Goal: Task Accomplishment & Management: Complete application form

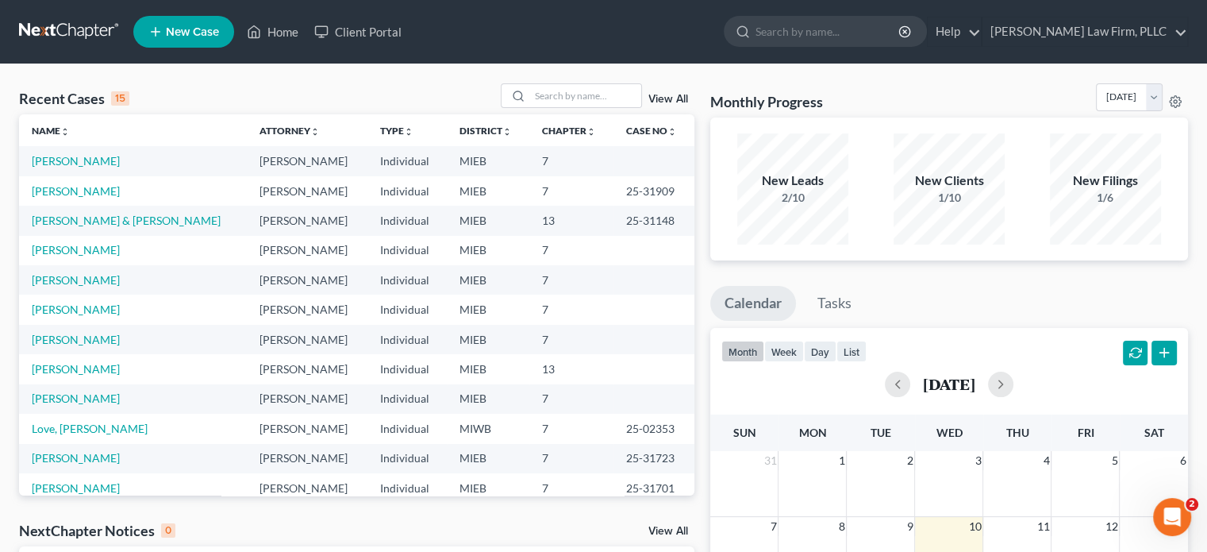
click at [208, 32] on span "New Case" at bounding box center [192, 32] width 53 height 12
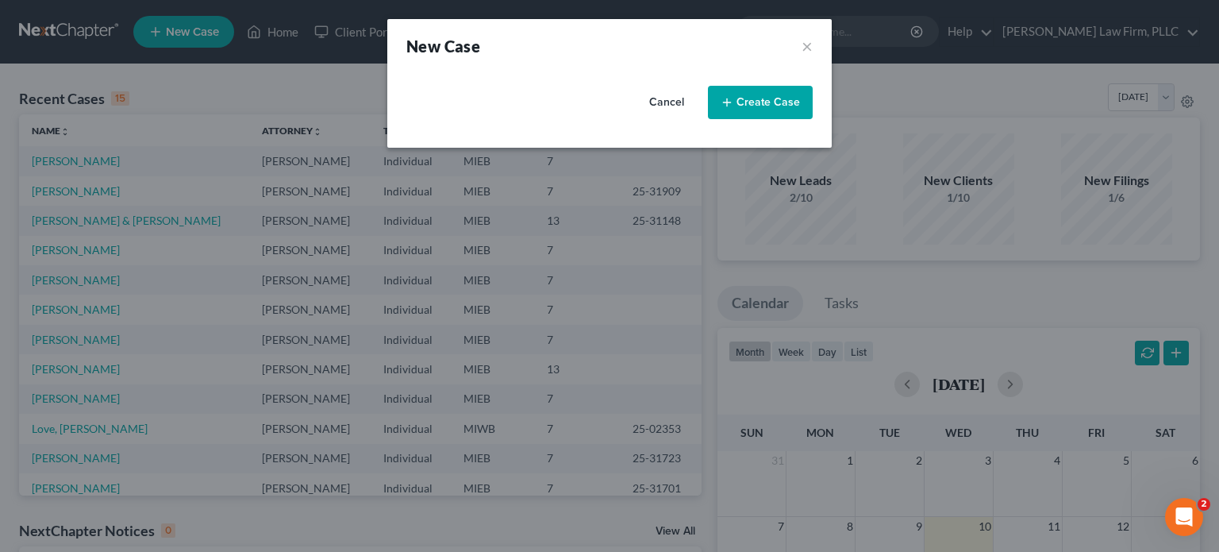
select select "40"
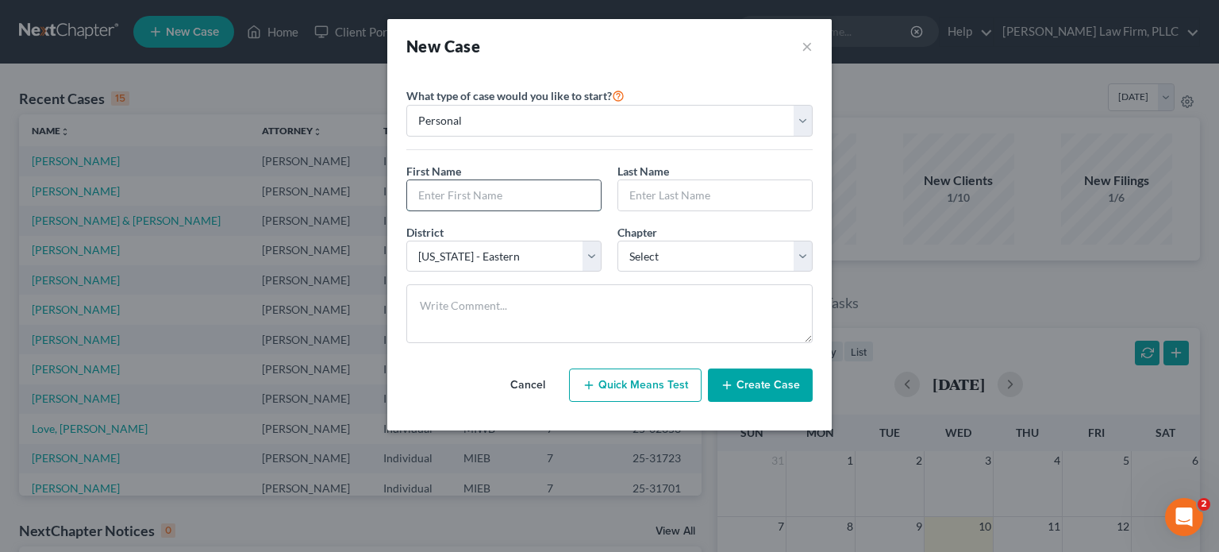
click at [485, 187] on input "text" at bounding box center [504, 195] width 194 height 30
type input "[PERSON_NAME]"
select select "0"
click at [760, 390] on button "Create Case" at bounding box center [760, 384] width 105 height 33
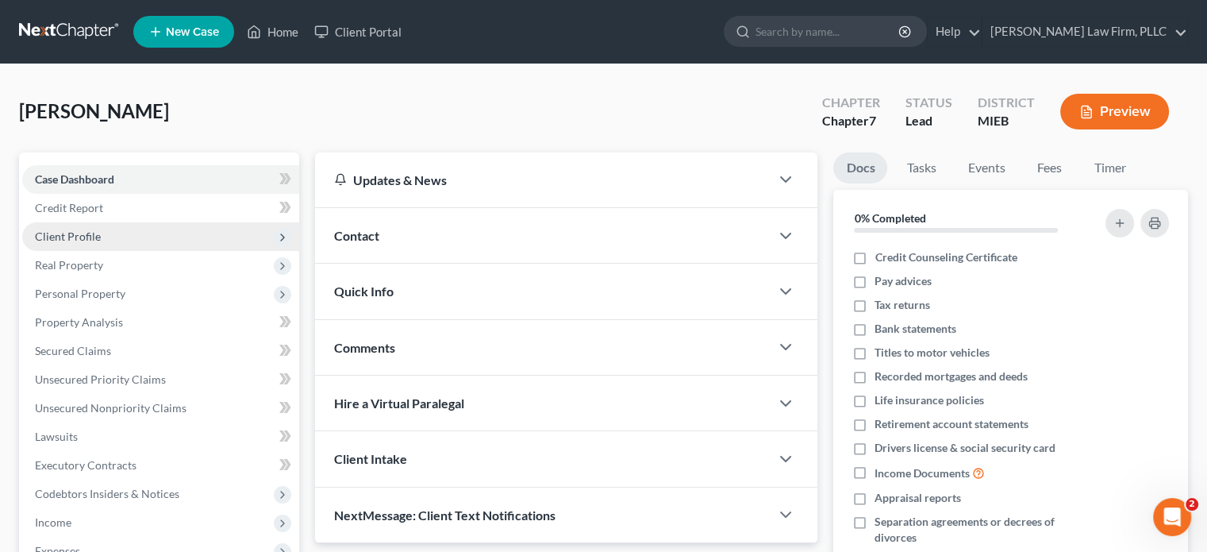
click at [114, 233] on span "Client Profile" at bounding box center [160, 236] width 277 height 29
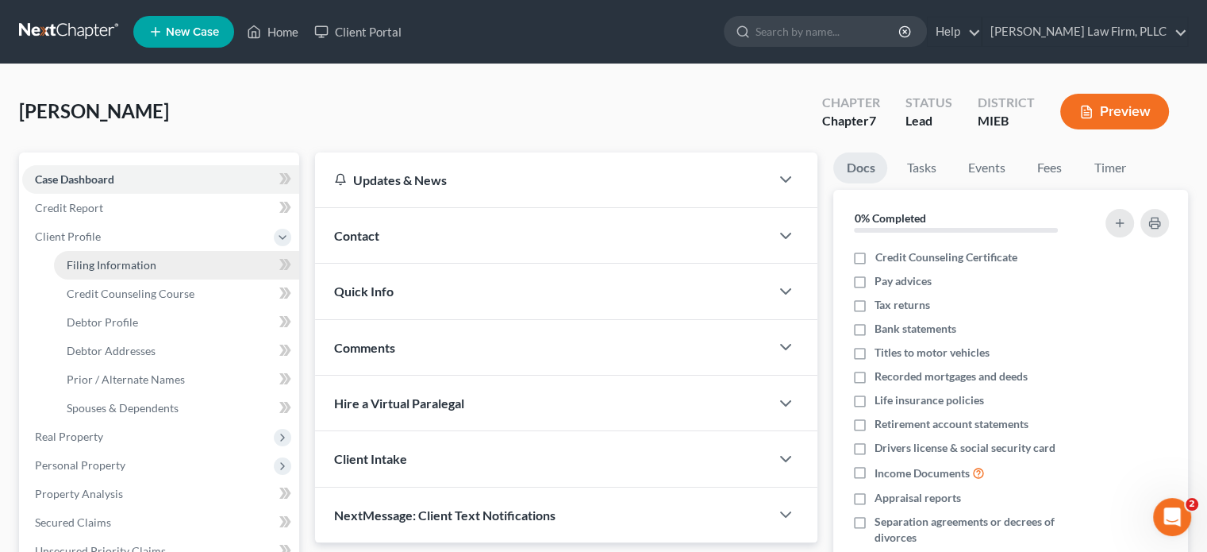
click at [134, 263] on span "Filing Information" at bounding box center [112, 264] width 90 height 13
select select "1"
select select "0"
select select "40"
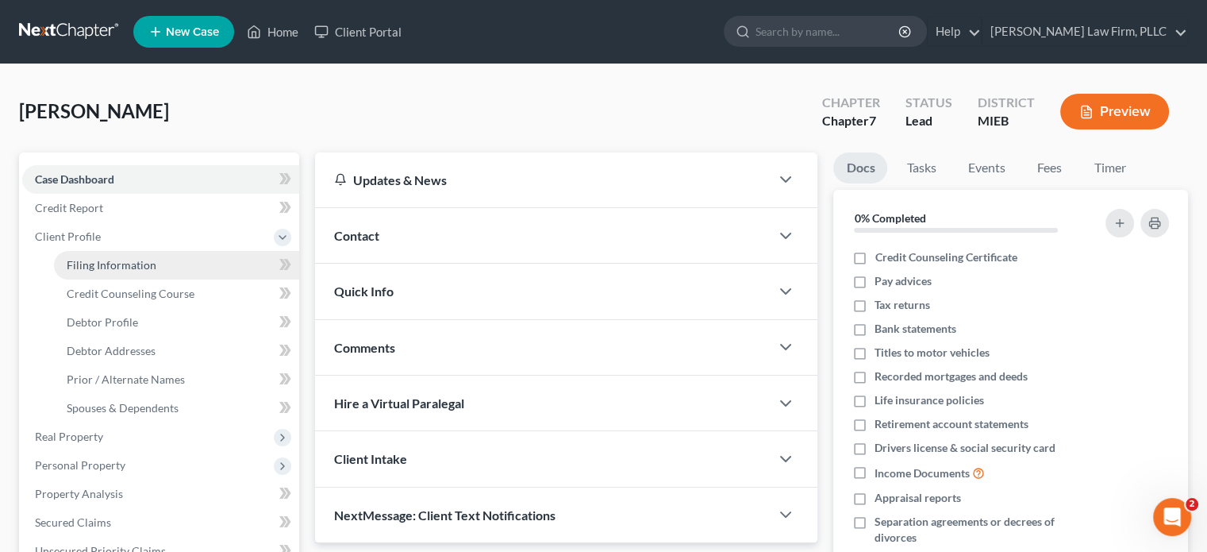
select select "23"
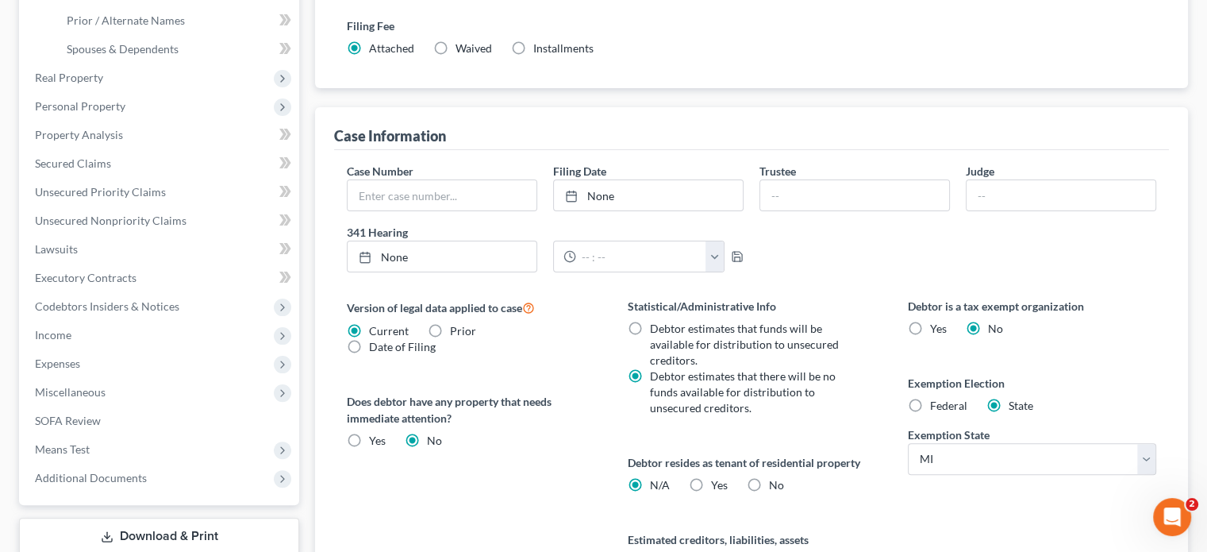
scroll to position [397, 0]
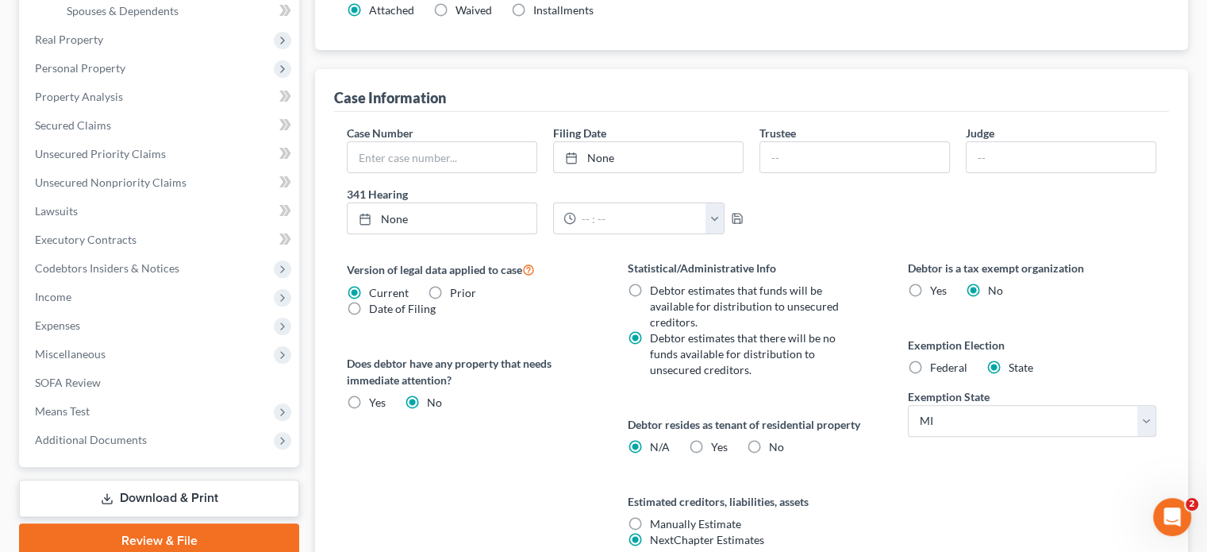
click at [930, 363] on label "Federal" at bounding box center [948, 368] width 37 height 16
click at [937, 363] on input "Federal" at bounding box center [942, 365] width 10 height 10
radio input "true"
radio input "false"
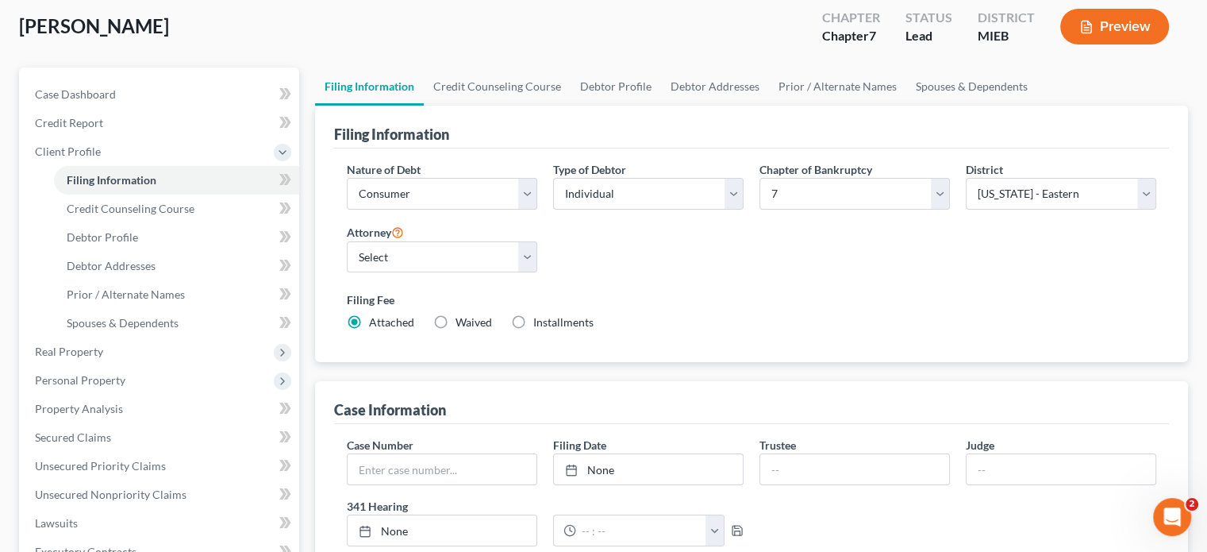
scroll to position [79, 0]
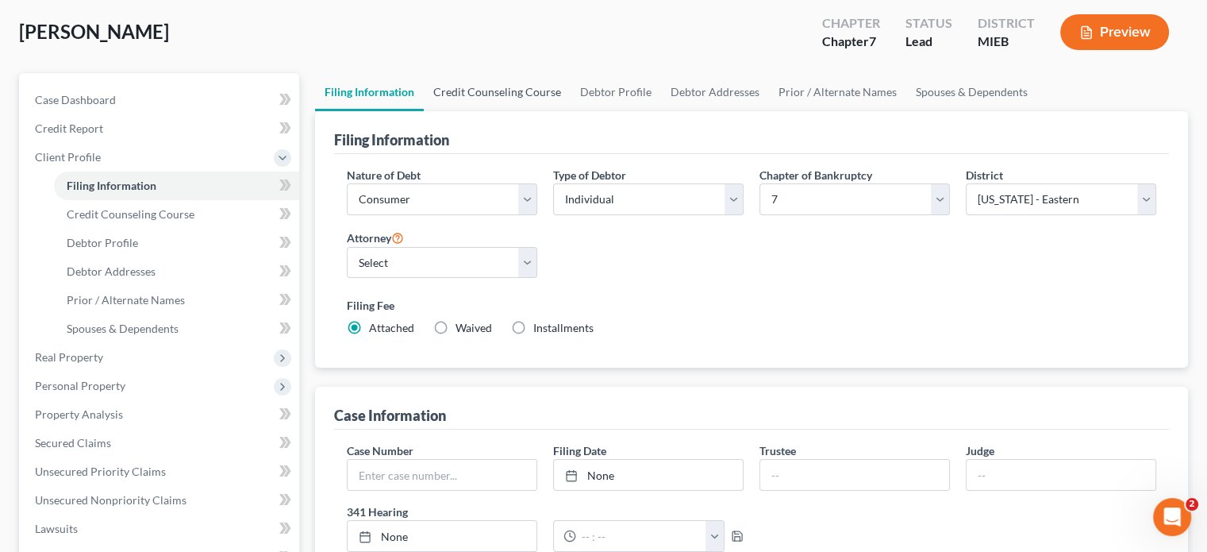
click at [502, 92] on link "Credit Counseling Course" at bounding box center [497, 92] width 147 height 38
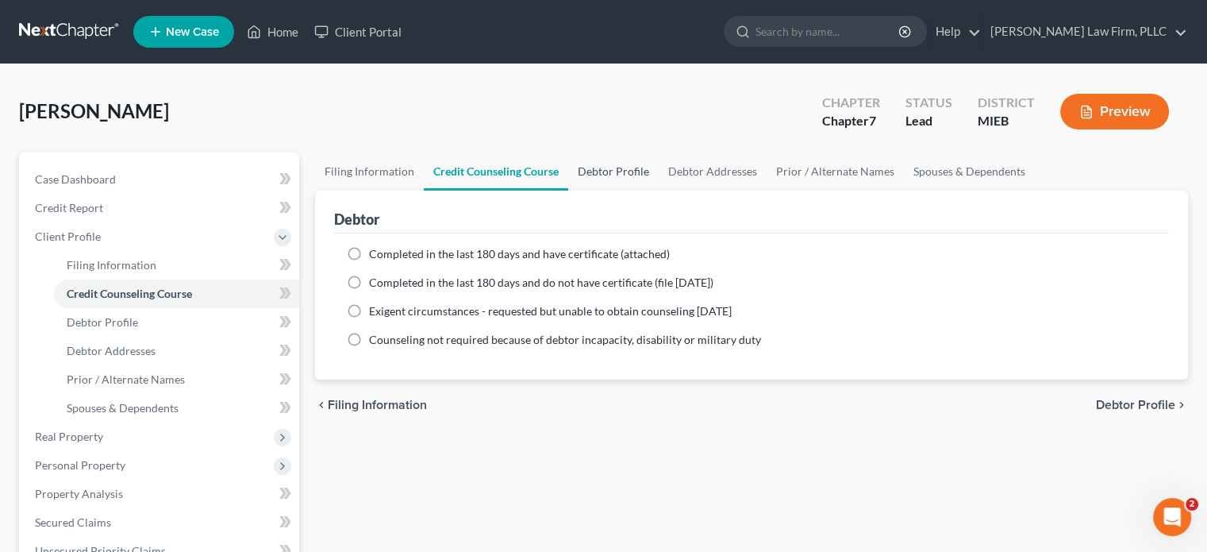
click at [612, 175] on link "Debtor Profile" at bounding box center [613, 171] width 90 height 38
select select "0"
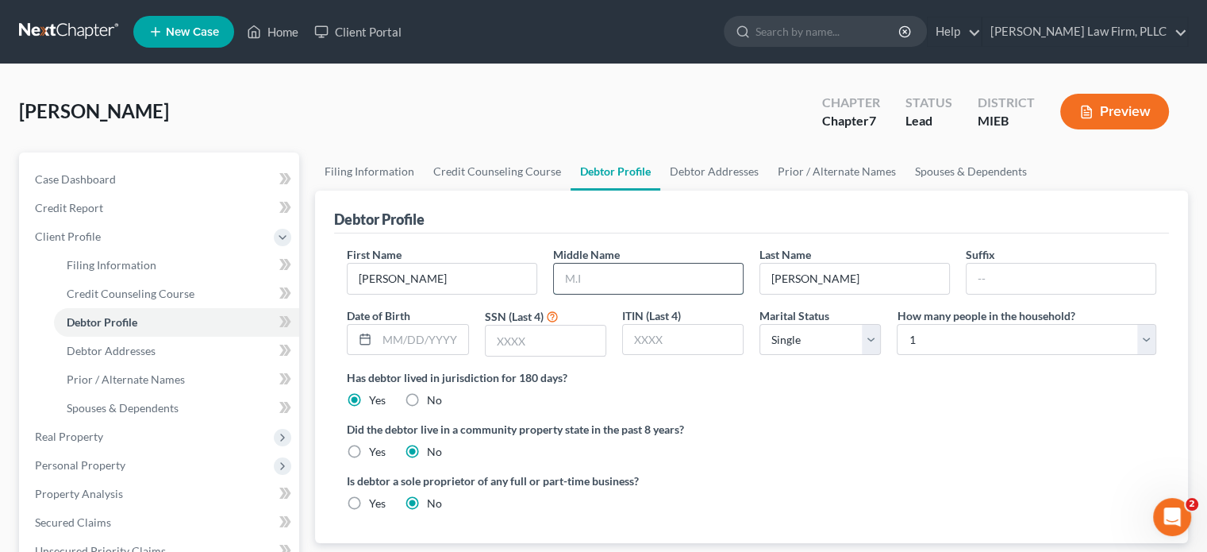
click at [603, 278] on input "text" at bounding box center [648, 279] width 189 height 30
type input "B."
click at [447, 339] on input "text" at bounding box center [422, 340] width 90 height 30
type input "[DATE]"
type input "8305"
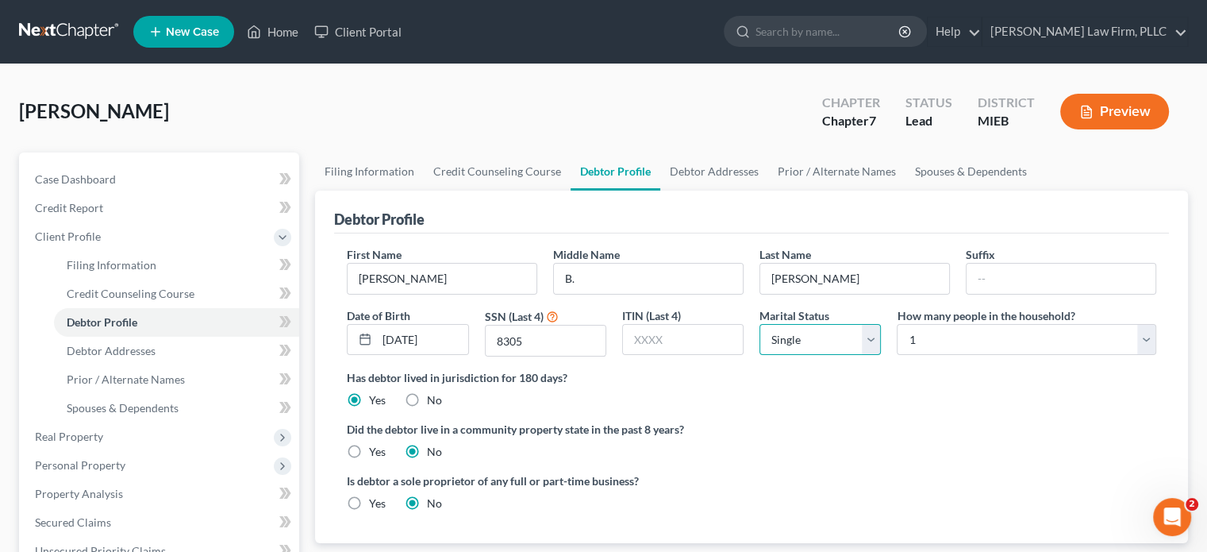
click at [875, 340] on select "Select Single Married Separated Divorced Widowed" at bounding box center [820, 340] width 121 height 32
select select "2"
click at [760, 324] on select "Select Single Married Separated Divorced Widowed" at bounding box center [820, 340] width 121 height 32
click at [978, 351] on select "Select 1 2 3 4 5 6 7 8 9 10 11 12 13 14 15 16 17 18 19 20" at bounding box center [1027, 340] width 260 height 32
select select "1"
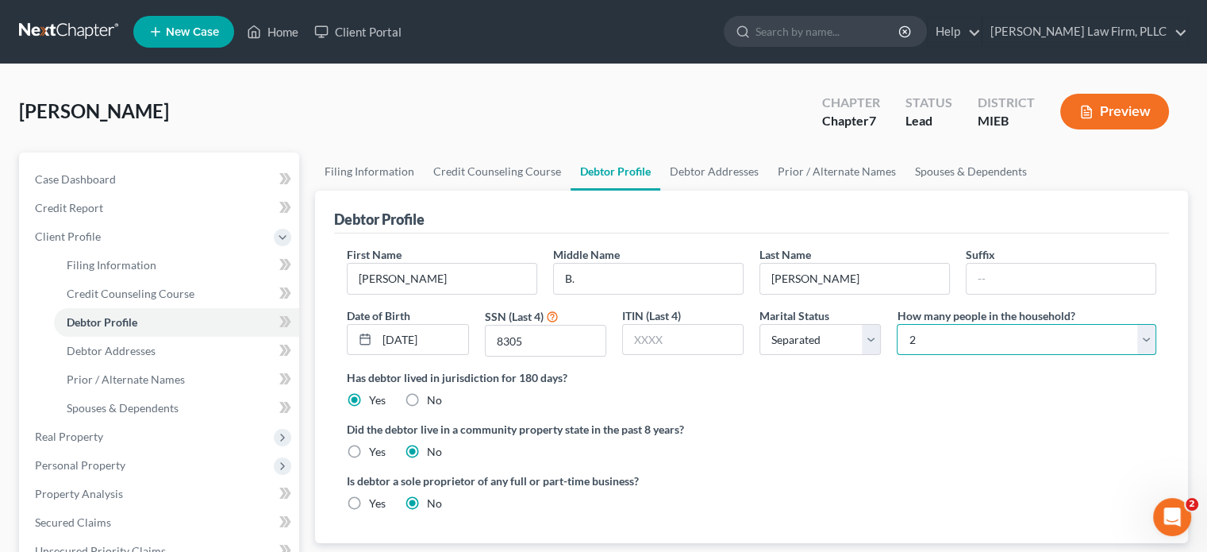
click at [897, 324] on select "Select 1 2 3 4 5 6 7 8 9 10 11 12 13 14 15 16 17 18 19 20" at bounding box center [1027, 340] width 260 height 32
click at [706, 166] on link "Debtor Addresses" at bounding box center [714, 171] width 108 height 38
select select "0"
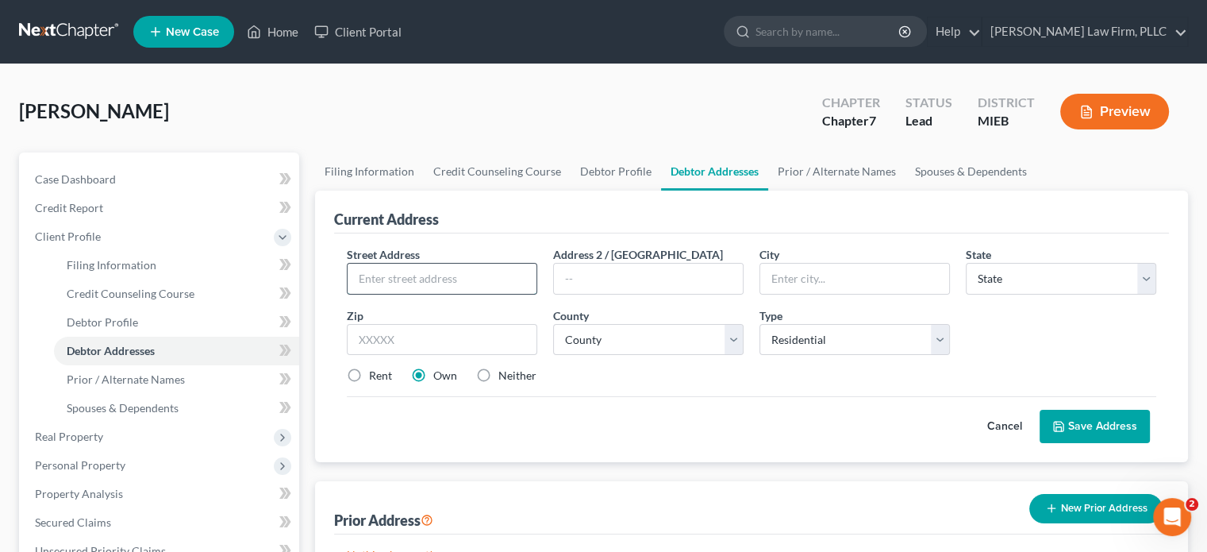
click at [500, 272] on input "text" at bounding box center [442, 279] width 189 height 30
type input "[STREET_ADDRESS][PERSON_NAME]"
type input "[PERSON_NAME]"
select select "23"
type input "48169"
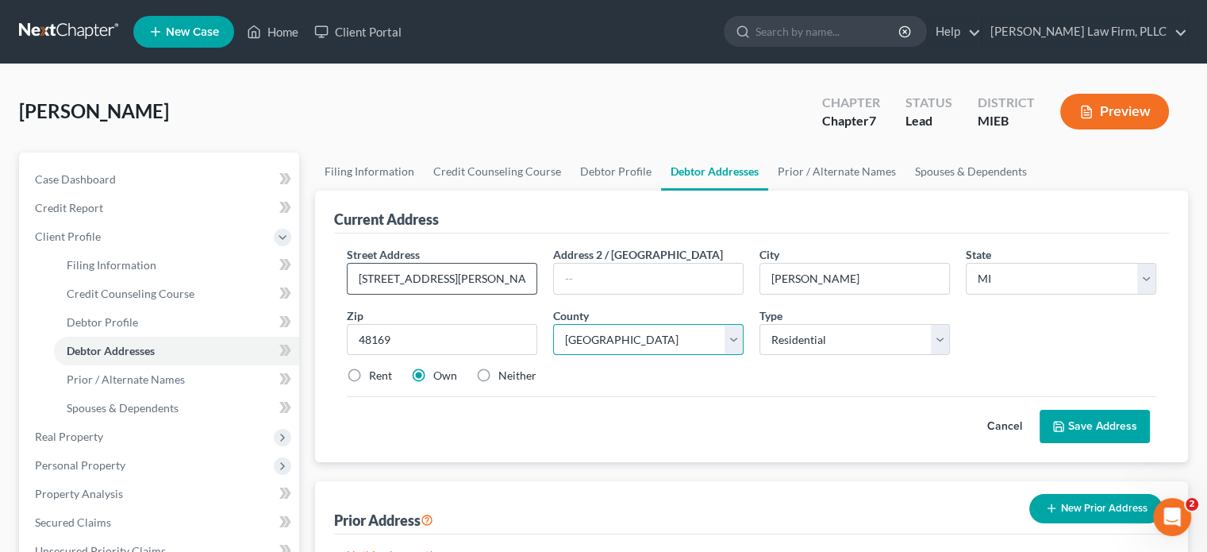
select select "46"
click at [498, 372] on label "Neither" at bounding box center [517, 375] width 38 height 16
click at [505, 372] on input "Neither" at bounding box center [510, 372] width 10 height 10
radio input "true"
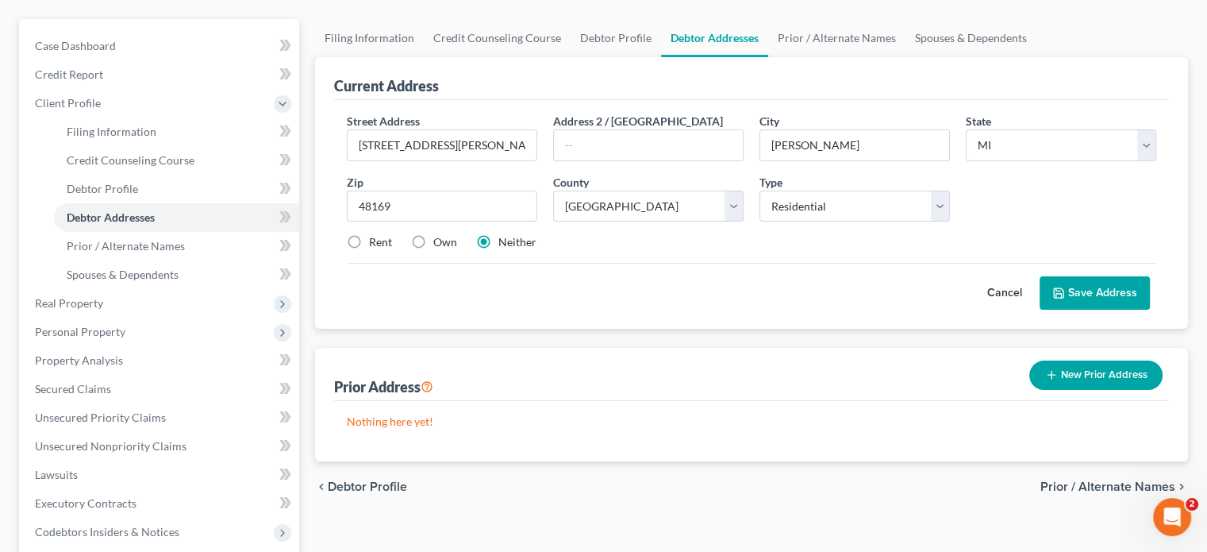
scroll to position [159, 0]
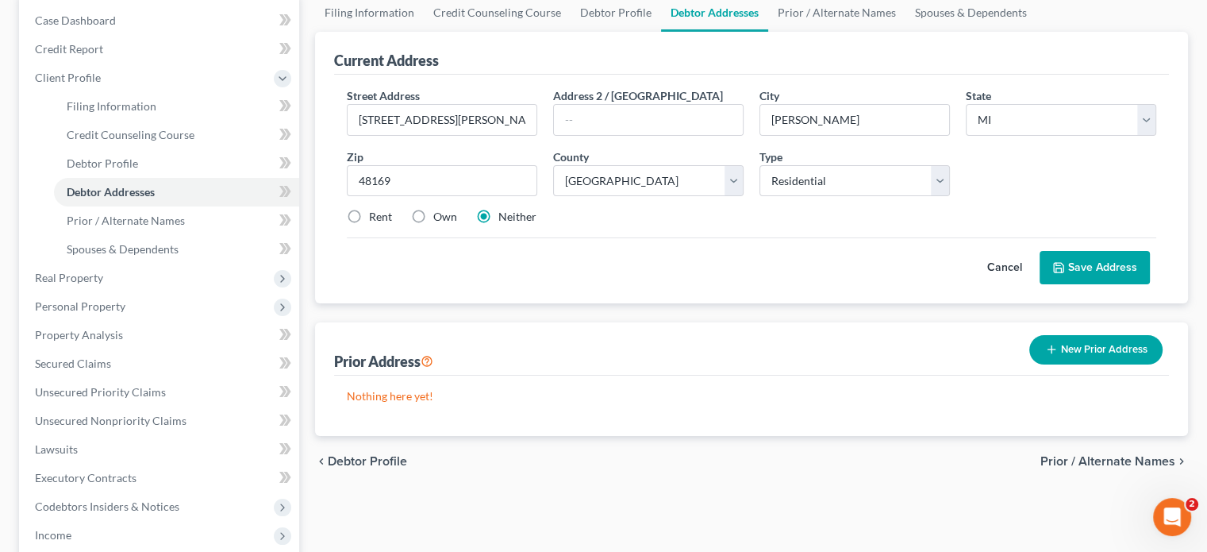
click at [1075, 344] on button "New Prior Address" at bounding box center [1095, 349] width 133 height 29
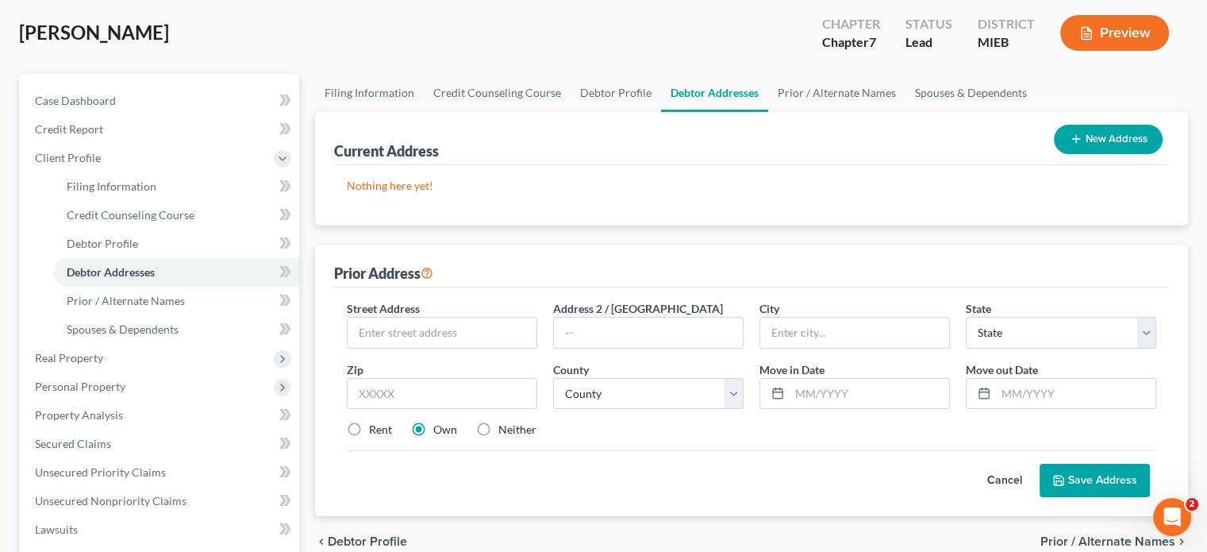
scroll to position [79, 0]
click at [908, 206] on div "Nothing here yet!" at bounding box center [751, 194] width 835 height 60
click at [1083, 136] on button "New Address" at bounding box center [1108, 138] width 109 height 29
select select "0"
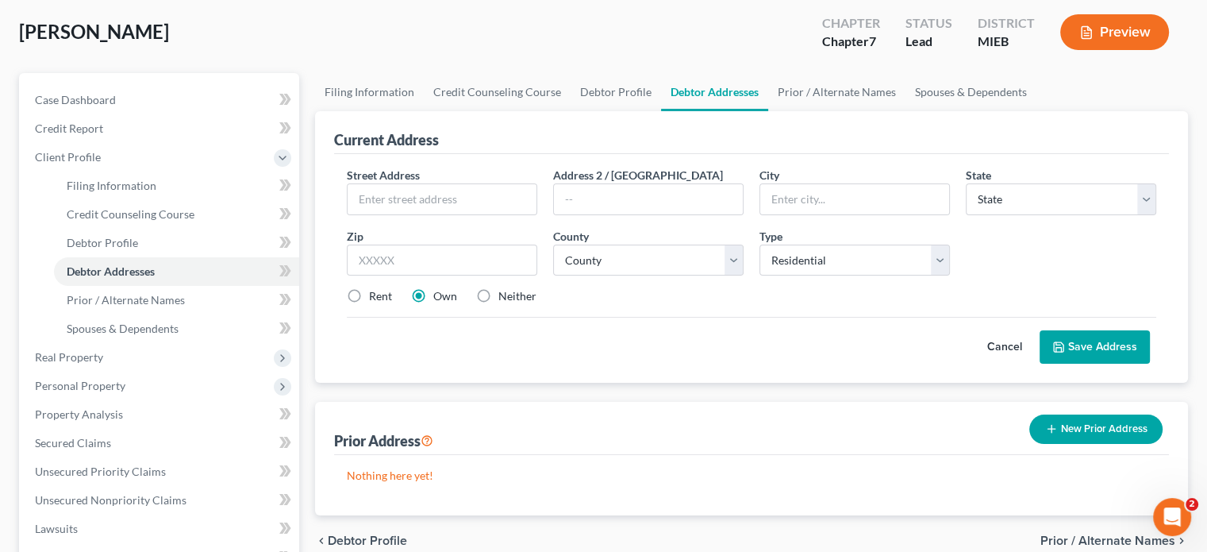
click at [550, 206] on div "Address 2 / [GEOGRAPHIC_DATA]" at bounding box center [648, 191] width 206 height 48
click at [499, 207] on input "text" at bounding box center [442, 199] width 189 height 30
type input "[STREET_ADDRESS][PERSON_NAME]"
type input "[PERSON_NAME]"
select select "23"
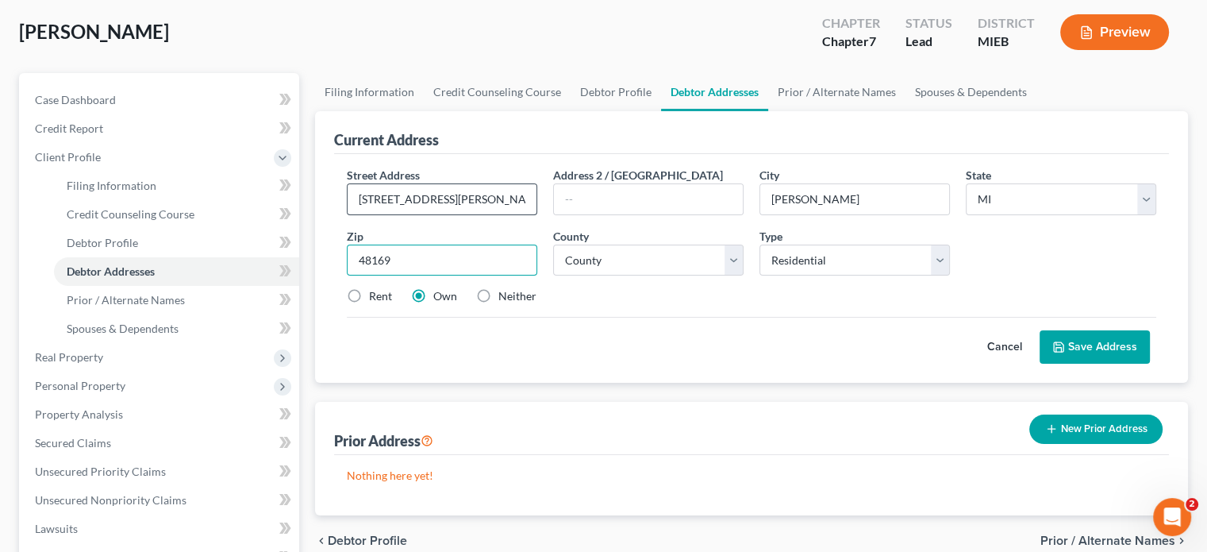
type input "48169"
select select "46"
click at [814, 250] on select "Select Residential Mailing Rental Business" at bounding box center [855, 260] width 190 height 32
click at [760, 244] on select "Select Residential Mailing Rental Business" at bounding box center [855, 260] width 190 height 32
click at [498, 298] on label "Neither" at bounding box center [517, 296] width 38 height 16
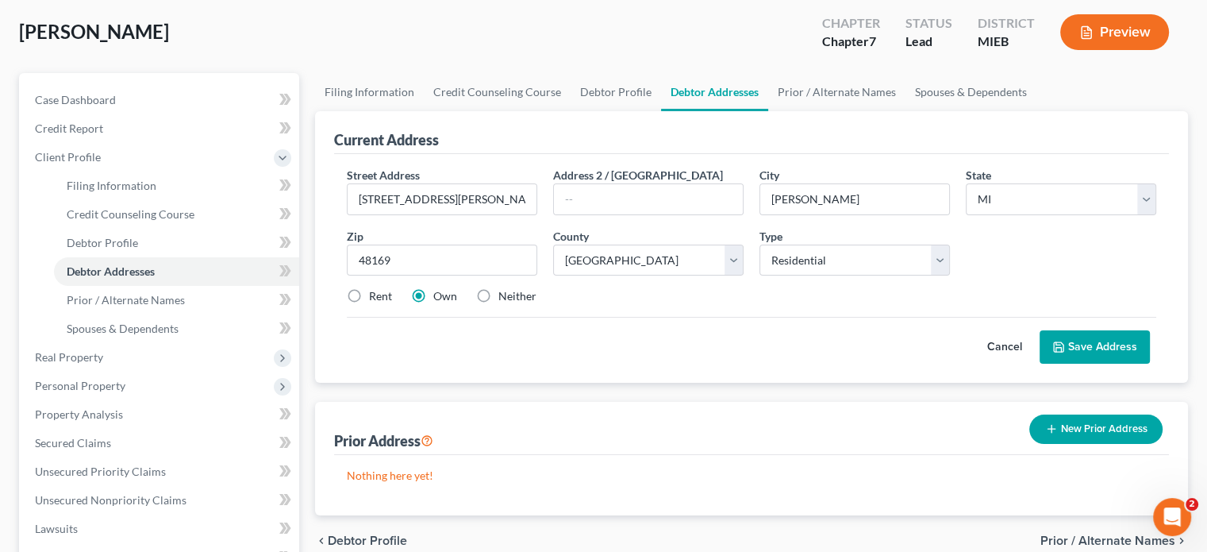
click at [505, 298] on input "Neither" at bounding box center [510, 293] width 10 height 10
radio input "true"
click at [1095, 339] on button "Save Address" at bounding box center [1095, 346] width 110 height 33
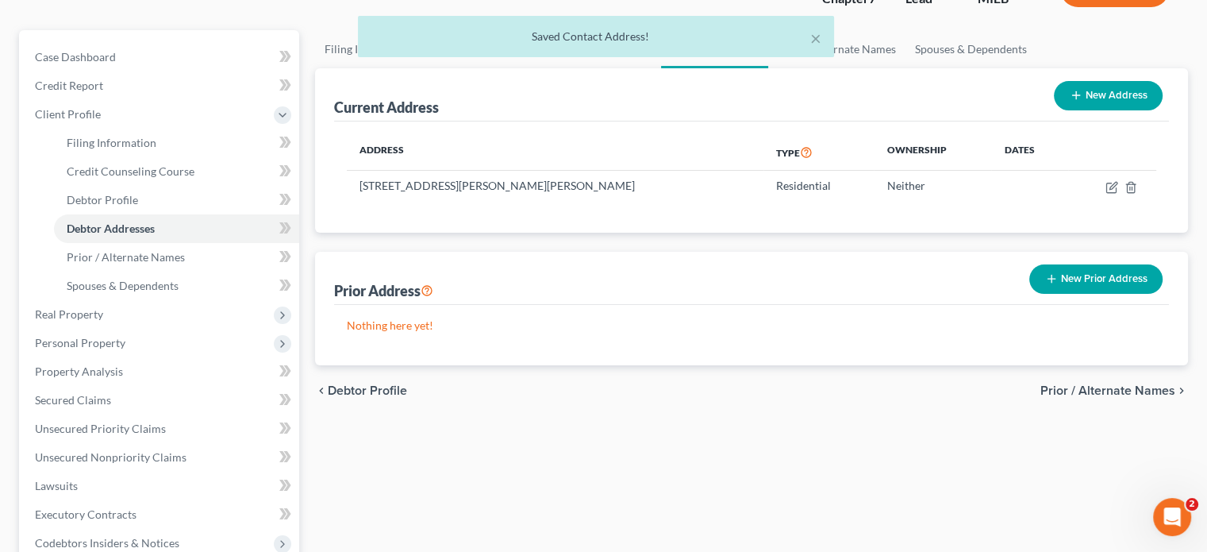
scroll to position [159, 0]
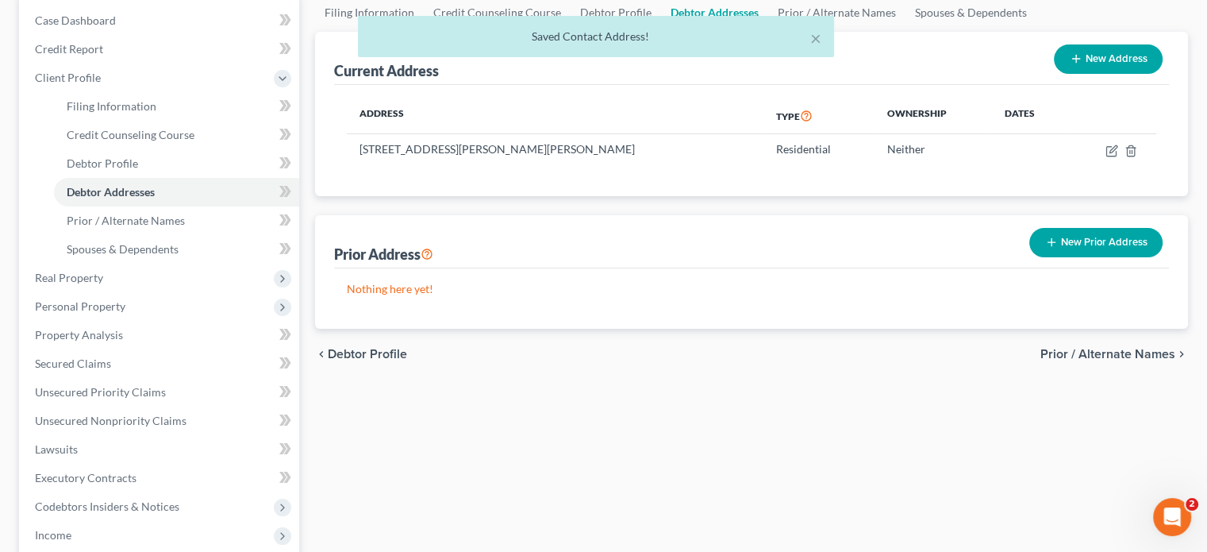
click at [1097, 238] on button "New Prior Address" at bounding box center [1095, 242] width 133 height 29
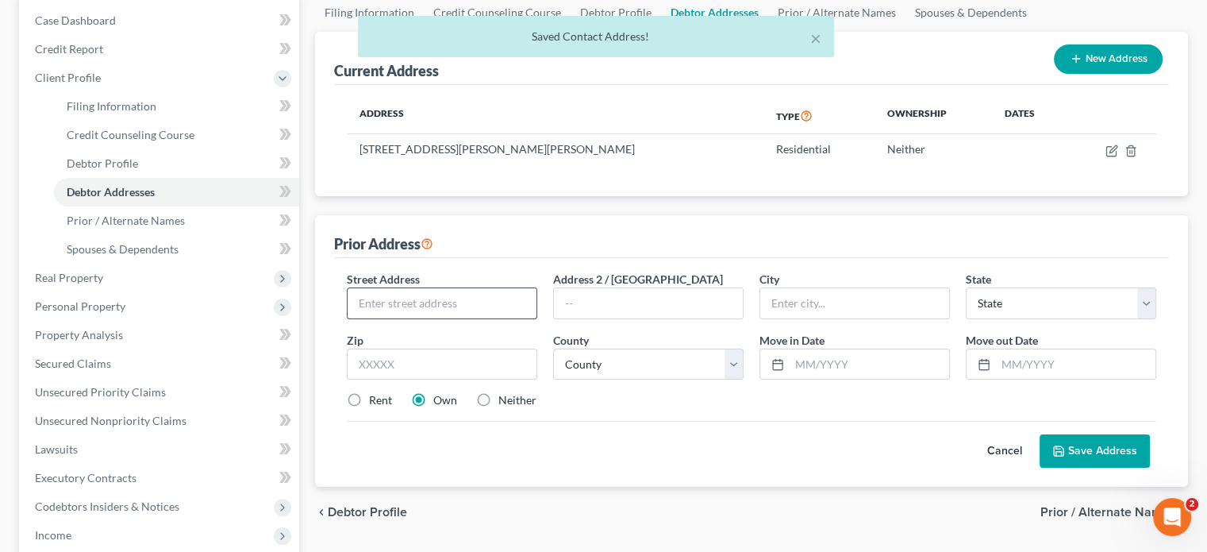
click at [490, 305] on input "text" at bounding box center [442, 303] width 189 height 30
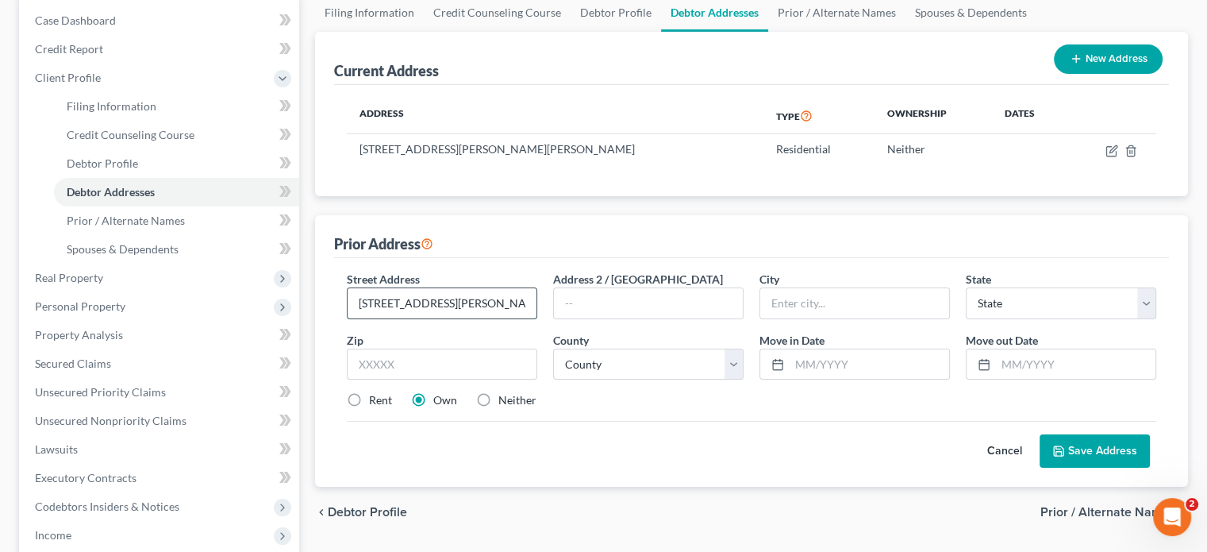
type input "[STREET_ADDRESS][PERSON_NAME]"
type input "[PERSON_NAME]"
select select "23"
type input "48843"
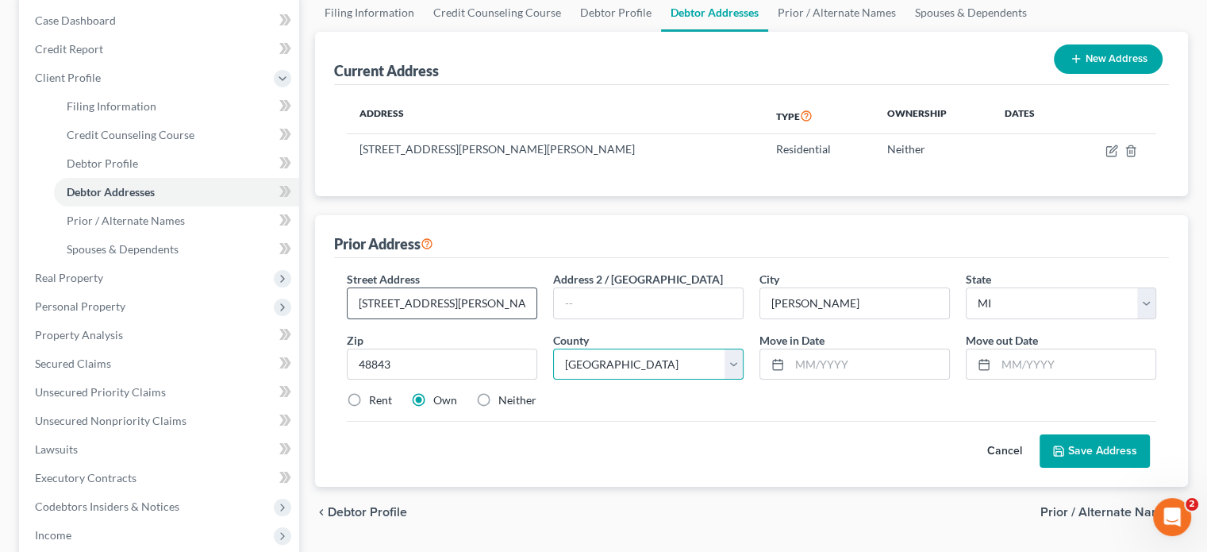
select select "46"
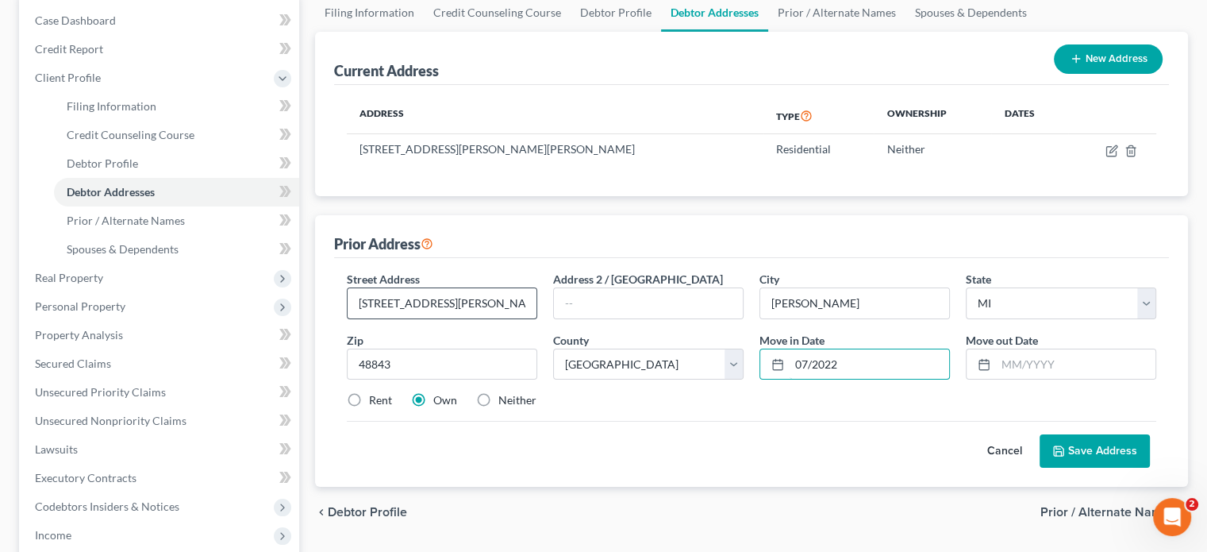
type input "07/2022"
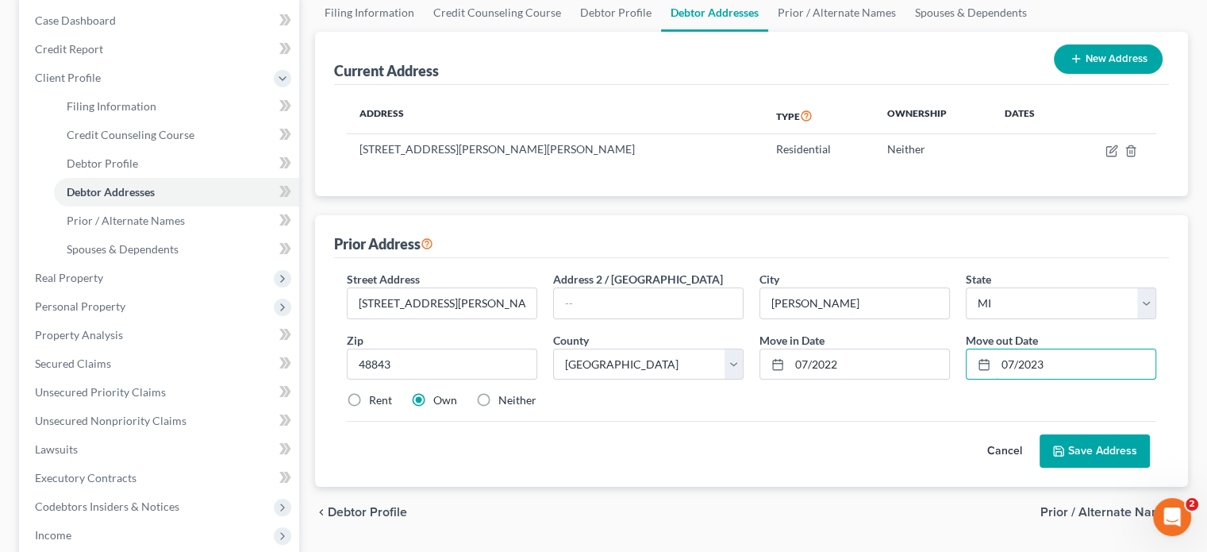
type input "07/2023"
click at [369, 401] on label "Rent" at bounding box center [380, 400] width 23 height 16
click at [375, 401] on input "Rent" at bounding box center [380, 397] width 10 height 10
radio input "true"
click at [1094, 446] on button "Save Address" at bounding box center [1095, 450] width 110 height 33
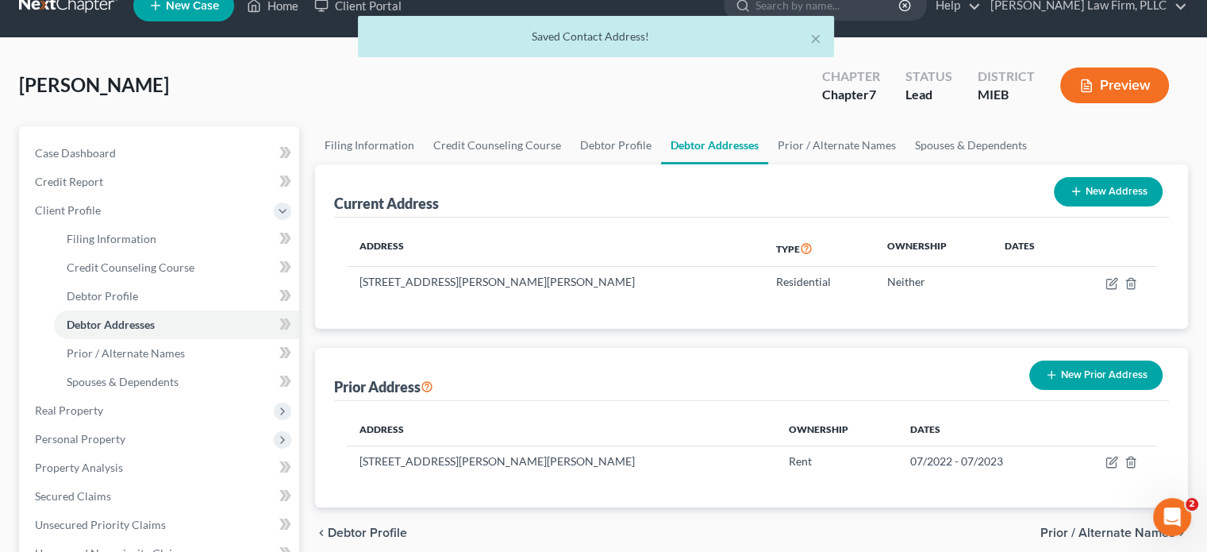
scroll to position [0, 0]
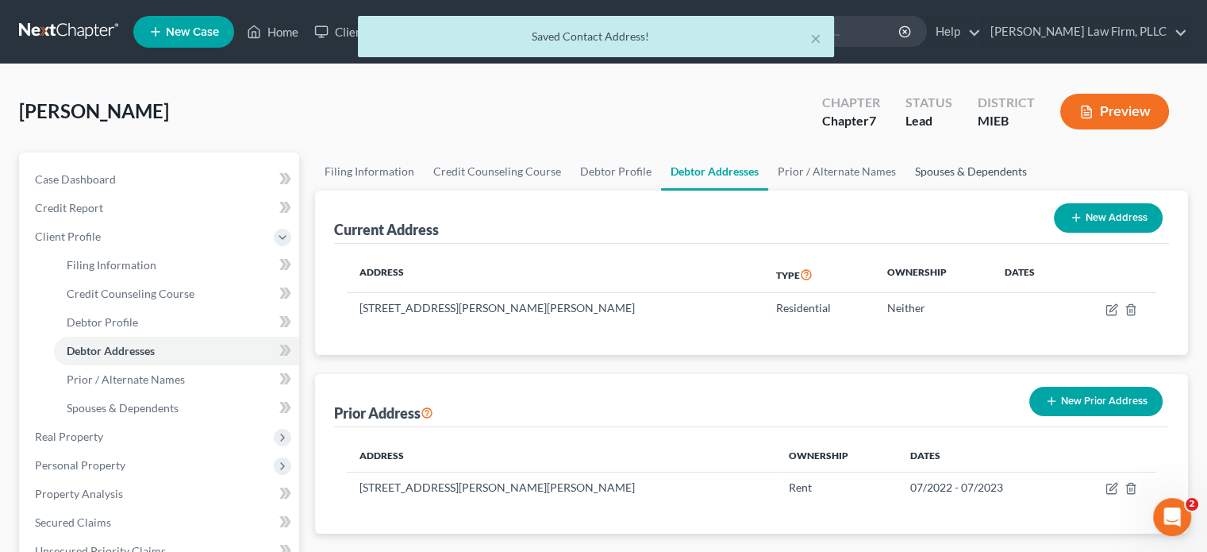
click at [933, 174] on link "Spouses & Dependents" at bounding box center [971, 171] width 131 height 38
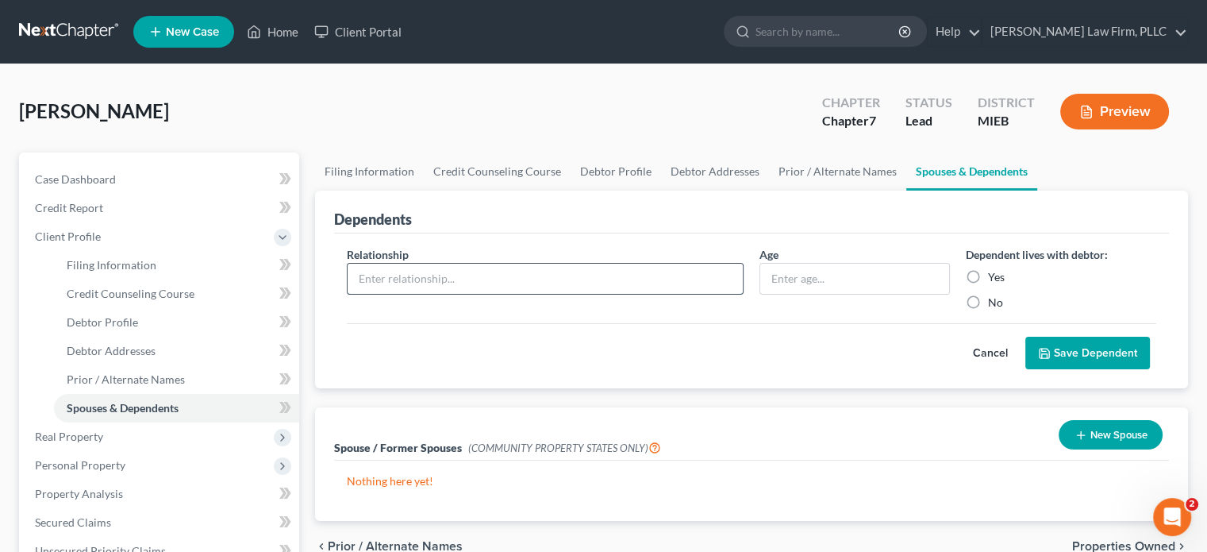
click at [587, 285] on input "text" at bounding box center [545, 279] width 395 height 30
type input "Son"
type input "12"
click at [988, 269] on label "Yes" at bounding box center [996, 277] width 17 height 16
click at [995, 269] on input "Yes" at bounding box center [1000, 274] width 10 height 10
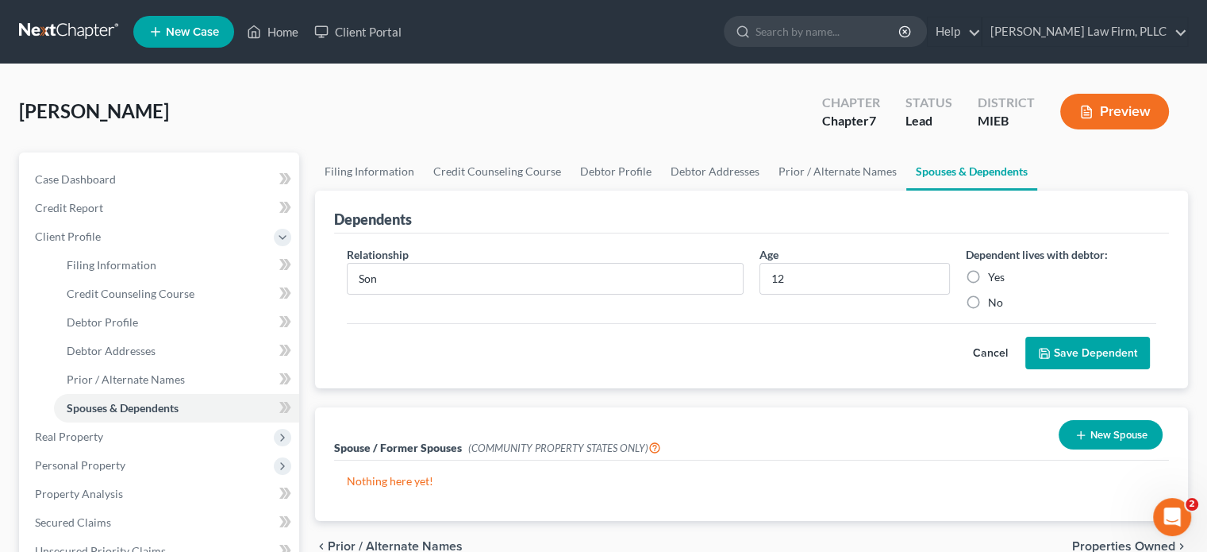
radio input "true"
click at [1079, 359] on button "Save Dependent" at bounding box center [1087, 353] width 125 height 33
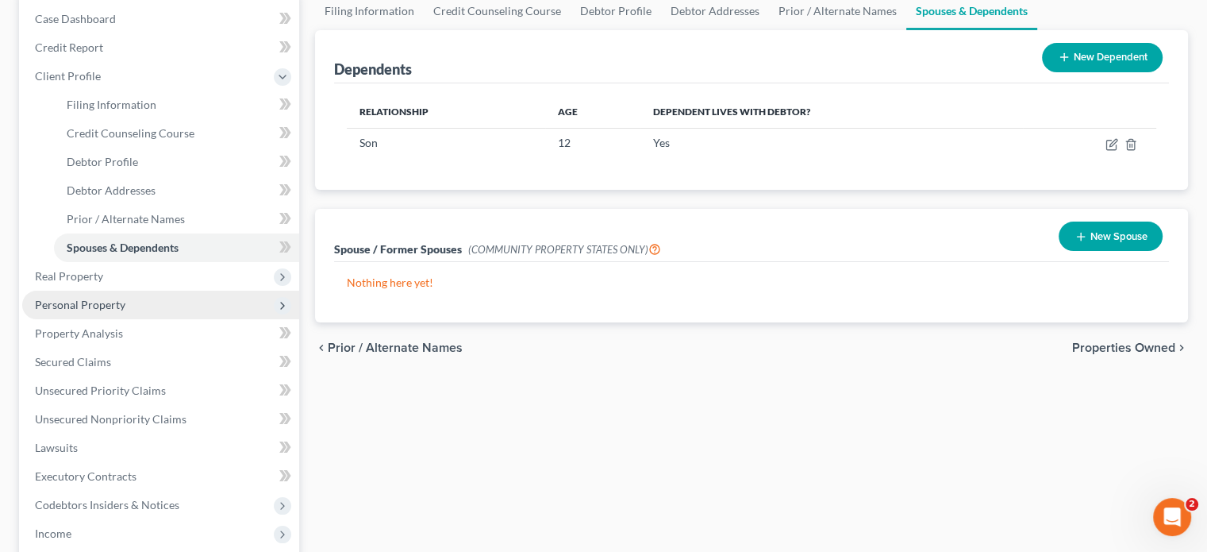
scroll to position [159, 0]
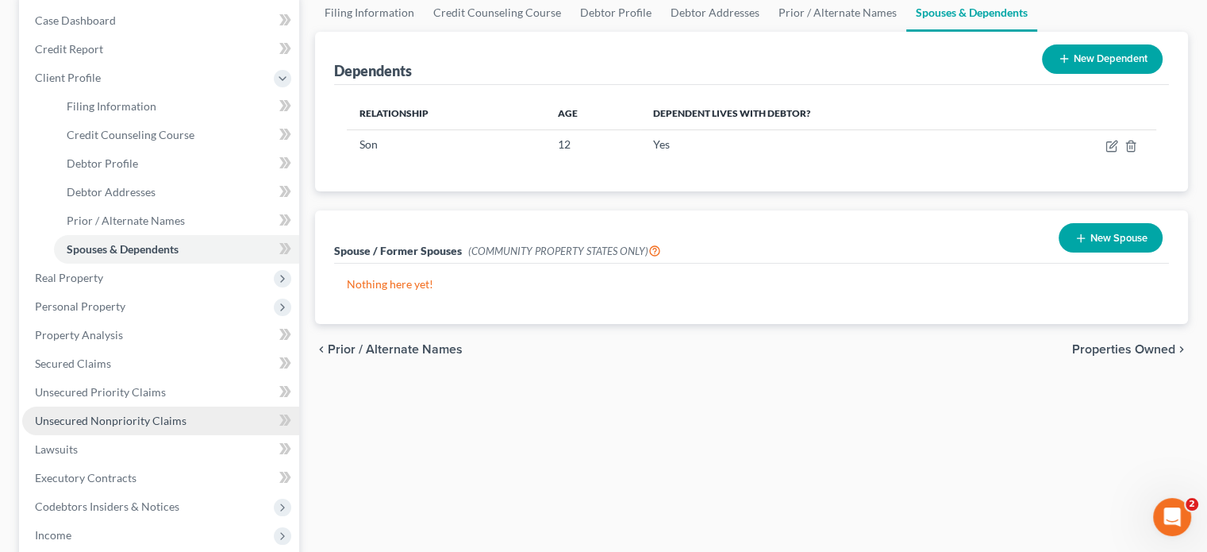
click at [125, 414] on span "Unsecured Nonpriority Claims" at bounding box center [111, 420] width 152 height 13
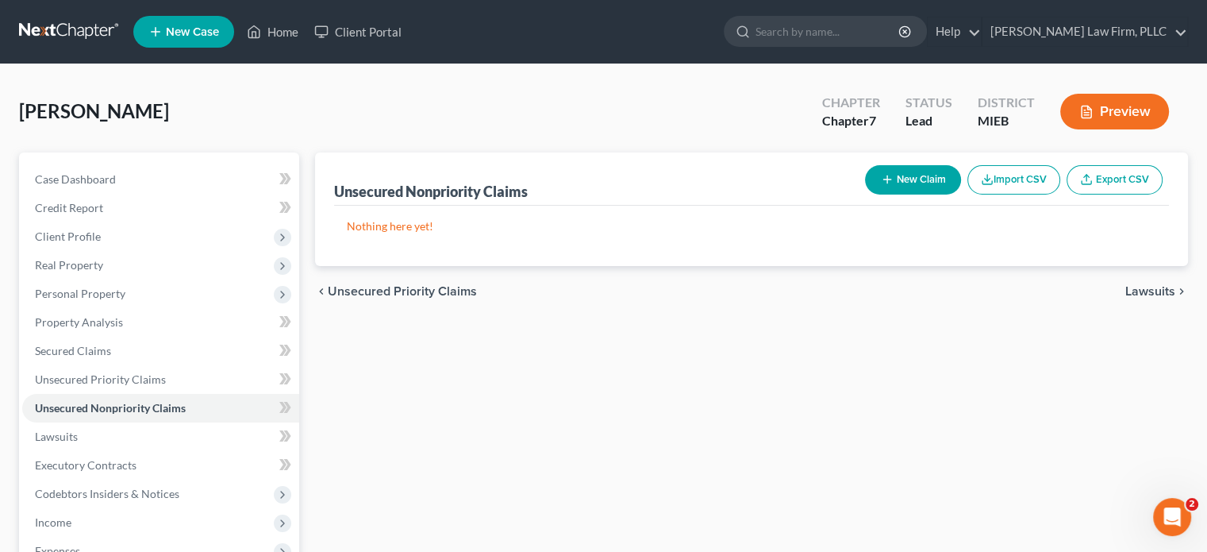
click at [894, 173] on button "New Claim" at bounding box center [913, 179] width 96 height 29
select select "0"
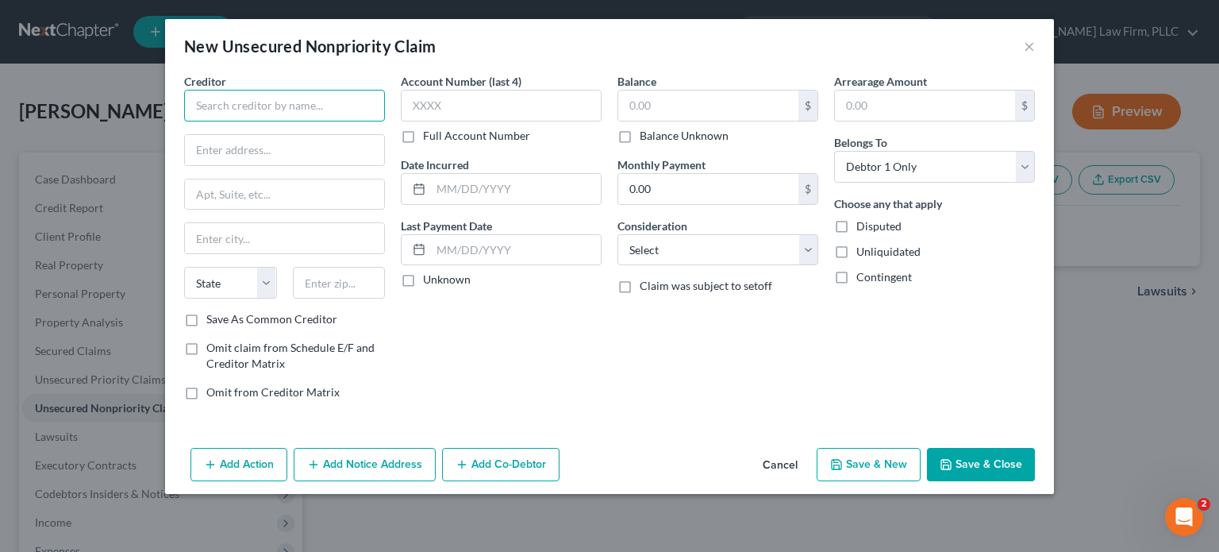
click at [344, 116] on input "text" at bounding box center [284, 106] width 201 height 32
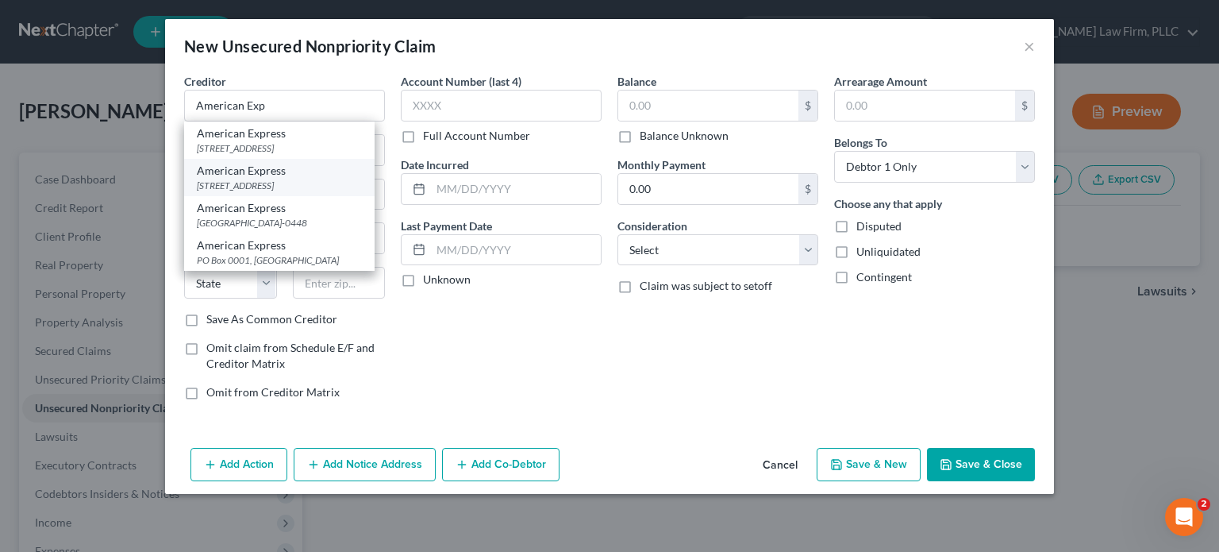
click at [286, 179] on div "American Express" at bounding box center [279, 171] width 165 height 16
type input "American Express"
type input "PO Box 981537"
type input "[GEOGRAPHIC_DATA]"
select select "45"
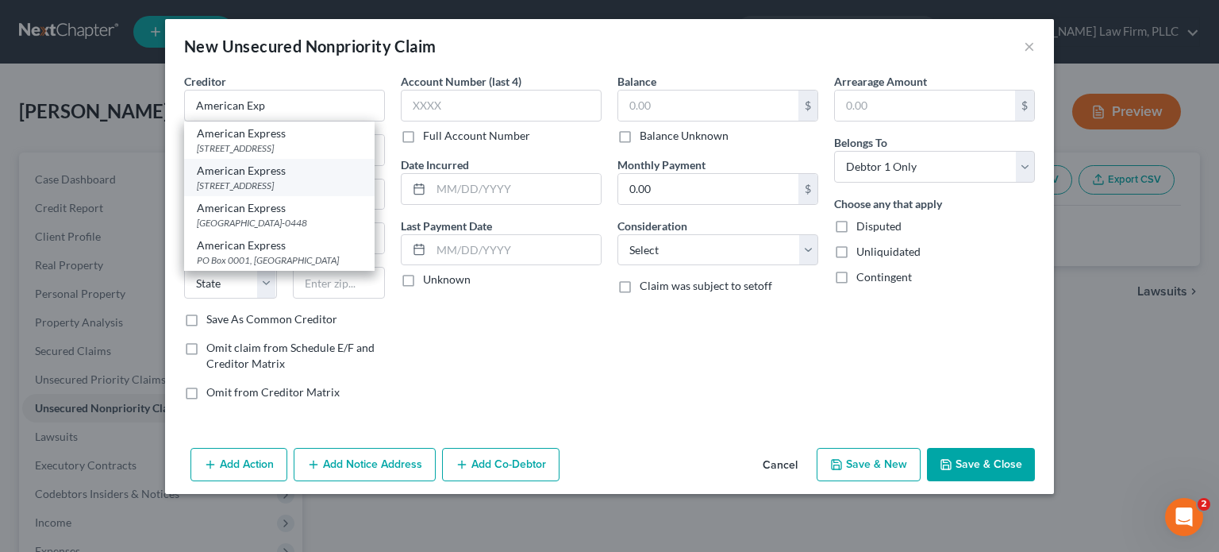
type input "79998"
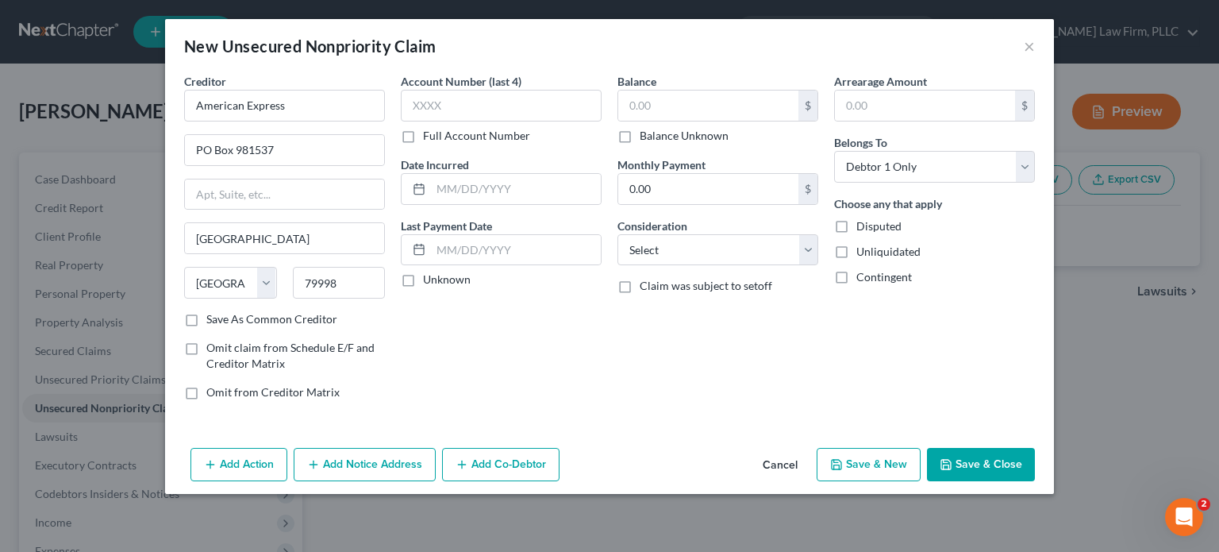
click at [423, 139] on label "Full Account Number" at bounding box center [476, 136] width 107 height 16
click at [429, 138] on input "Full Account Number" at bounding box center [434, 133] width 10 height 10
click at [446, 113] on input "text" at bounding box center [501, 106] width 201 height 32
type input "3499992422844****"
click at [483, 187] on input "text" at bounding box center [516, 189] width 170 height 30
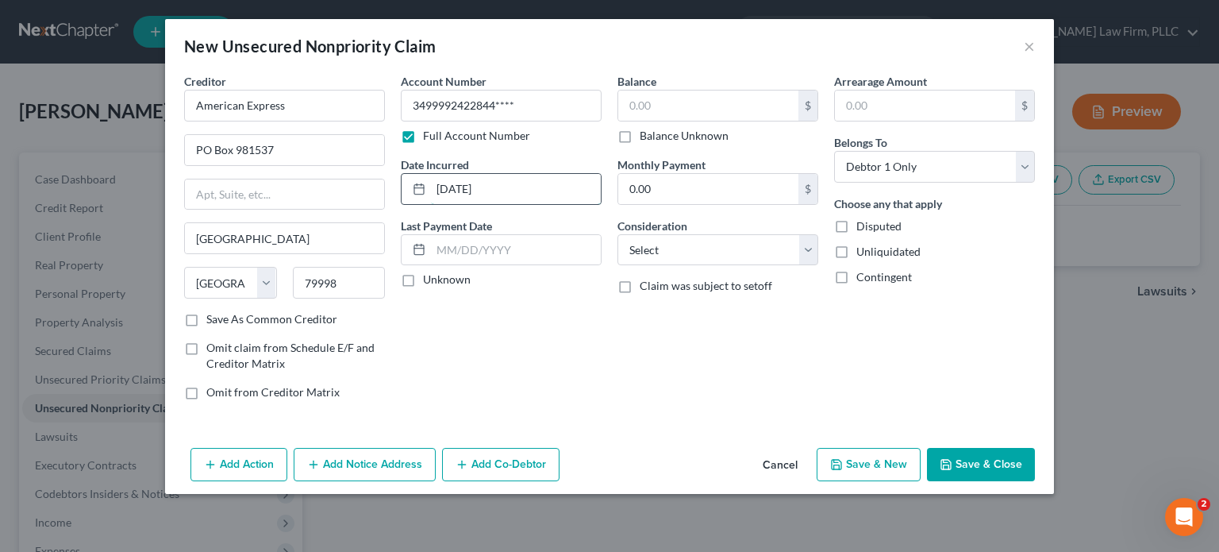
type input "[DATE]"
click at [686, 105] on input "text" at bounding box center [708, 105] width 180 height 30
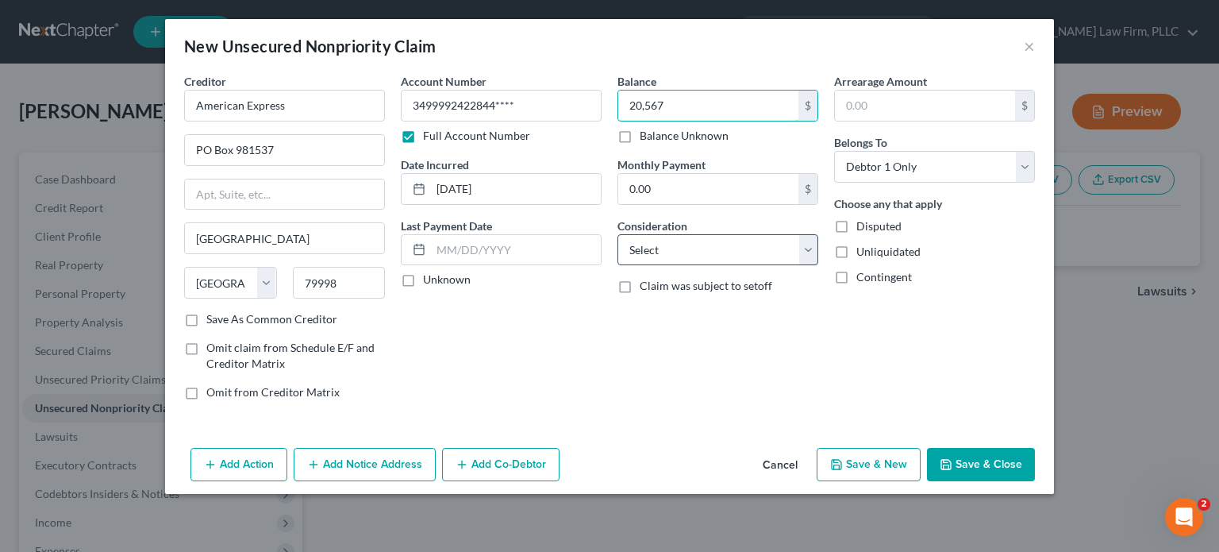
type input "20,567"
click at [706, 240] on select "Select Cable / Satellite Services Collection Agency Credit Card Debt Debt Couns…" at bounding box center [717, 250] width 201 height 32
select select "2"
click at [617, 234] on select "Select Cable / Satellite Services Collection Agency Credit Card Debt Debt Couns…" at bounding box center [717, 250] width 201 height 32
click at [870, 463] on button "Save & New" at bounding box center [869, 464] width 104 height 33
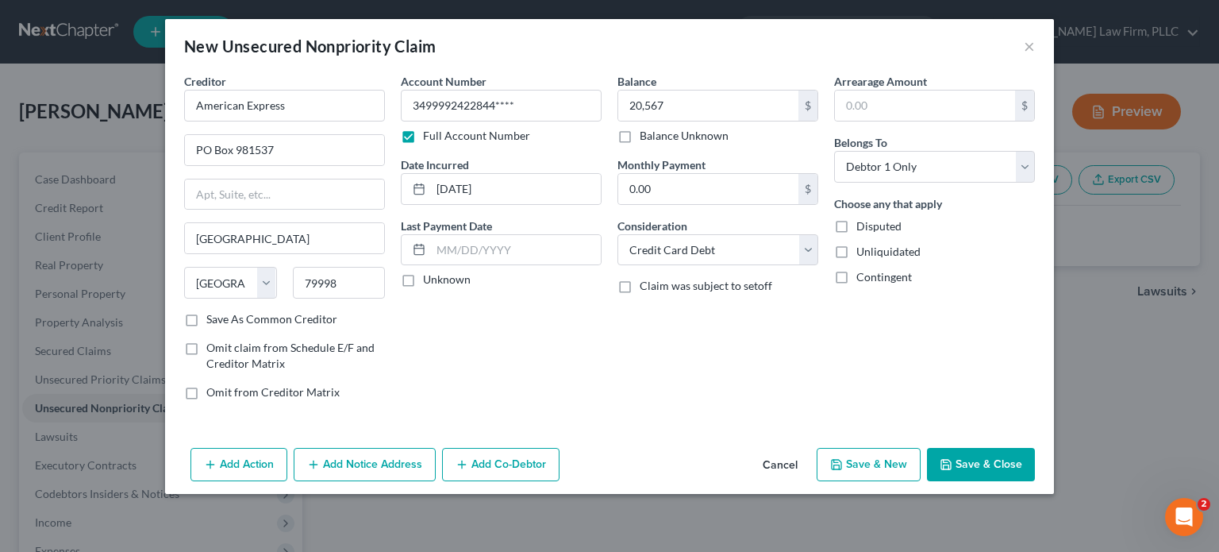
select select "0"
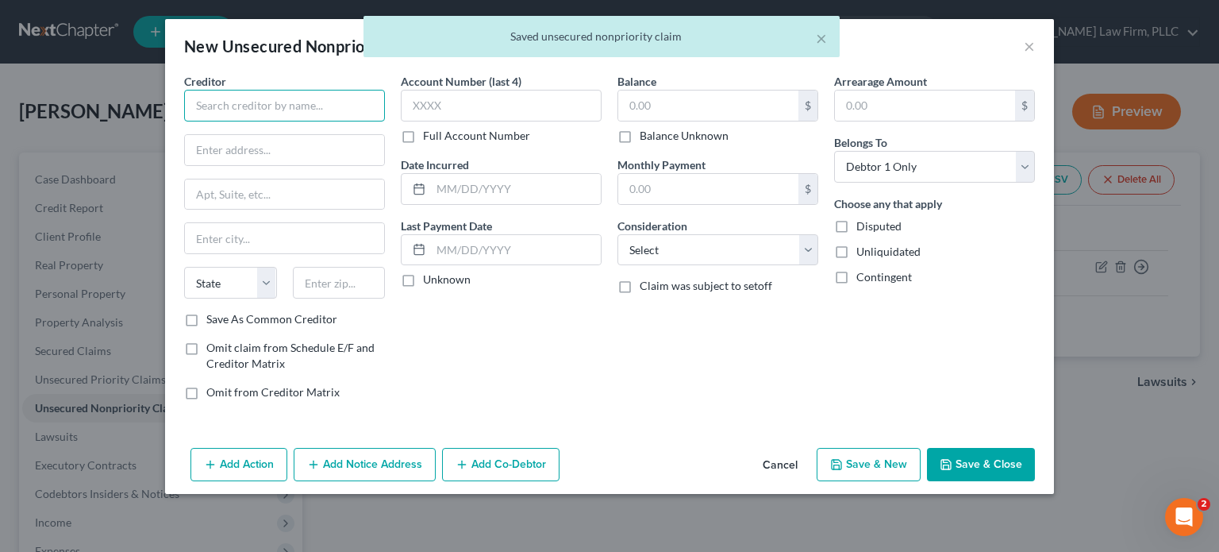
click at [291, 107] on input "text" at bounding box center [284, 106] width 201 height 32
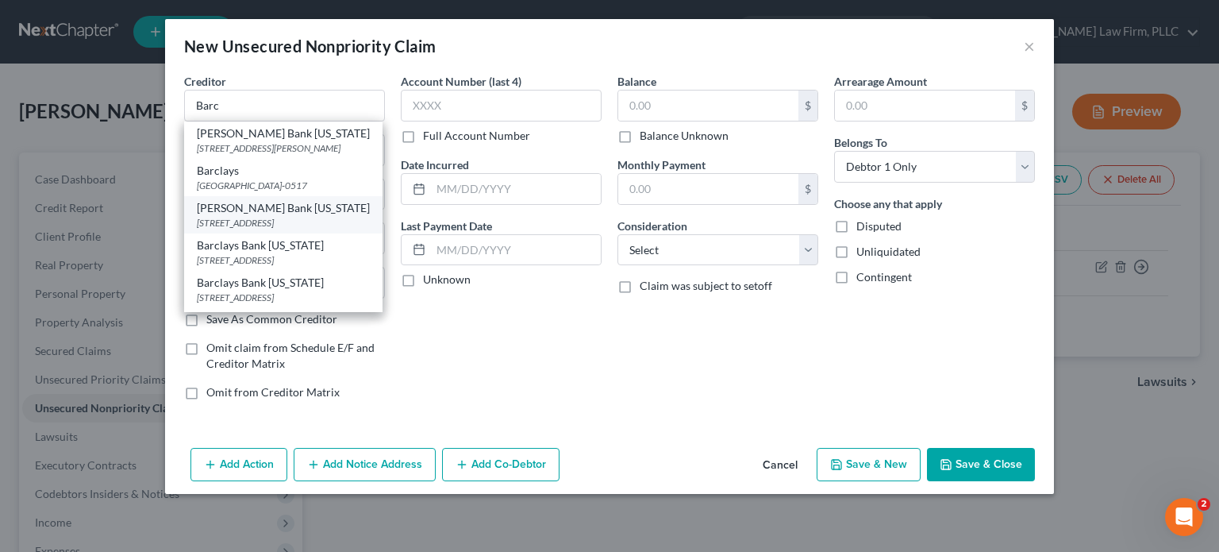
click at [255, 216] on div "[PERSON_NAME] Bank [US_STATE]" at bounding box center [283, 208] width 173 height 16
type input "[PERSON_NAME] Bank [US_STATE]"
type input "PO Box 8803"
type input "Wilmington"
select select "7"
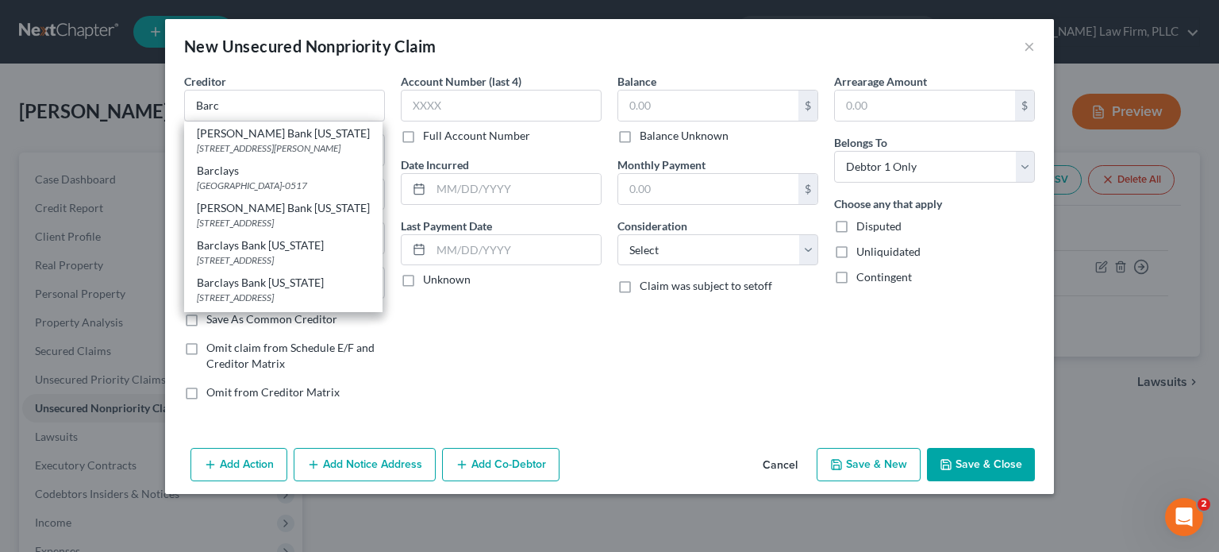
type input "19899"
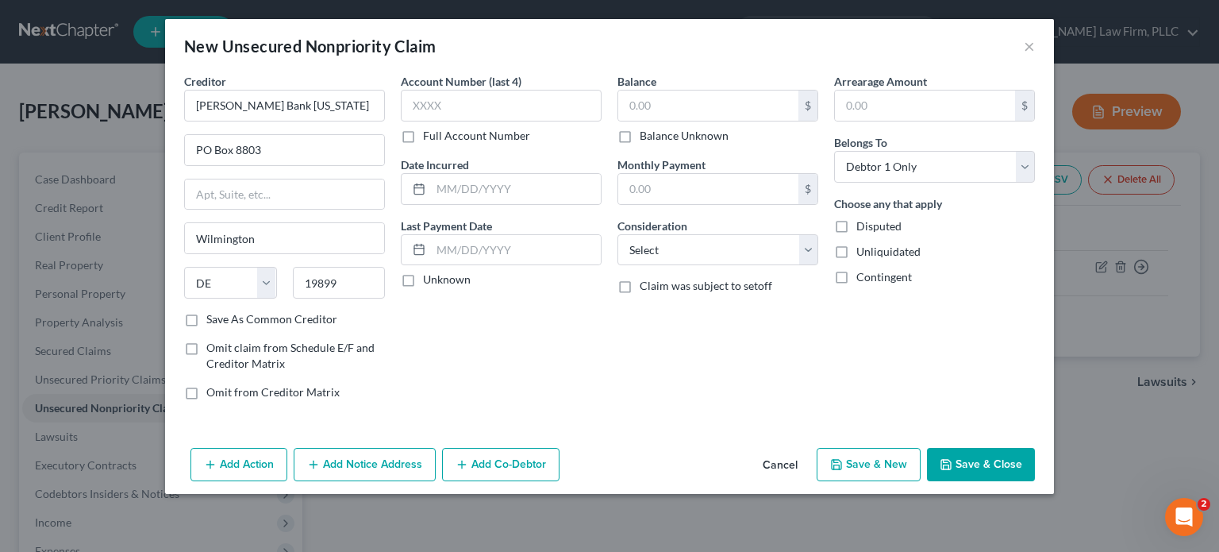
click at [423, 139] on label "Full Account Number" at bounding box center [476, 136] width 107 height 16
click at [429, 138] on input "Full Account Number" at bounding box center [434, 133] width 10 height 10
click at [445, 106] on input "text" at bounding box center [501, 106] width 201 height 32
type input "00033423617****"
click at [450, 183] on input "text" at bounding box center [516, 189] width 170 height 30
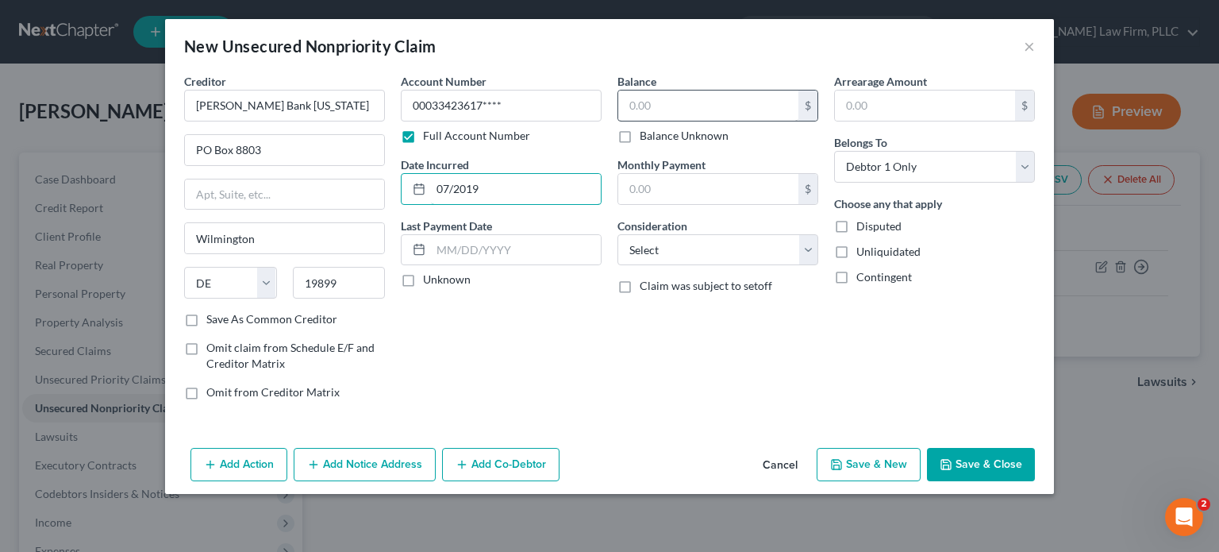
type input "07/2019"
click at [702, 103] on input "text" at bounding box center [708, 105] width 180 height 30
type input "15,261"
click at [725, 255] on select "Select Cable / Satellite Services Collection Agency Credit Card Debt Debt Couns…" at bounding box center [717, 250] width 201 height 32
select select "2"
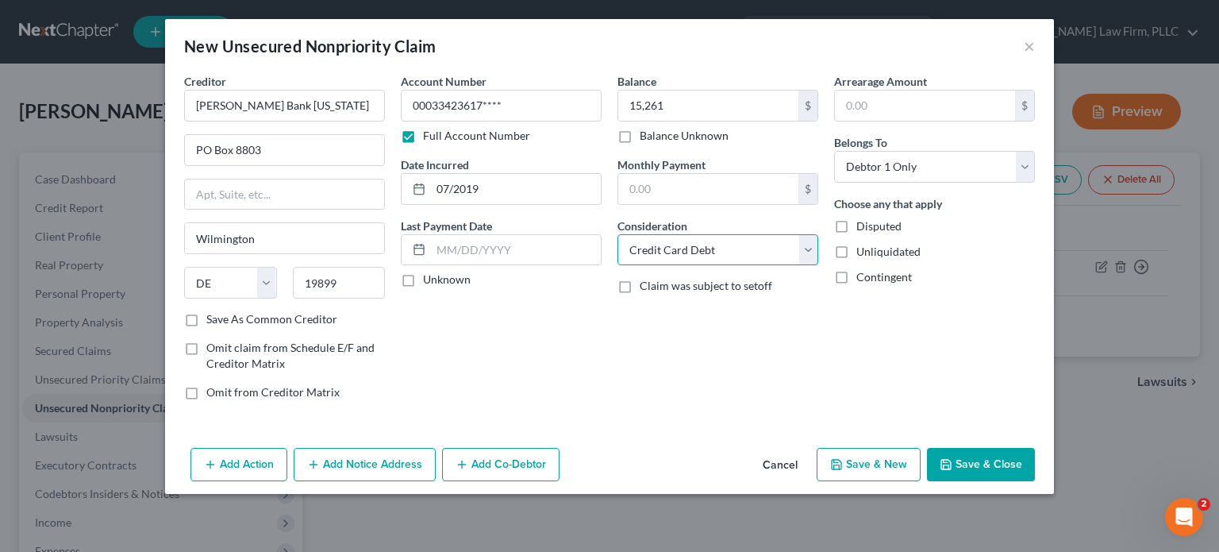
click at [617, 234] on select "Select Cable / Satellite Services Collection Agency Credit Card Debt Debt Couns…" at bounding box center [717, 250] width 201 height 32
click at [879, 458] on button "Save & New" at bounding box center [869, 464] width 104 height 33
select select "0"
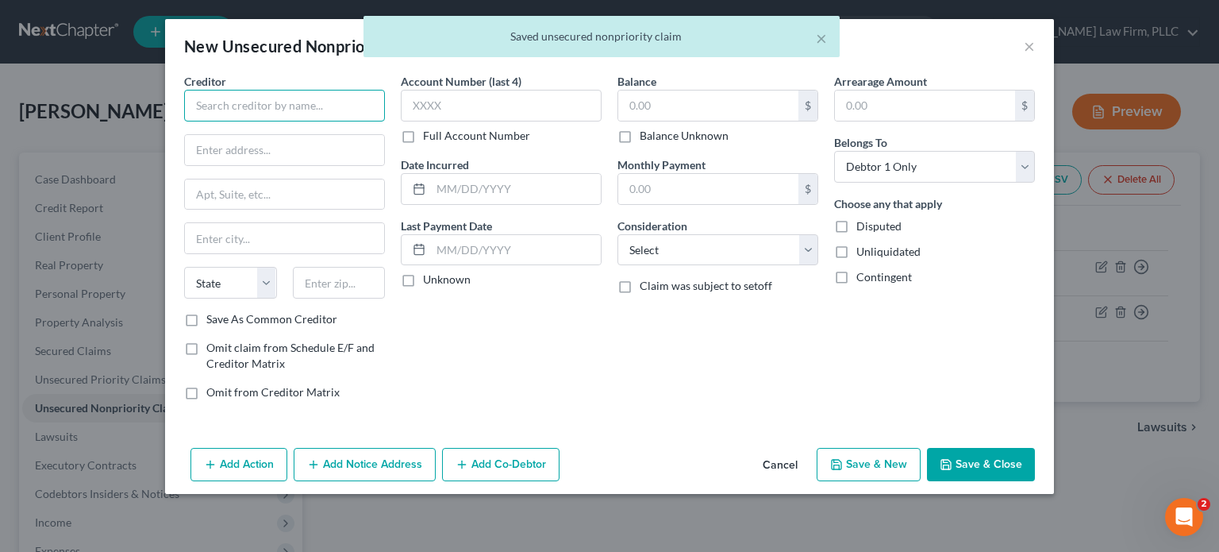
click at [302, 115] on input "text" at bounding box center [284, 106] width 201 height 32
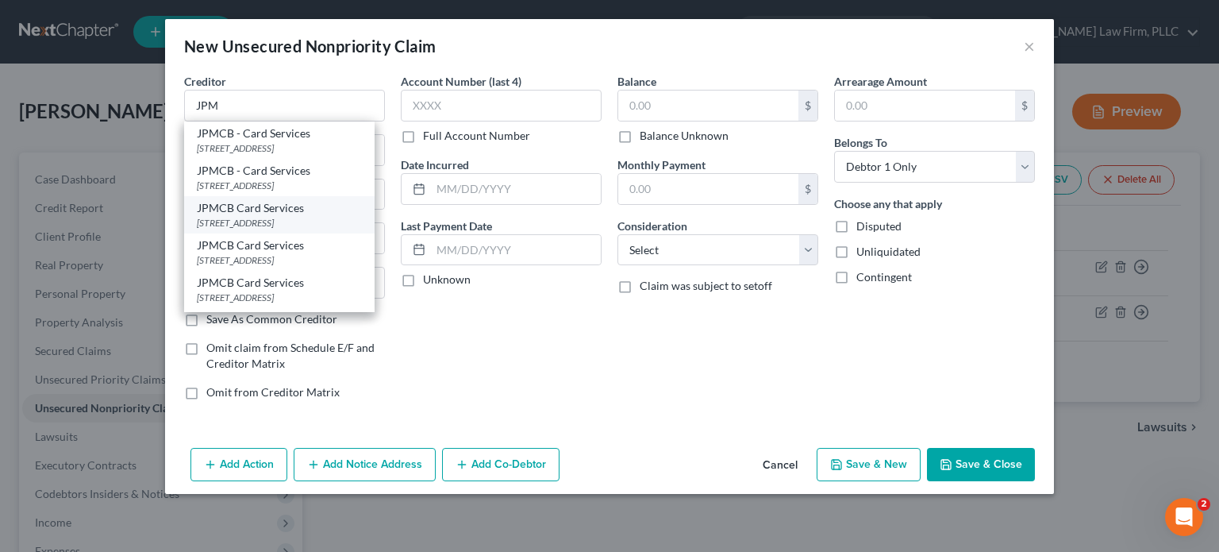
click at [287, 216] on div "JPMCB Card Services" at bounding box center [279, 208] width 165 height 16
type input "JPMCB Card Services"
type input "Po Box 15298"
type input "Wilmington"
select select "7"
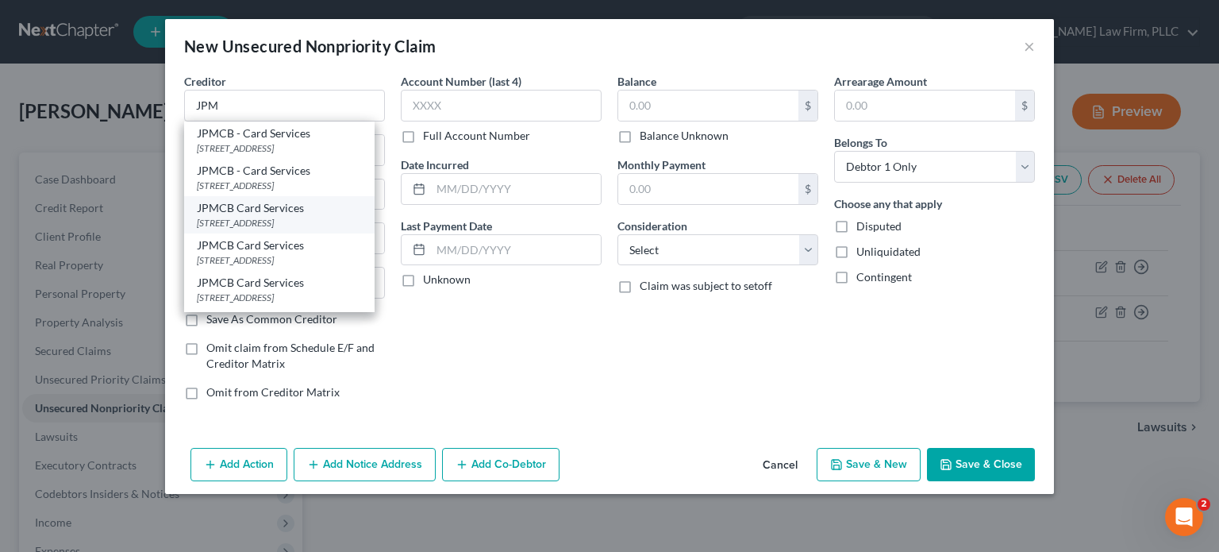
type input "19850"
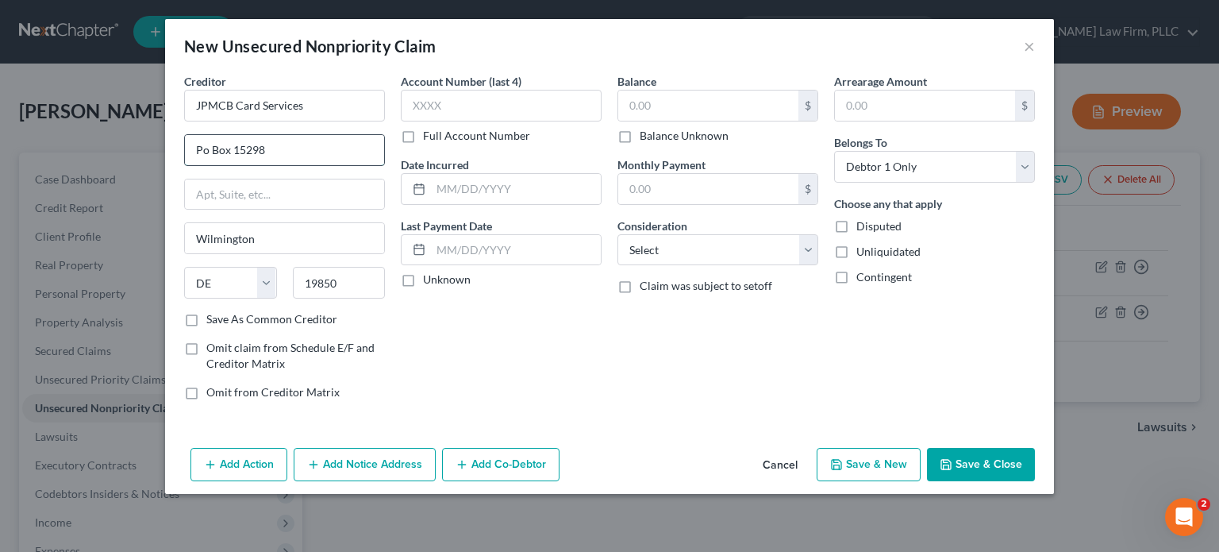
click at [298, 140] on input "Po Box 15298" at bounding box center [284, 150] width 199 height 30
drag, startPoint x: 290, startPoint y: 144, endPoint x: 248, endPoint y: 148, distance: 43.0
click at [248, 148] on input "Po Box 15298" at bounding box center [284, 150] width 199 height 30
type input "Po Box 15369"
click at [451, 107] on input "text" at bounding box center [501, 106] width 201 height 32
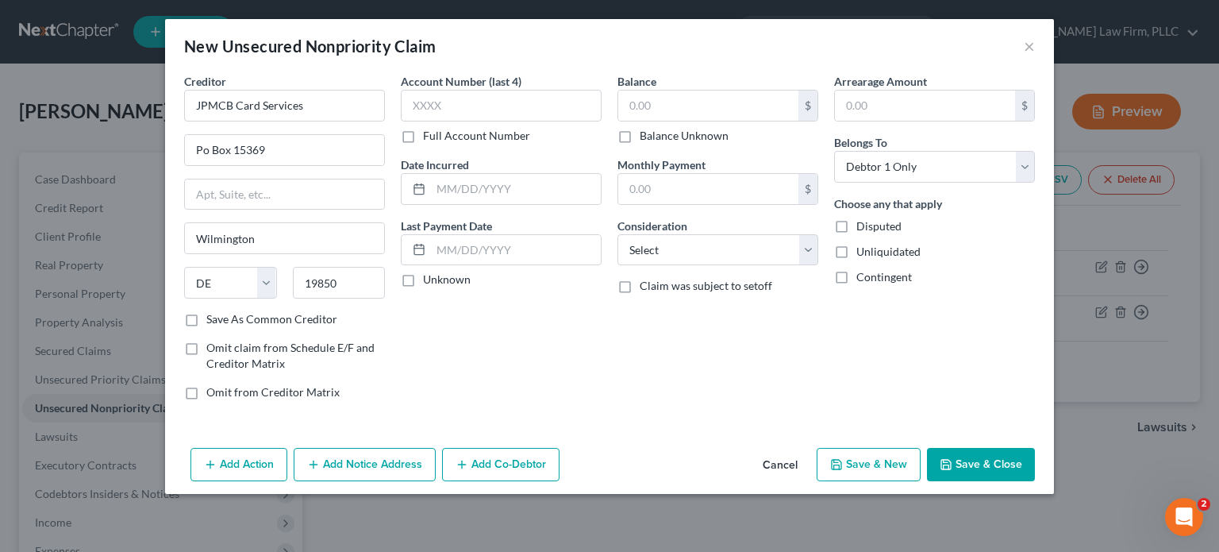
click at [423, 137] on label "Full Account Number" at bounding box center [476, 136] width 107 height 16
click at [429, 137] on input "Full Account Number" at bounding box center [434, 133] width 10 height 10
click at [431, 107] on input "text" at bounding box center [501, 106] width 201 height 32
type input "426690205492****"
type input "05/2016"
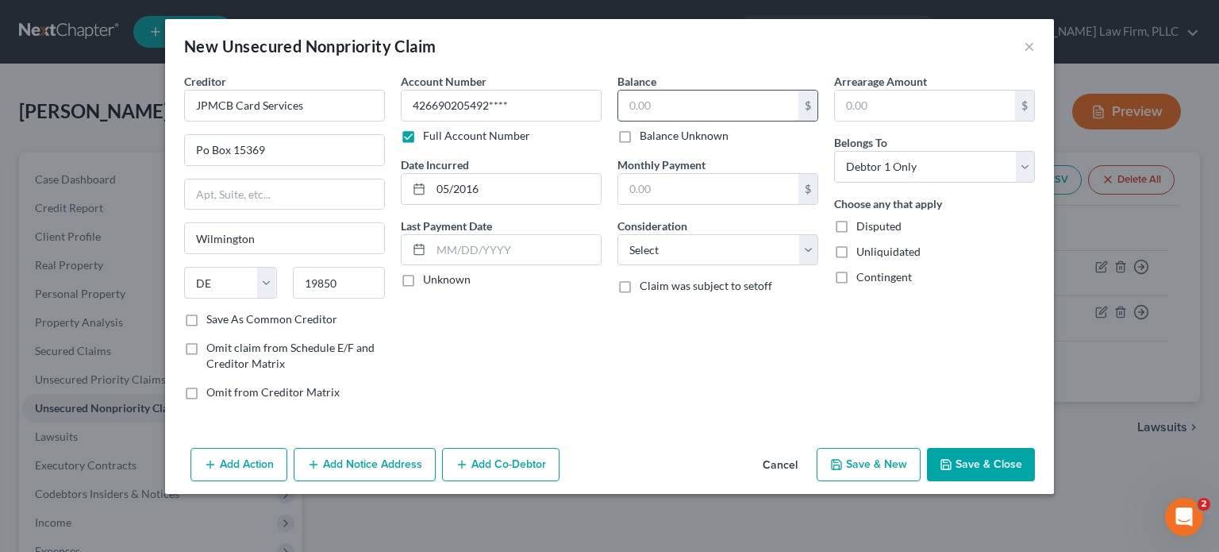
click at [694, 109] on input "text" at bounding box center [708, 105] width 180 height 30
type input "21,542"
click at [741, 246] on select "Select Cable / Satellite Services Collection Agency Credit Card Debt Debt Couns…" at bounding box center [717, 250] width 201 height 32
select select "2"
click at [617, 234] on select "Select Cable / Satellite Services Collection Agency Credit Card Debt Debt Couns…" at bounding box center [717, 250] width 201 height 32
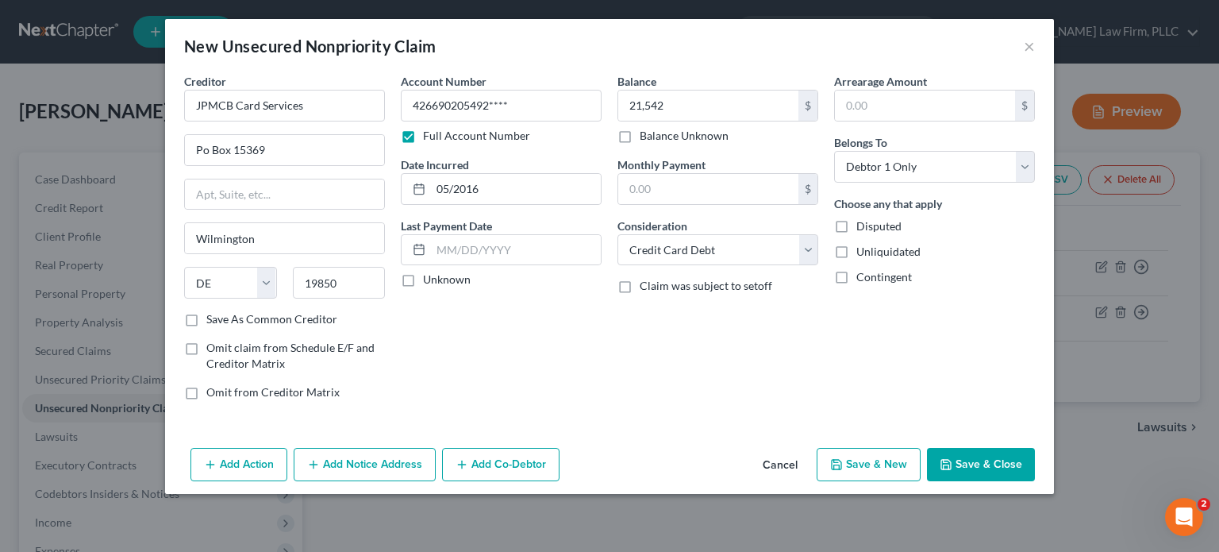
click at [876, 466] on button "Save & New" at bounding box center [869, 464] width 104 height 33
select select "0"
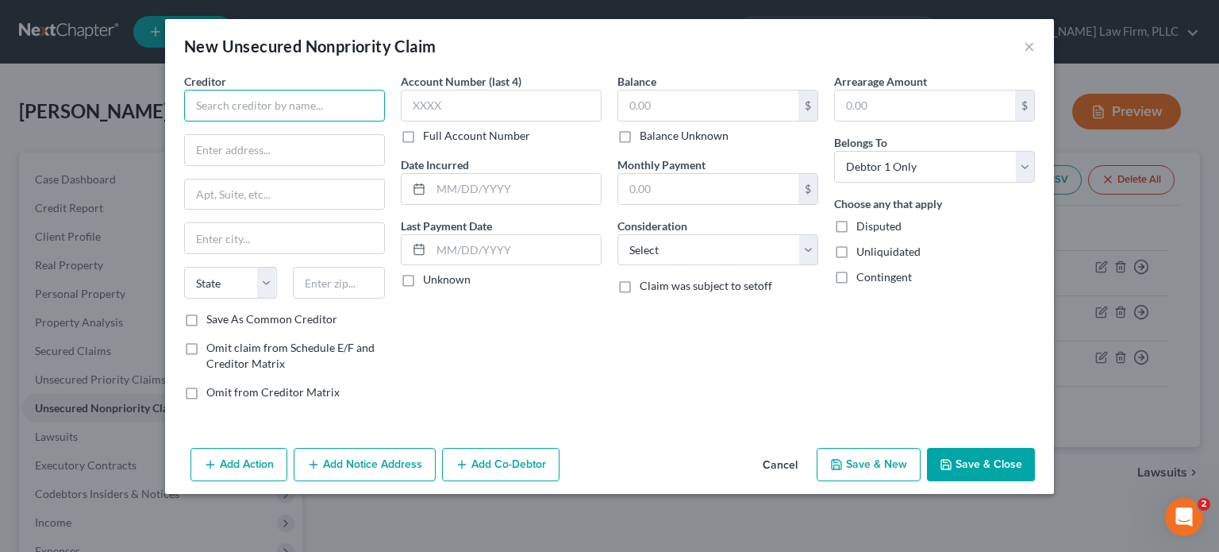
click at [314, 113] on input "text" at bounding box center [284, 106] width 201 height 32
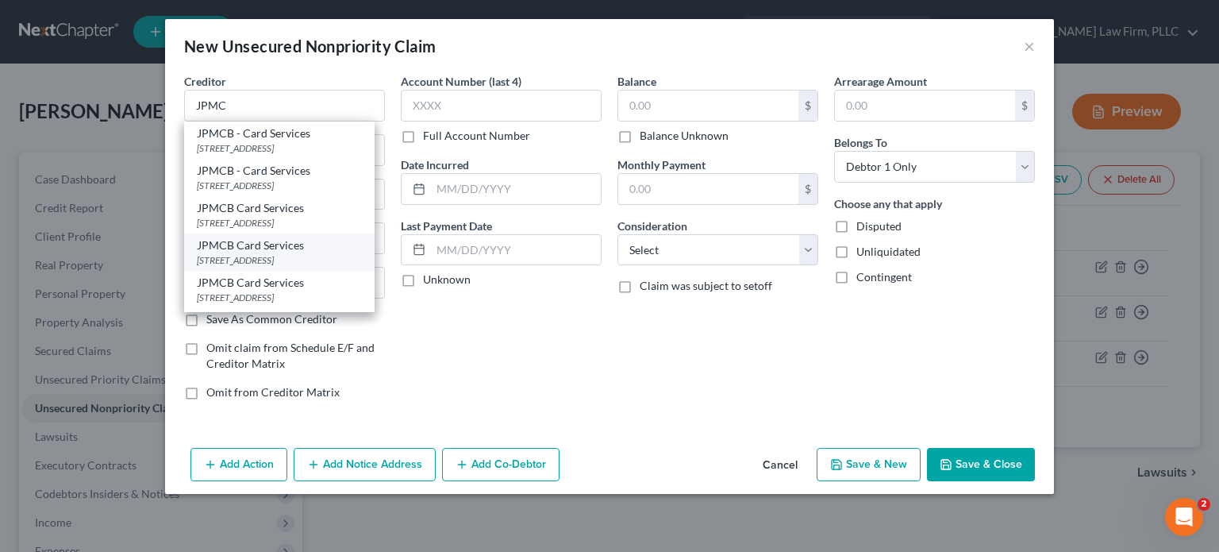
click at [294, 253] on div "JPMCB Card Services" at bounding box center [279, 245] width 165 height 16
type input "JPMCB Card Services"
type input "Po Box 15369"
type input "Wilmington"
select select "7"
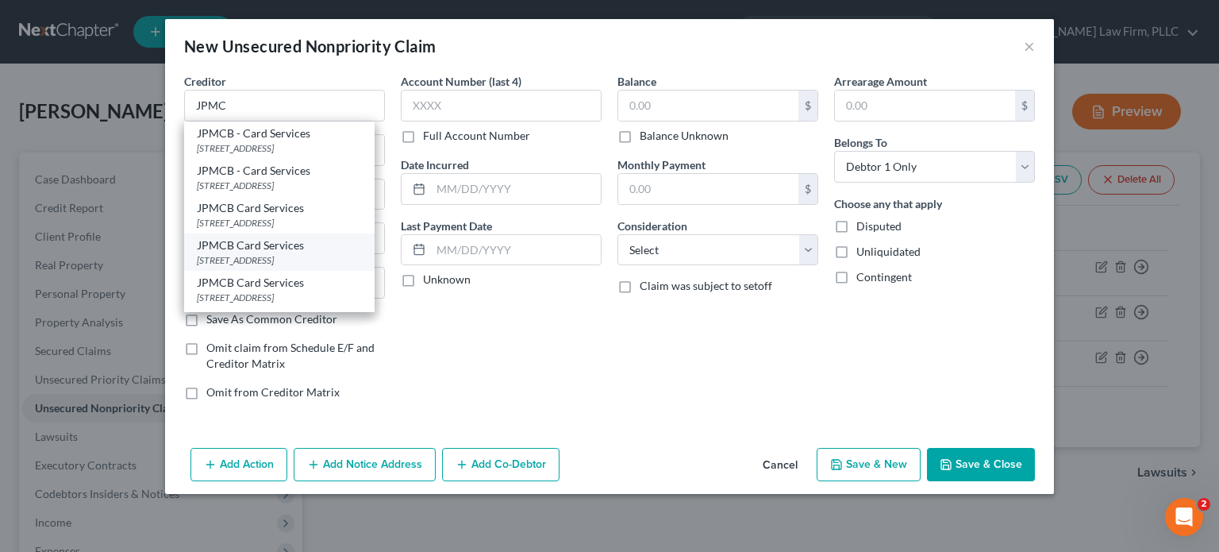
type input "19850"
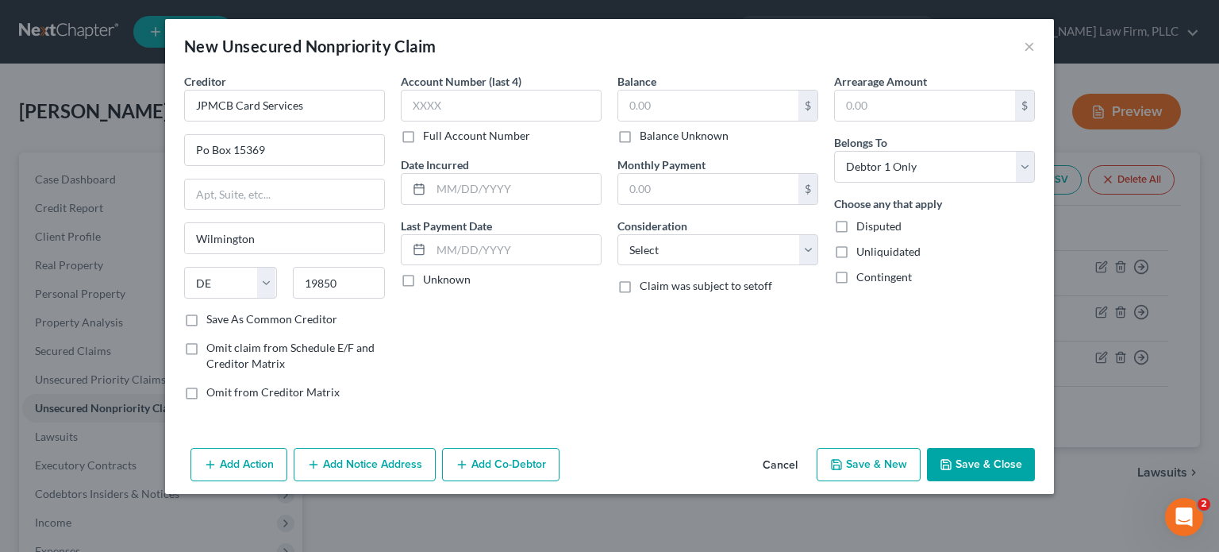
click at [423, 137] on label "Full Account Number" at bounding box center [476, 136] width 107 height 16
click at [429, 137] on input "Full Account Number" at bounding box center [434, 133] width 10 height 10
click at [433, 109] on input "text" at bounding box center [501, 106] width 201 height 32
type input "546604203182****"
click at [460, 175] on input "text" at bounding box center [516, 189] width 170 height 30
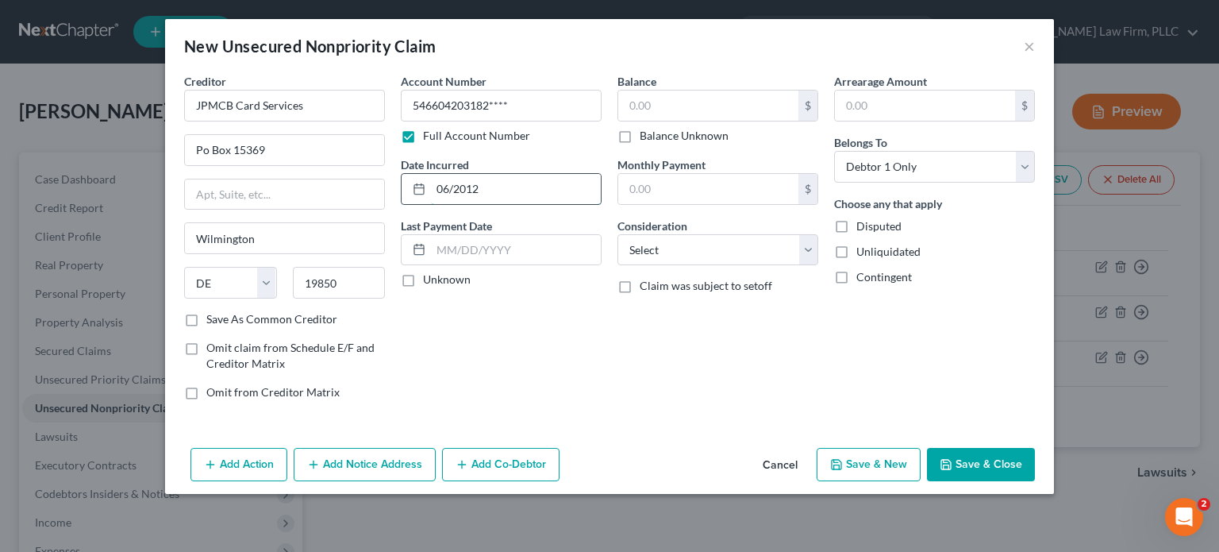
type input "06/2012"
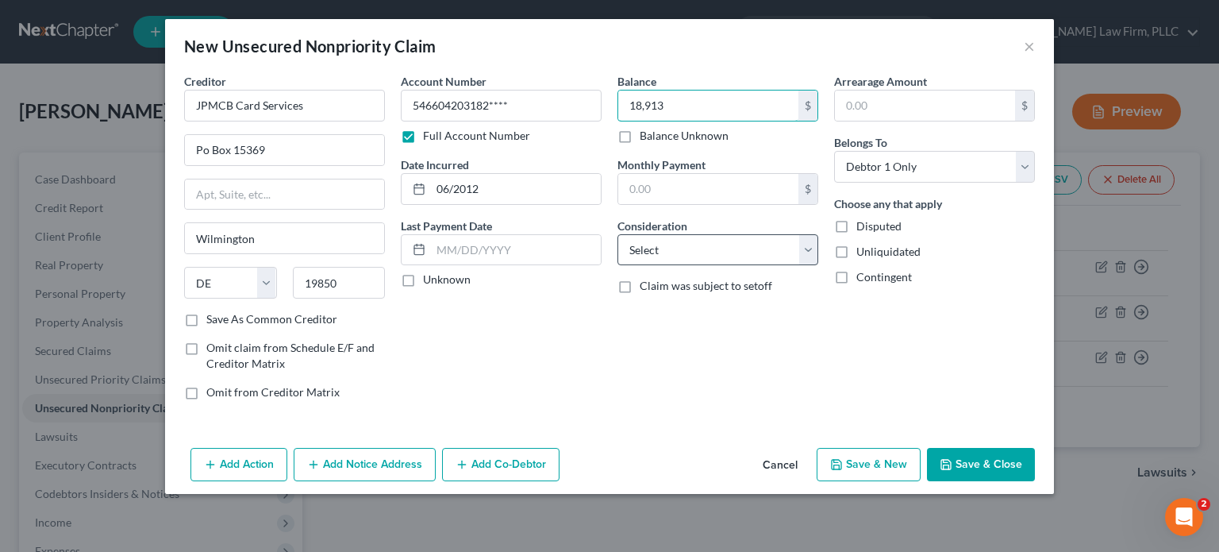
type input "18,913"
click at [684, 255] on select "Select Cable / Satellite Services Collection Agency Credit Card Debt Debt Couns…" at bounding box center [717, 250] width 201 height 32
select select "2"
click at [617, 234] on select "Select Cable / Satellite Services Collection Agency Credit Card Debt Debt Couns…" at bounding box center [717, 250] width 201 height 32
click at [864, 474] on button "Save & New" at bounding box center [869, 464] width 104 height 33
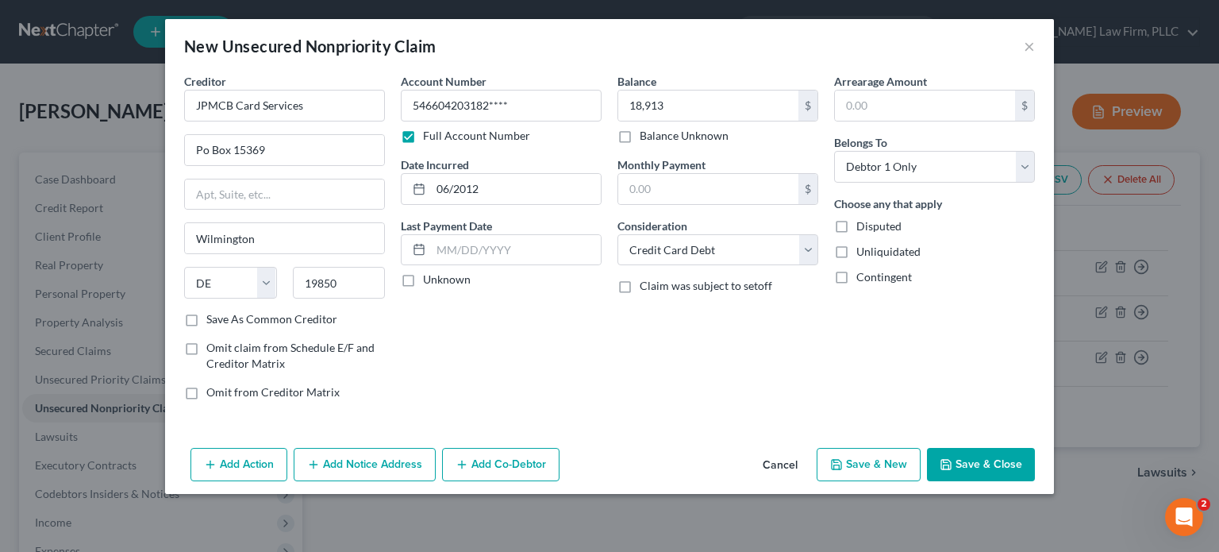
select select "0"
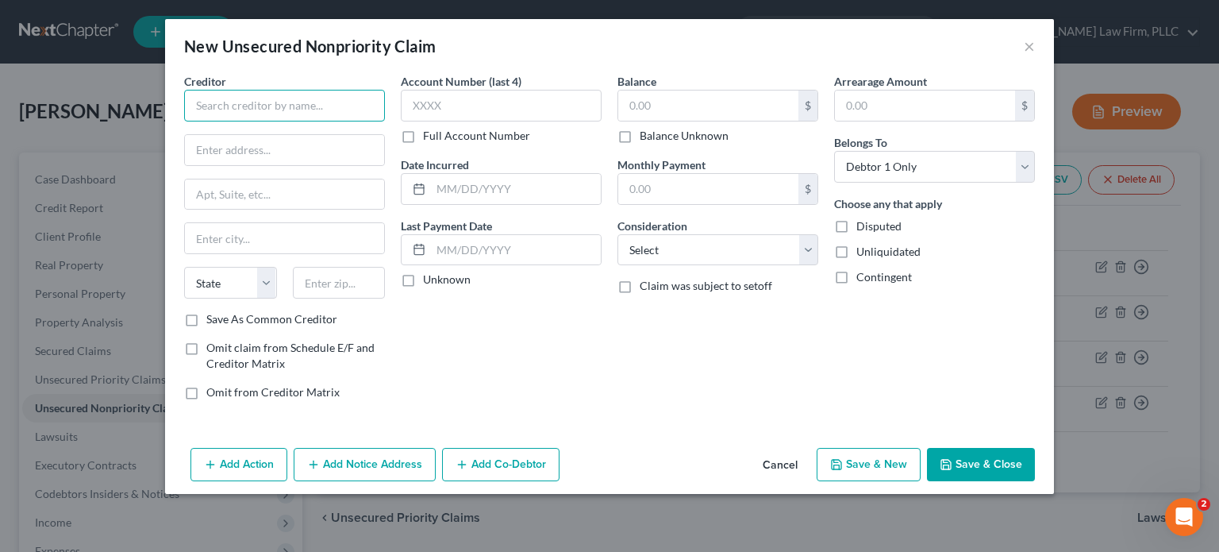
click at [306, 98] on input "text" at bounding box center [284, 106] width 201 height 32
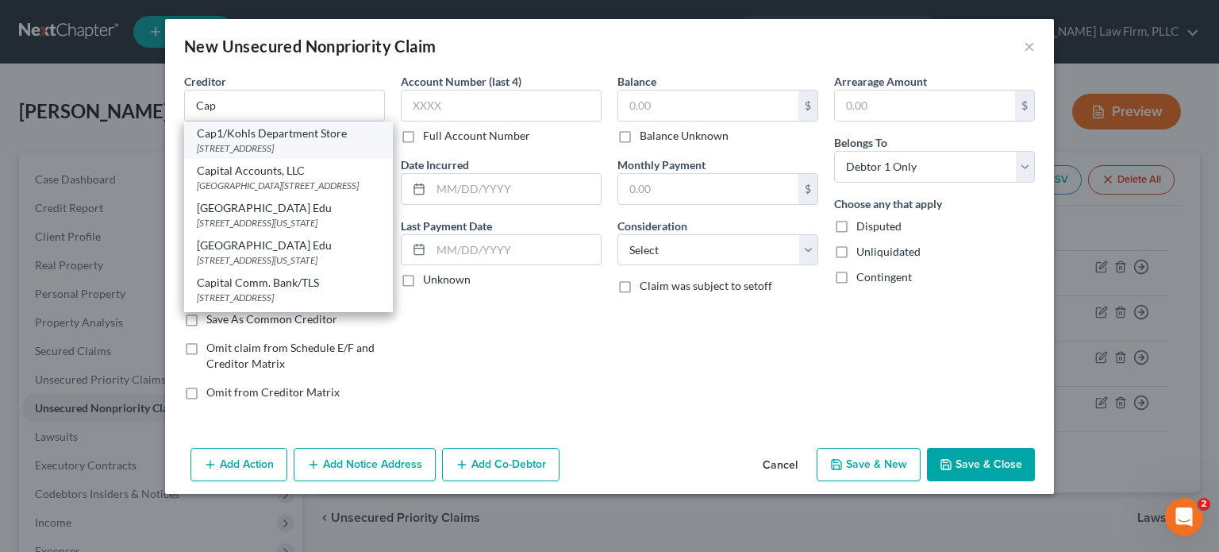
click at [273, 145] on div "[STREET_ADDRESS]" at bounding box center [288, 147] width 183 height 13
type input "Cap1/Kohls Department Store"
type input "PO Box 31293"
type input "[GEOGRAPHIC_DATA]"
select select "46"
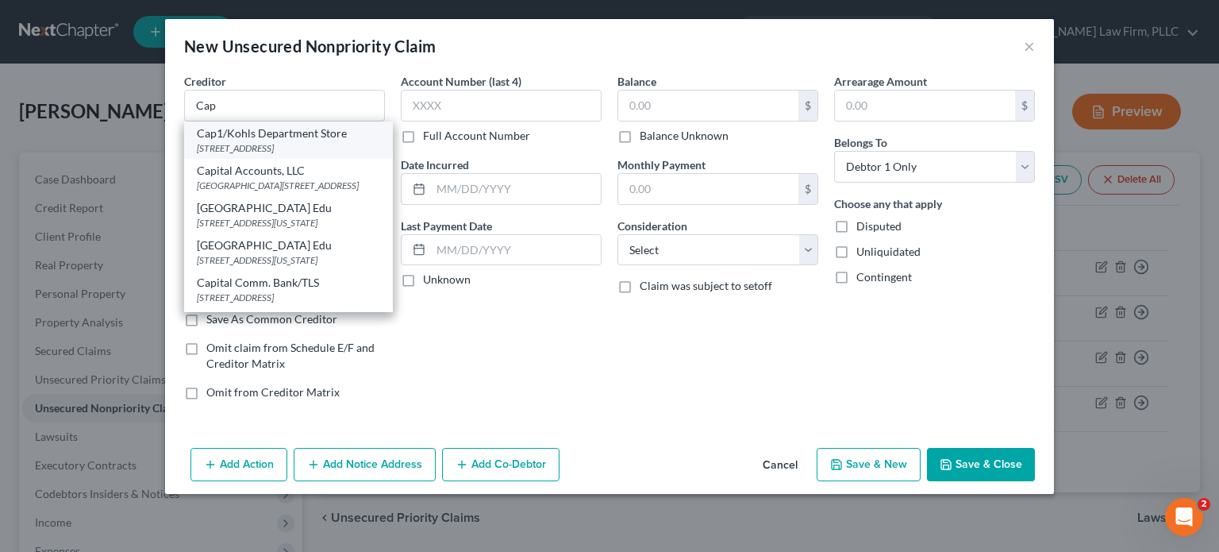
type input "84131-0293"
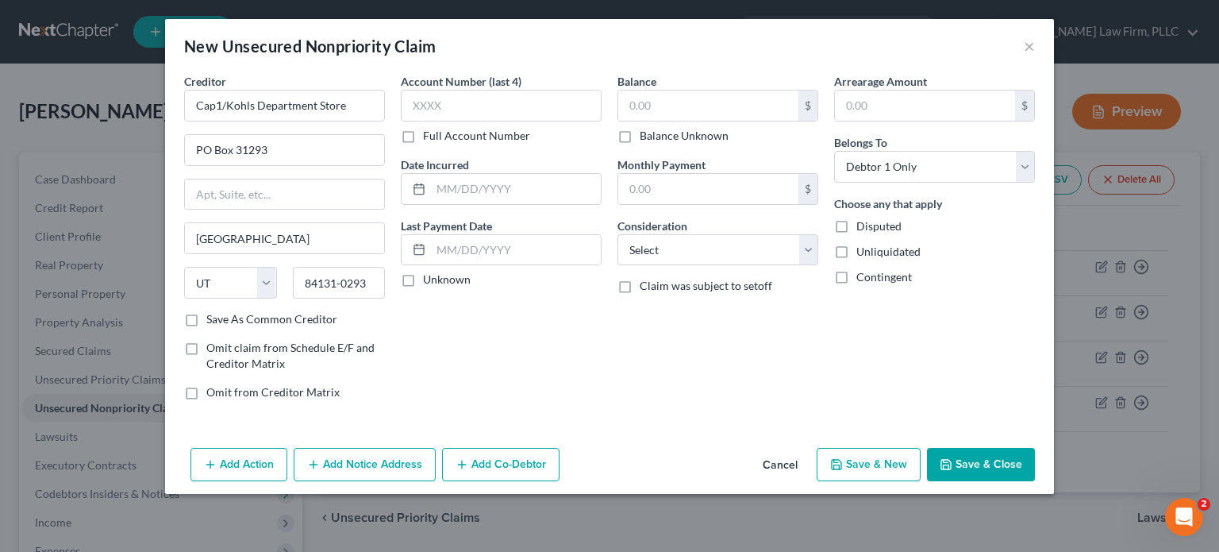
click at [423, 133] on label "Full Account Number" at bounding box center [476, 136] width 107 height 16
click at [429, 133] on input "Full Account Number" at bounding box center [434, 133] width 10 height 10
click at [451, 110] on input "text" at bounding box center [501, 106] width 201 height 32
type input "63930548819****"
type input "11/2011"
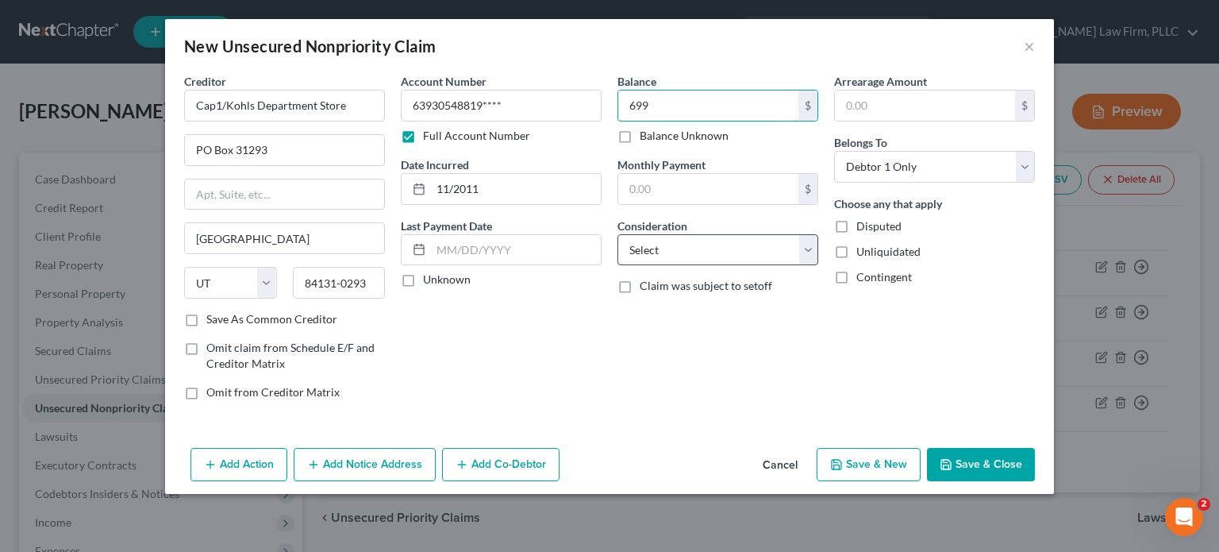
type input "699"
click at [660, 256] on select "Select Cable / Satellite Services Collection Agency Credit Card Debt Debt Couns…" at bounding box center [717, 250] width 201 height 32
select select "2"
click at [617, 234] on select "Select Cable / Satellite Services Collection Agency Credit Card Debt Debt Couns…" at bounding box center [717, 250] width 201 height 32
click at [887, 463] on button "Save & New" at bounding box center [869, 464] width 104 height 33
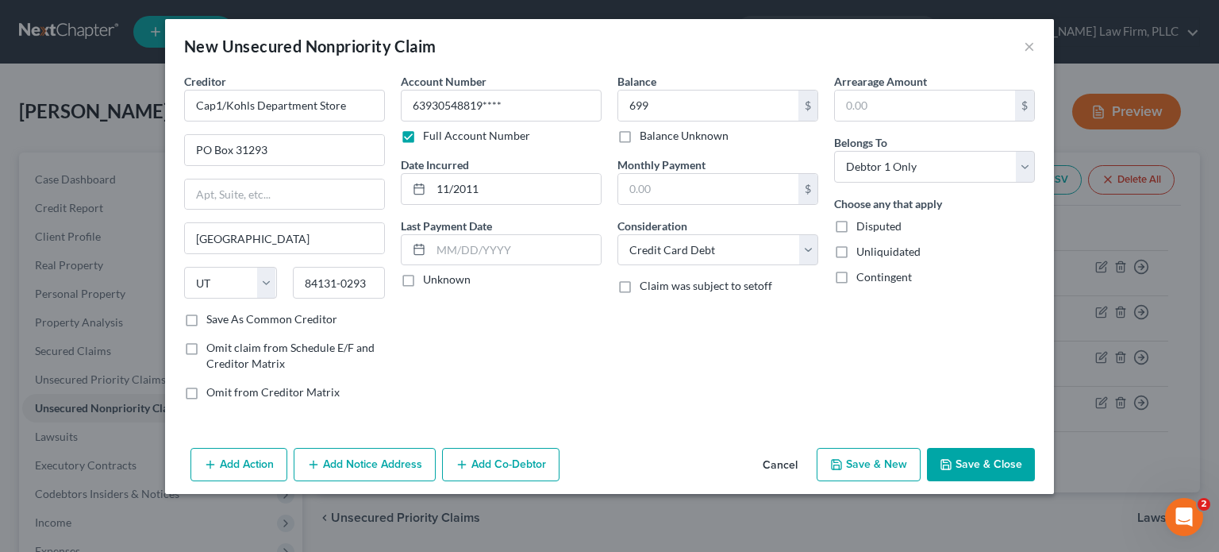
select select "0"
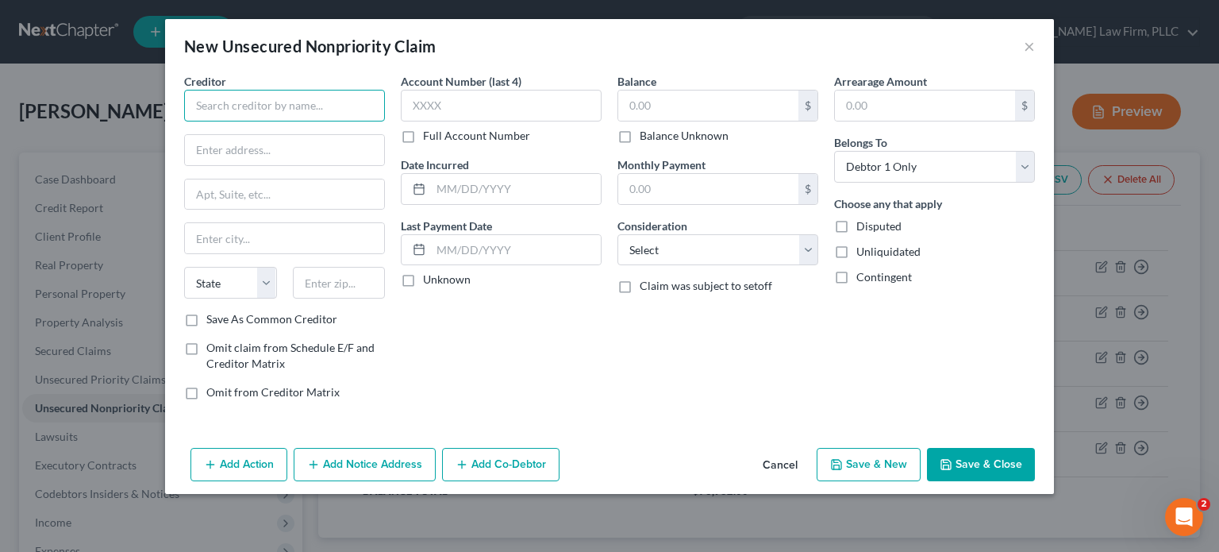
click at [269, 100] on input "text" at bounding box center [284, 106] width 201 height 32
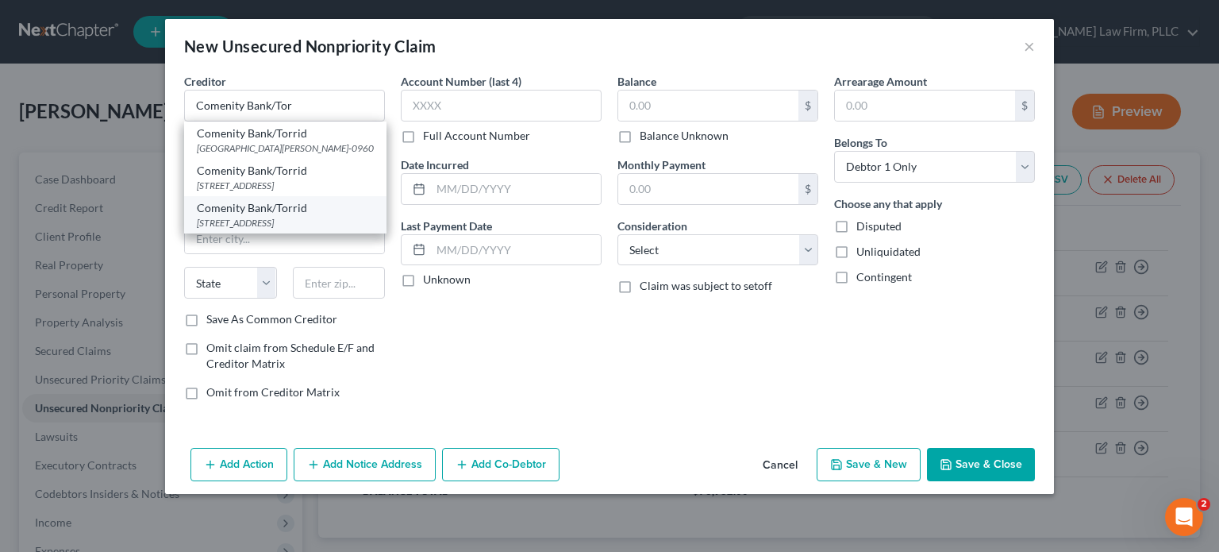
click at [266, 216] on div "[STREET_ADDRESS]" at bounding box center [285, 222] width 177 height 13
type input "Comenity Bank/Torrid"
type input "[STREET_ADDRESS]"
type input "Building A"
type input "Columbus"
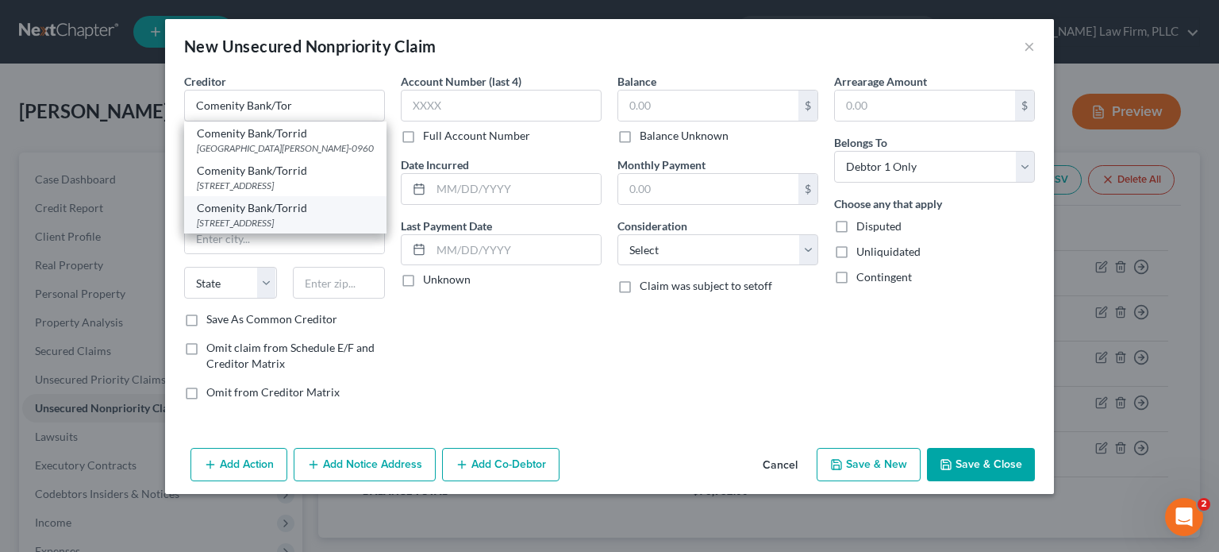
select select "36"
type input "43219"
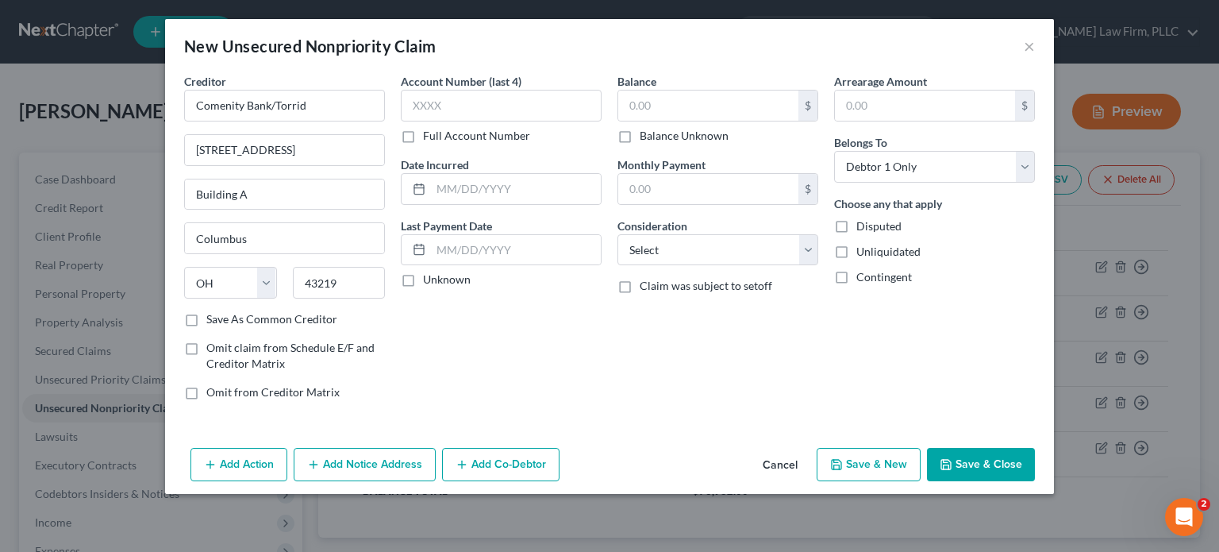
click at [423, 134] on label "Full Account Number" at bounding box center [476, 136] width 107 height 16
click at [429, 134] on input "Full Account Number" at bounding box center [434, 133] width 10 height 10
click at [438, 109] on input "text" at bounding box center [501, 106] width 201 height 32
type input "[CREDIT_CARD_NUMBER]****"
type input "05/2015"
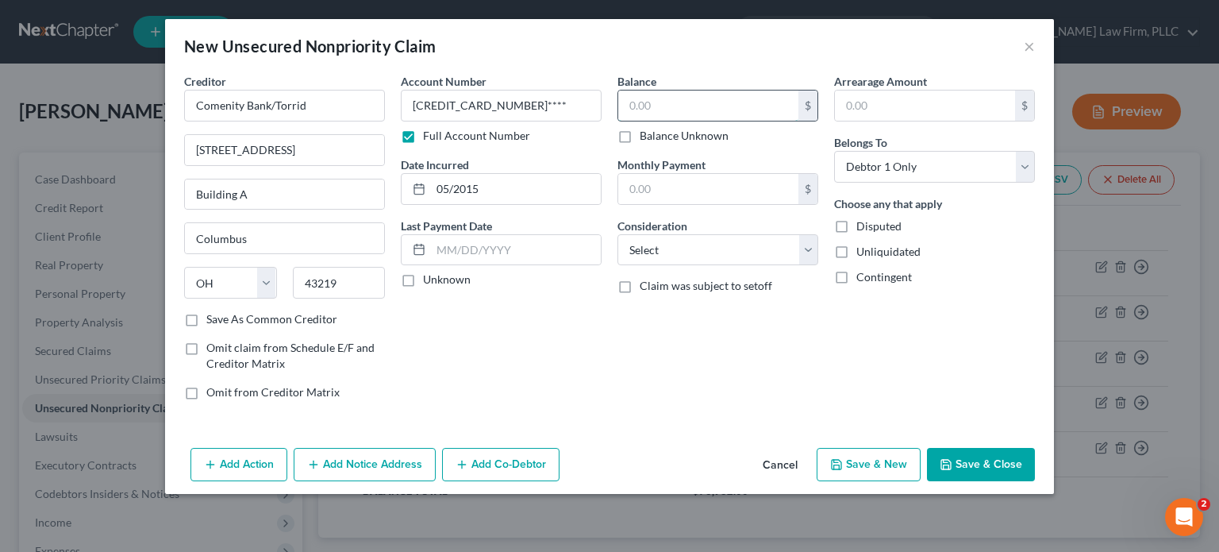
click at [664, 102] on input "text" at bounding box center [708, 105] width 180 height 30
type input "1,057"
click at [713, 239] on select "Select Cable / Satellite Services Collection Agency Credit Card Debt Debt Couns…" at bounding box center [717, 250] width 201 height 32
select select "2"
click at [617, 234] on select "Select Cable / Satellite Services Collection Agency Credit Card Debt Debt Couns…" at bounding box center [717, 250] width 201 height 32
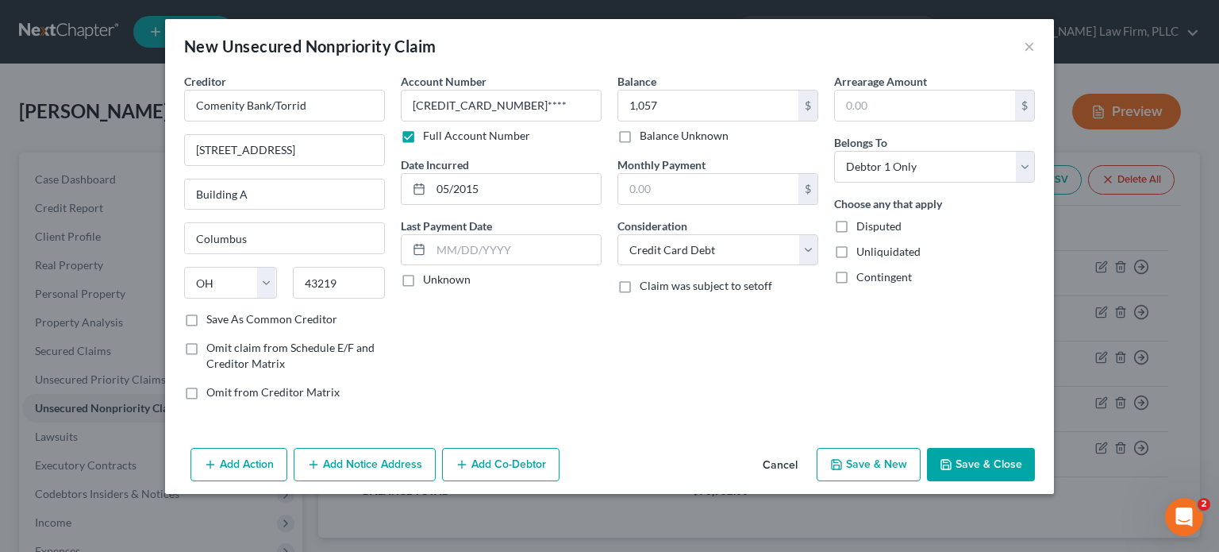
click at [869, 456] on button "Save & New" at bounding box center [869, 464] width 104 height 33
select select "0"
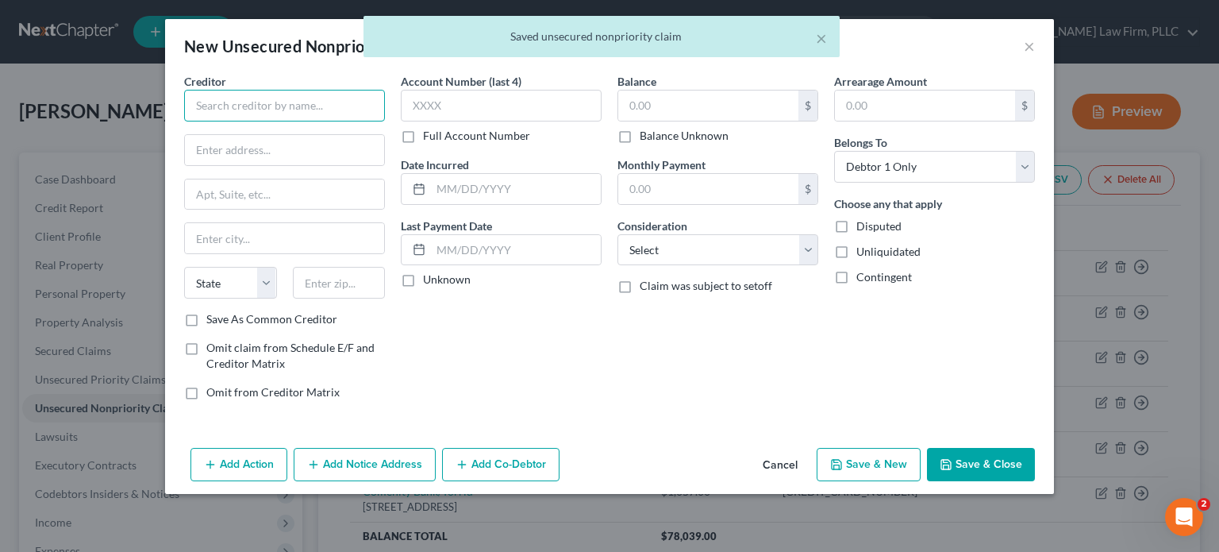
click at [359, 107] on input "text" at bounding box center [284, 106] width 201 height 32
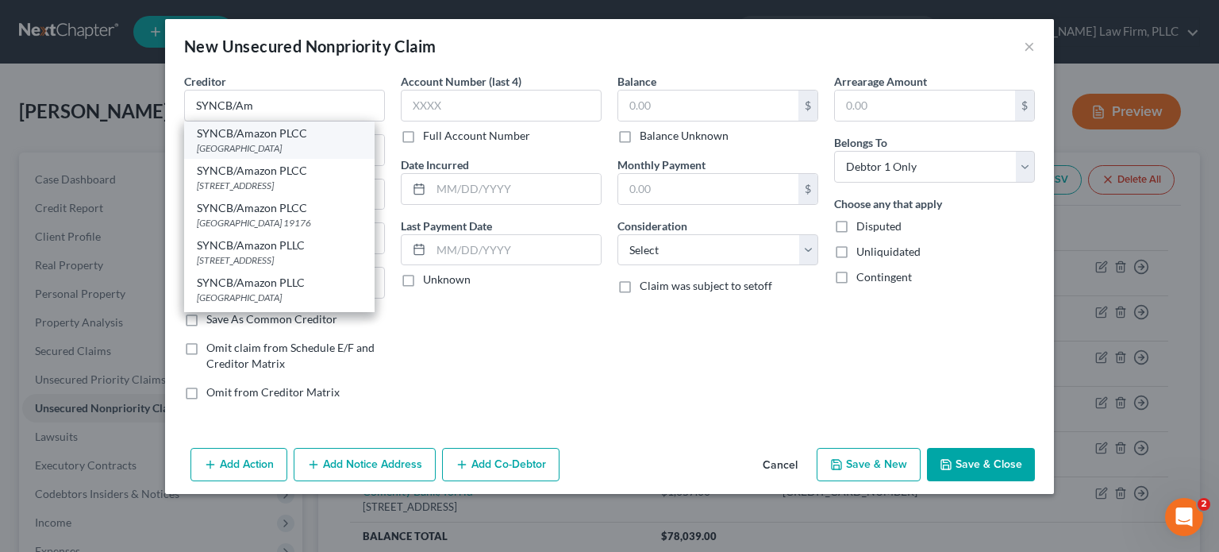
click at [323, 143] on div "[GEOGRAPHIC_DATA]" at bounding box center [279, 147] width 165 height 13
type input "SYNCB/Amazon PLCC"
type input "PO Box 71737"
type input "[GEOGRAPHIC_DATA]"
select select "39"
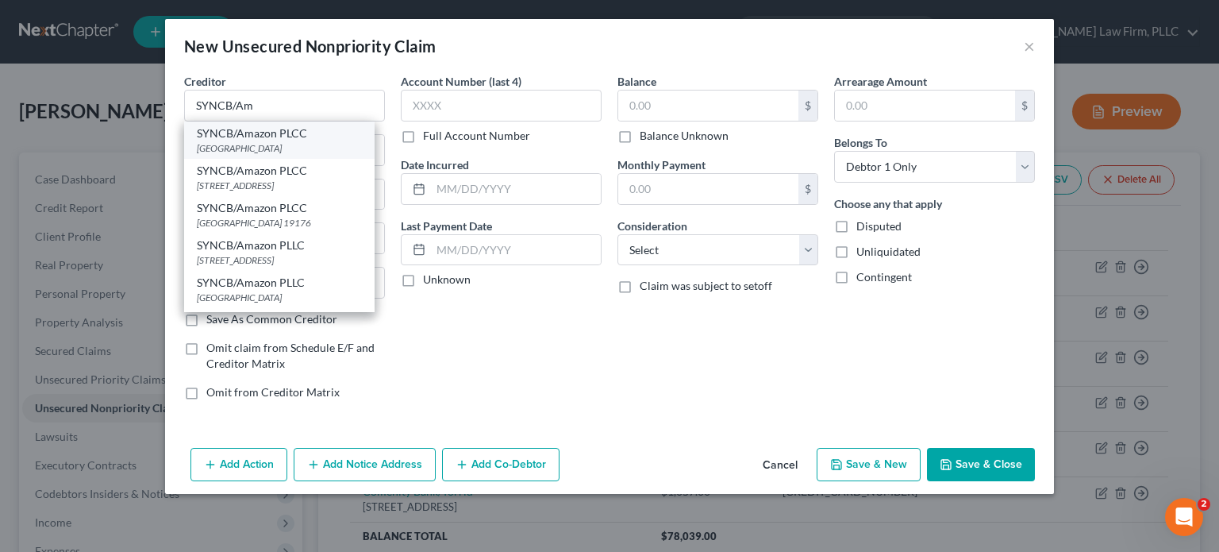
type input "71737"
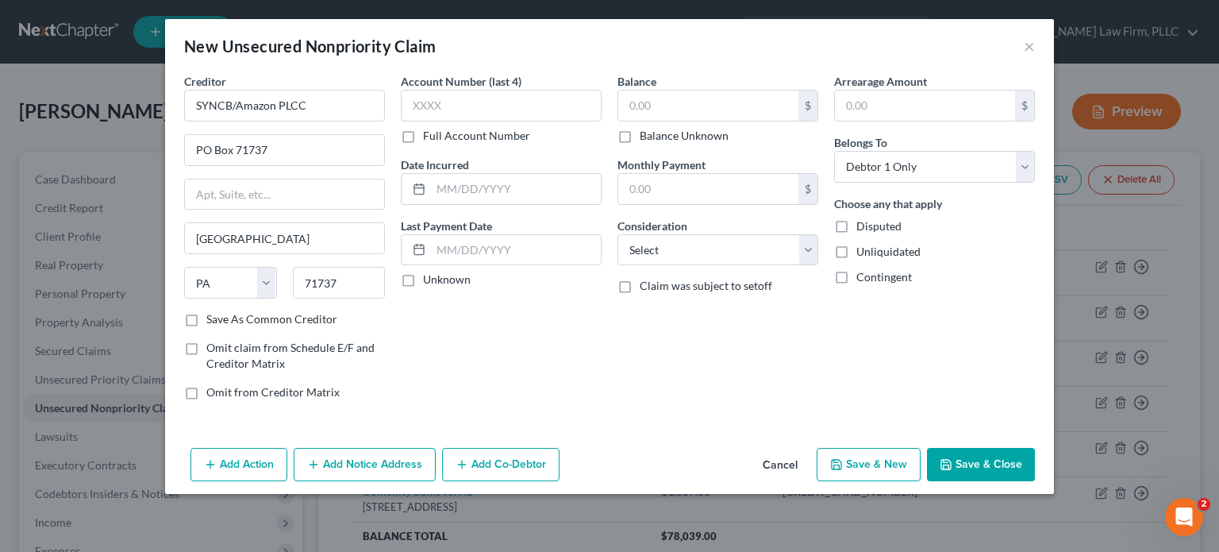
click at [423, 139] on label "Full Account Number" at bounding box center [476, 136] width 107 height 16
click at [429, 138] on input "Full Account Number" at bounding box center [434, 133] width 10 height 10
click at [441, 110] on input "text" at bounding box center [501, 106] width 201 height 32
type input "604578107139****"
click at [465, 194] on input "text" at bounding box center [516, 189] width 170 height 30
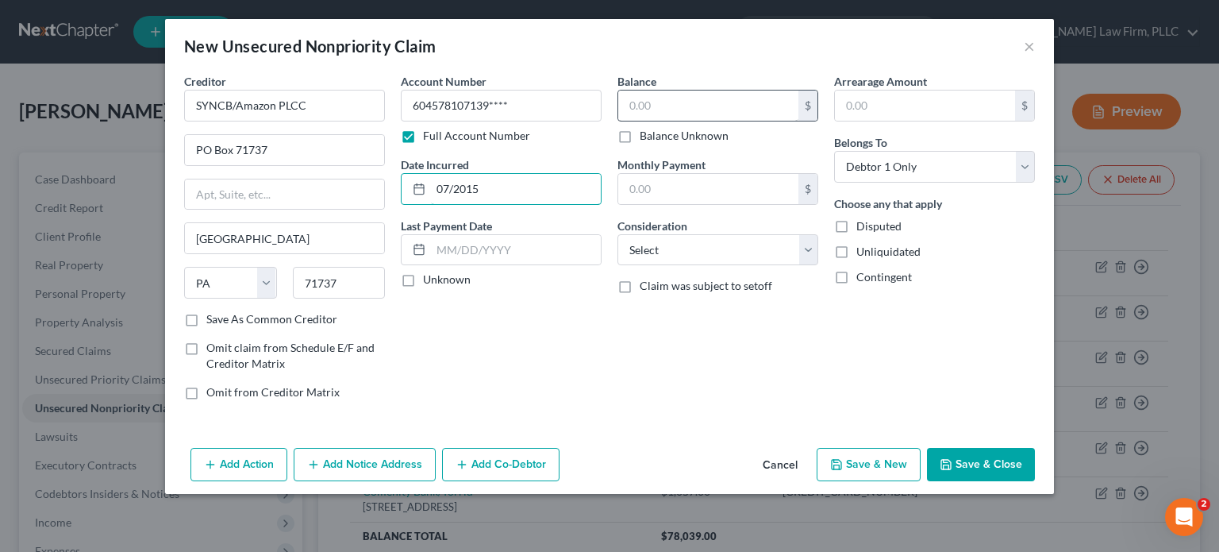
type input "07/2015"
click at [670, 106] on input "text" at bounding box center [708, 105] width 180 height 30
type input "2,149"
click at [717, 252] on select "Select Cable / Satellite Services Collection Agency Credit Card Debt Debt Couns…" at bounding box center [717, 250] width 201 height 32
select select "2"
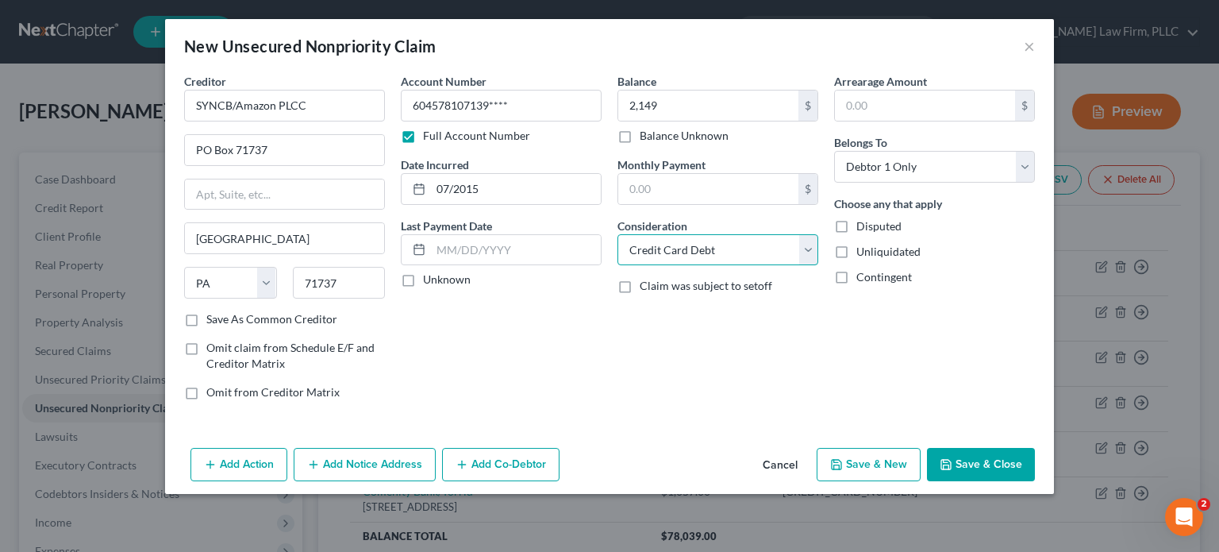
click at [617, 234] on select "Select Cable / Satellite Services Collection Agency Credit Card Debt Debt Couns…" at bounding box center [717, 250] width 201 height 32
click at [889, 477] on button "Save & New" at bounding box center [869, 464] width 104 height 33
select select "0"
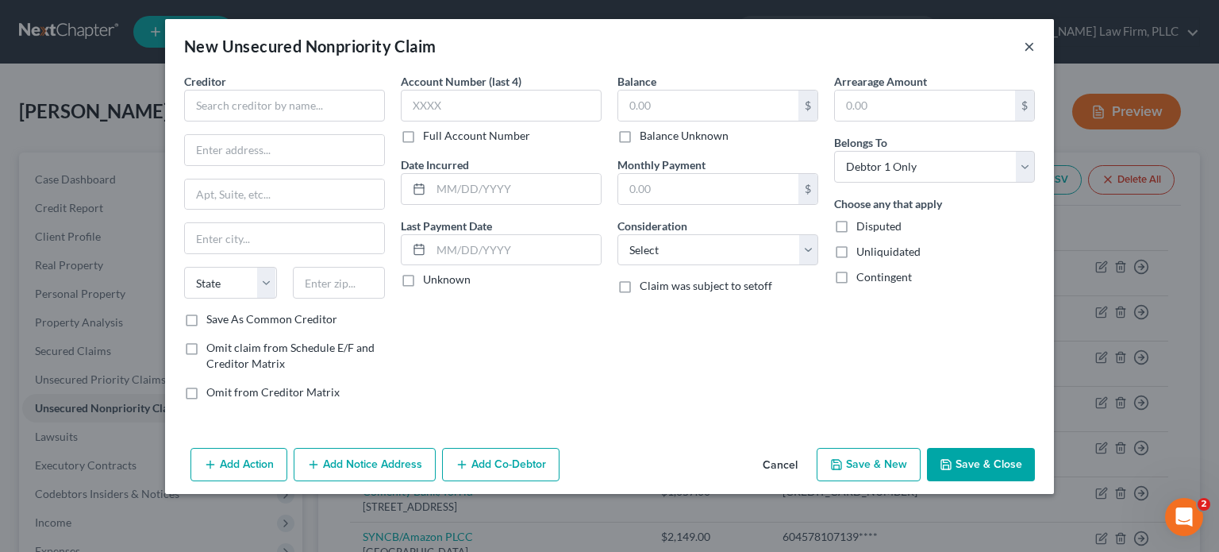
click at [1029, 43] on button "×" at bounding box center [1029, 46] width 11 height 19
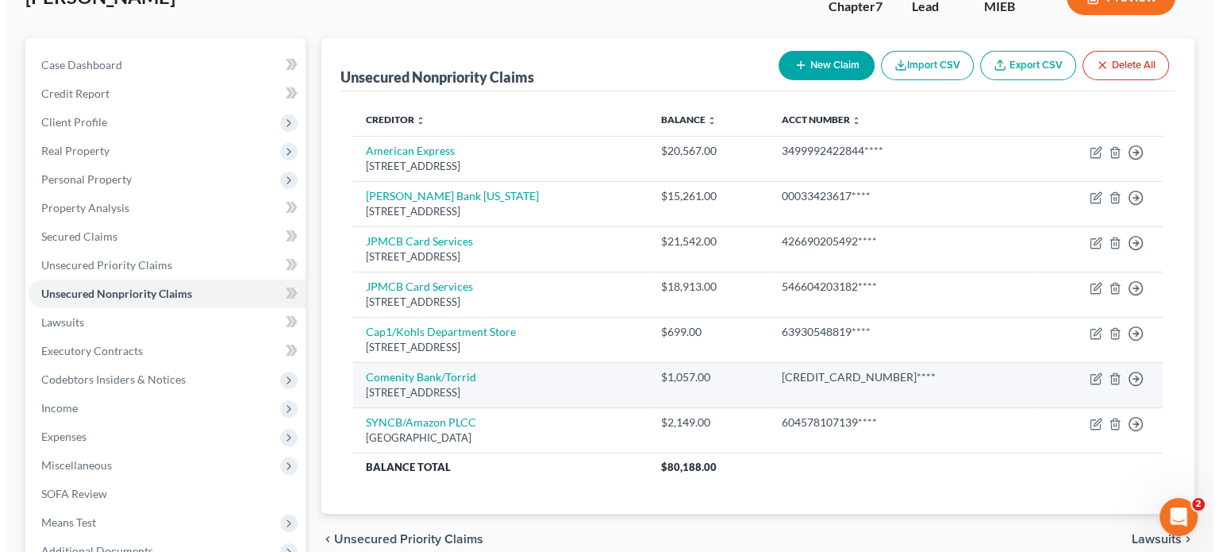
scroll to position [79, 0]
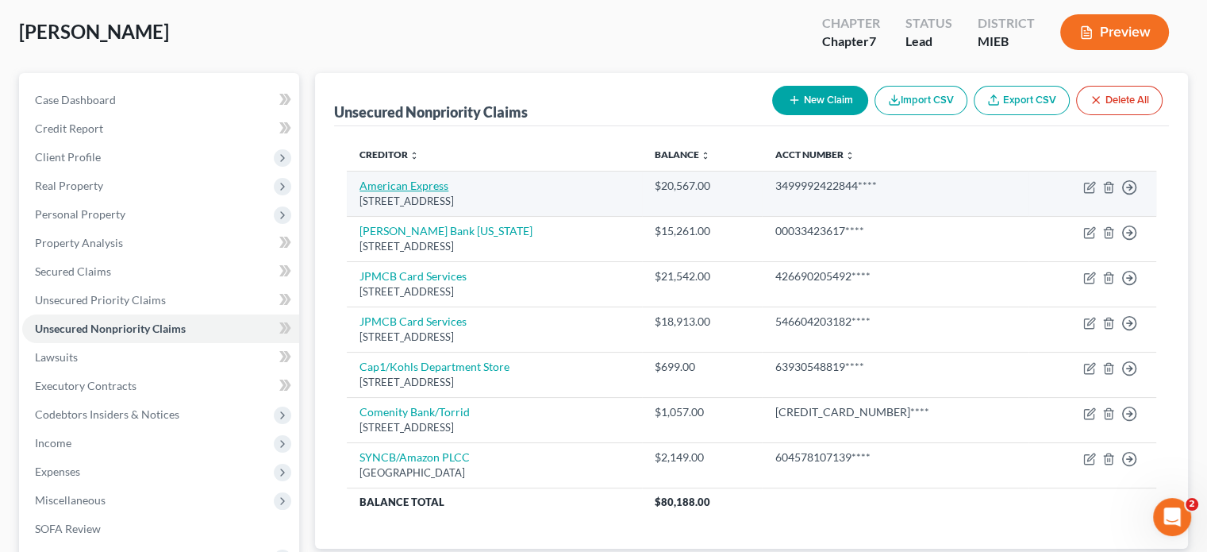
click at [417, 183] on link "American Express" at bounding box center [404, 185] width 89 height 13
select select "45"
select select "2"
select select "0"
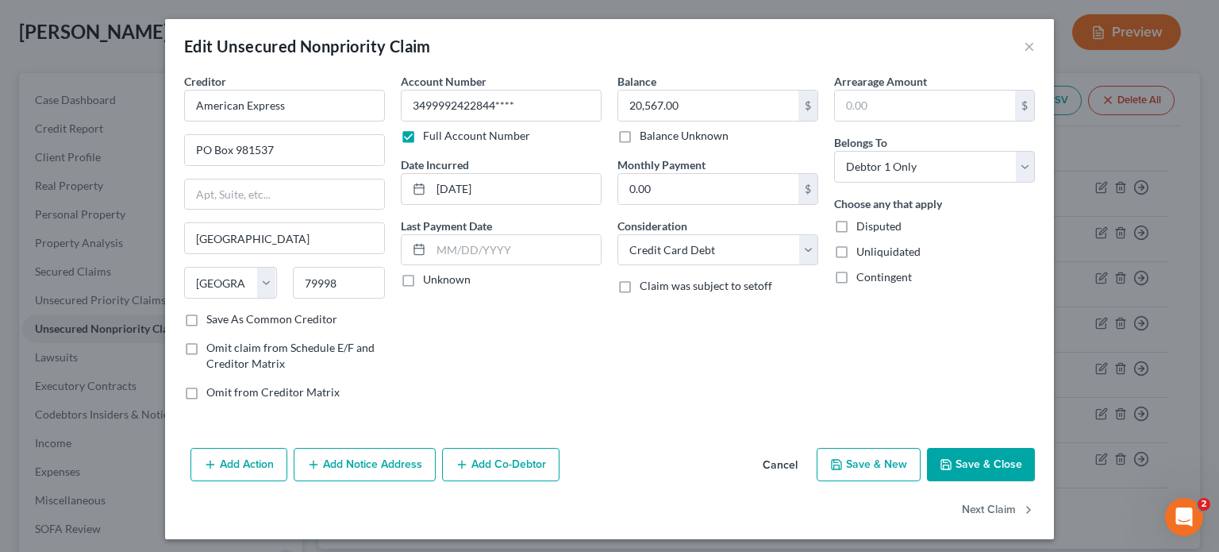
click at [268, 458] on button "Add Action" at bounding box center [238, 464] width 97 height 33
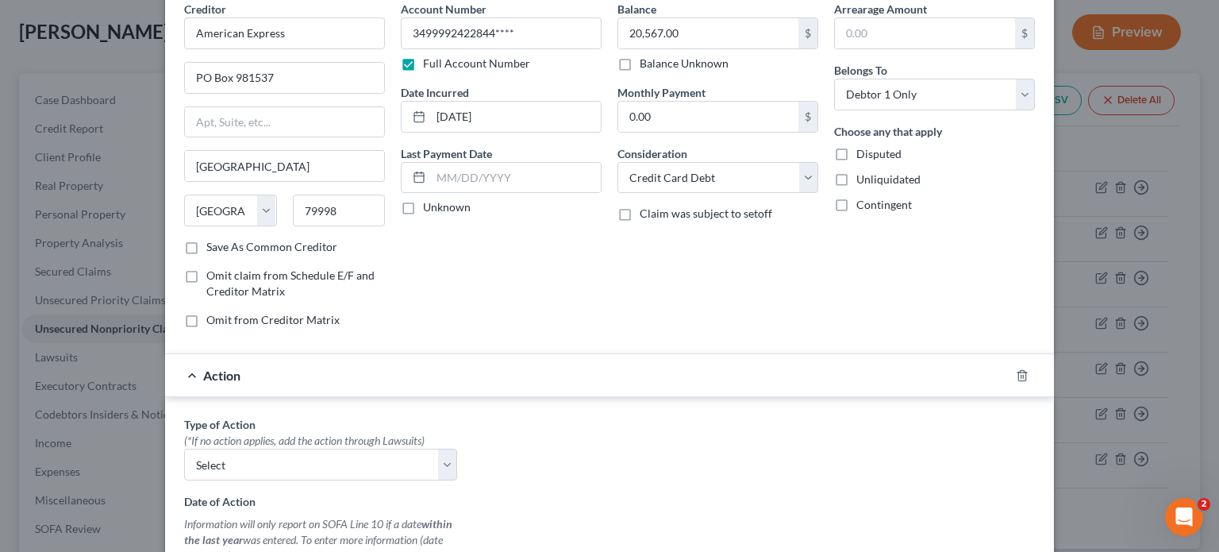
scroll to position [238, 0]
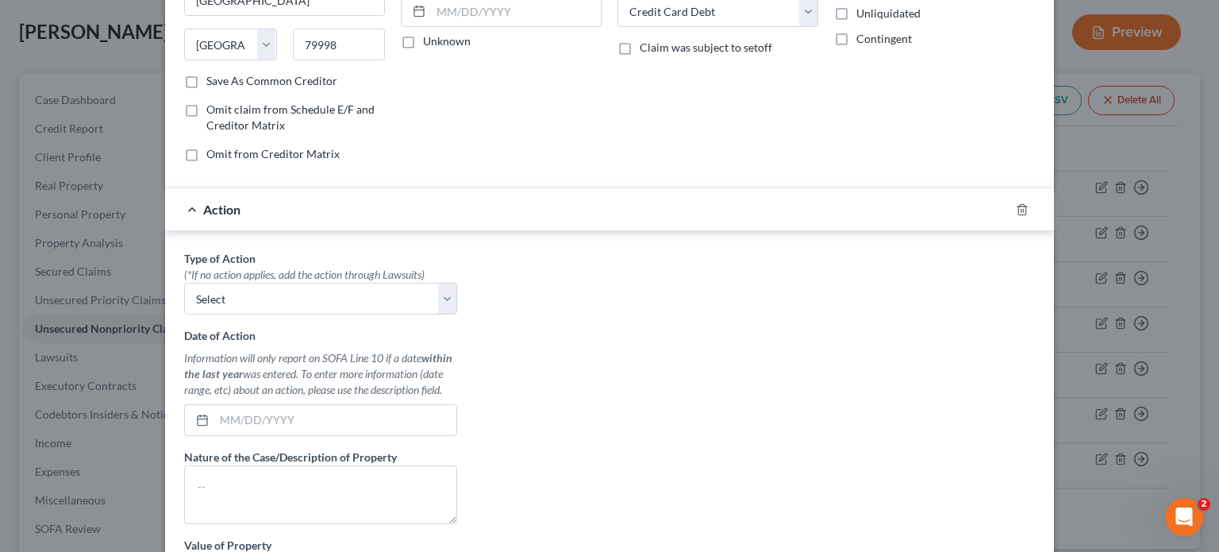
click at [321, 315] on div "Type of Action * (*If no action applies, add the action through Lawsuits) Selec…" at bounding box center [320, 449] width 289 height 398
click at [322, 302] on select "Select Repossession Garnishment Foreclosure Personal Injury Attached, Seized, O…" at bounding box center [320, 299] width 273 height 32
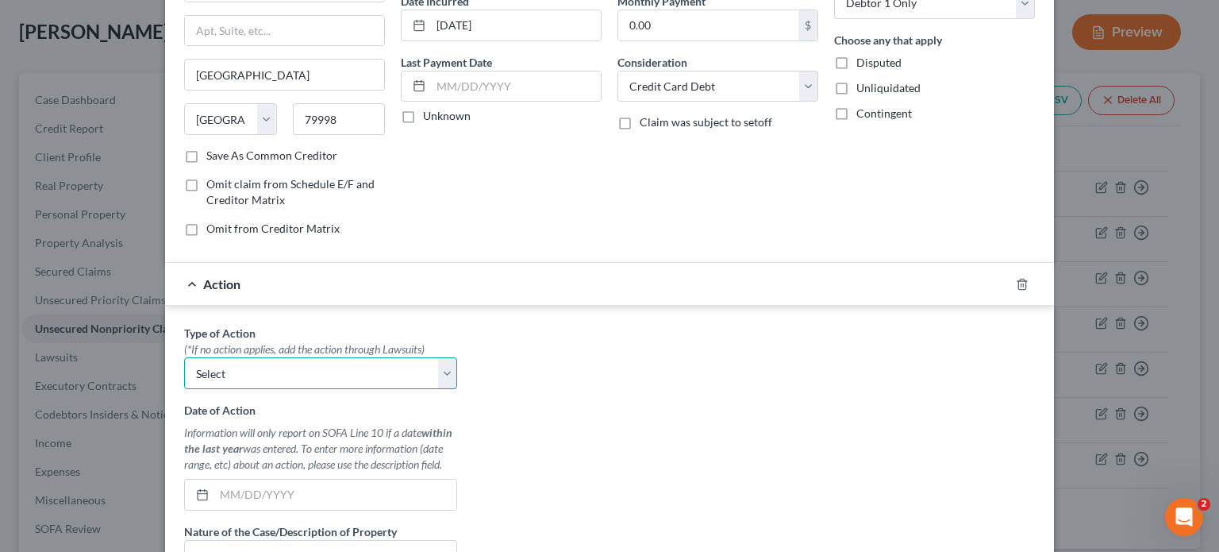
scroll to position [159, 0]
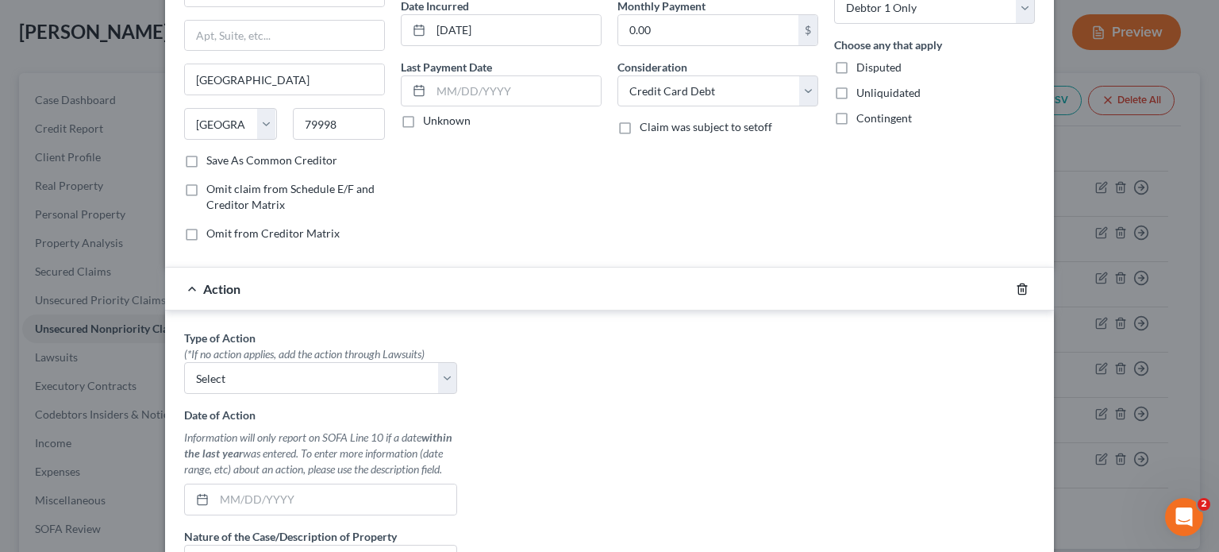
click at [1023, 288] on line "button" at bounding box center [1023, 289] width 0 height 3
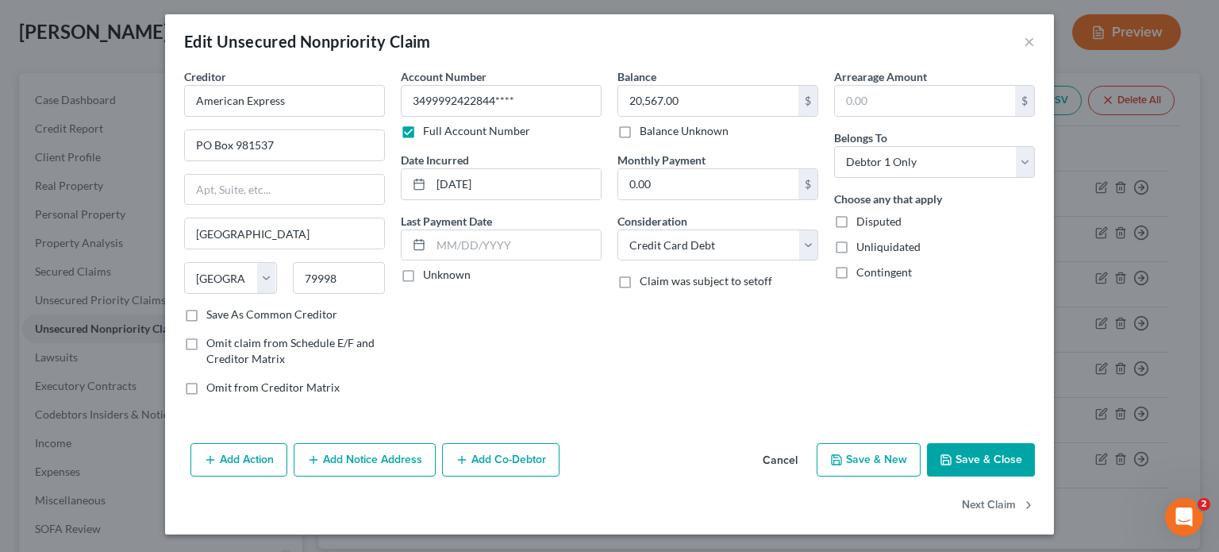
click at [381, 448] on button "Add Notice Address" at bounding box center [365, 459] width 142 height 33
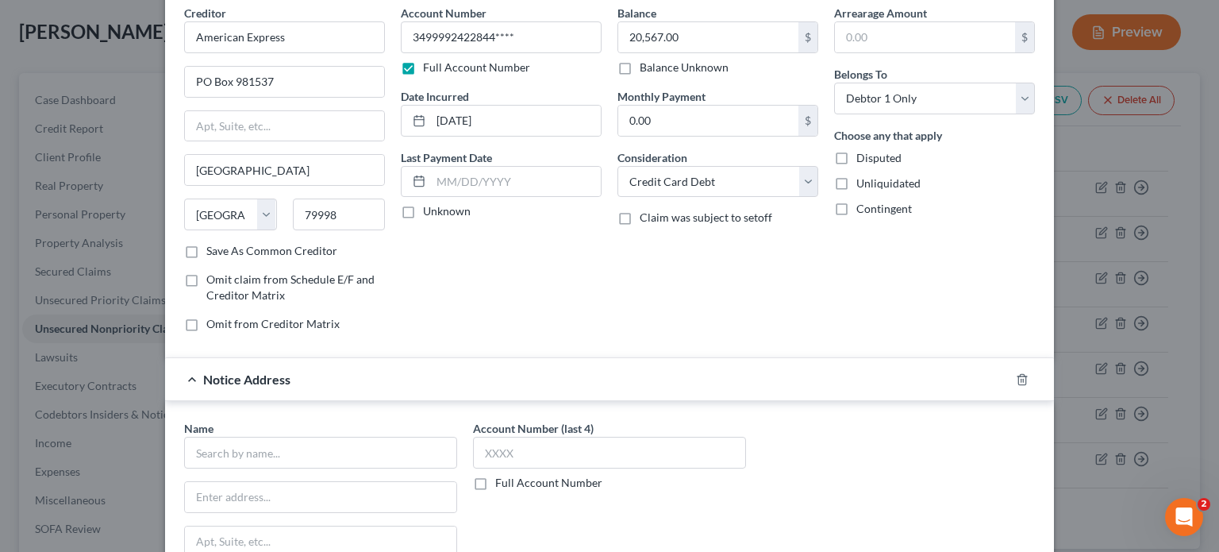
scroll to position [164, 0]
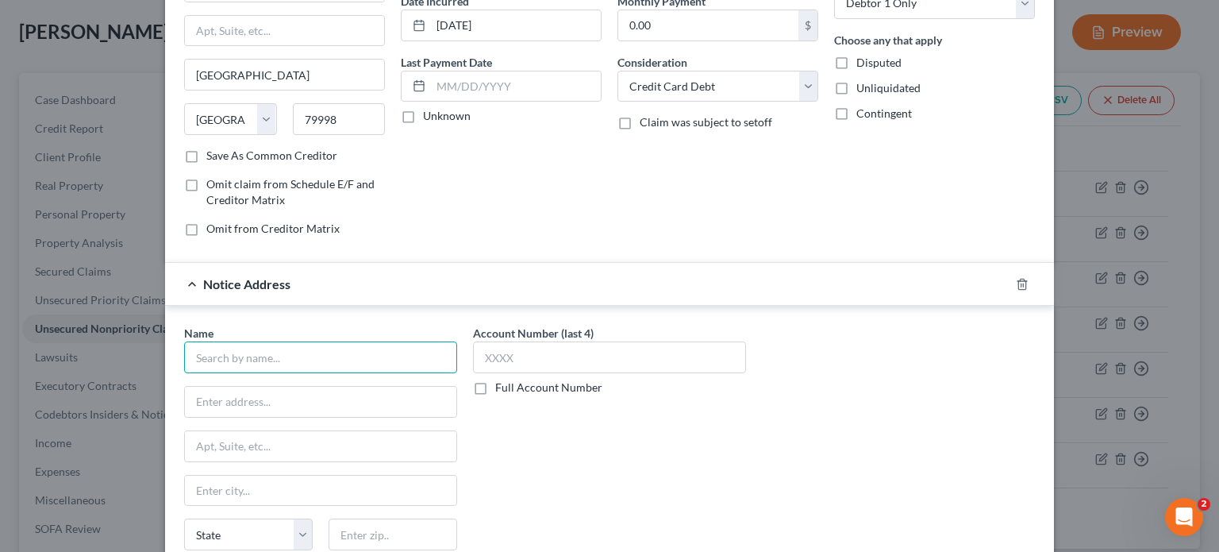
click at [340, 355] on input "text" at bounding box center [320, 357] width 273 height 32
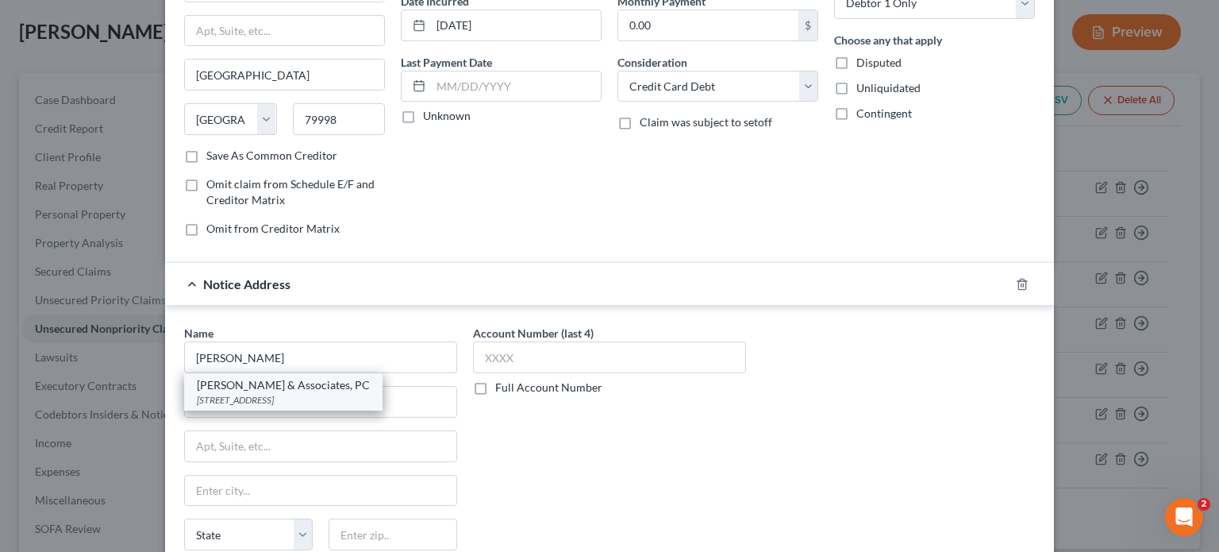
click at [302, 383] on div "[PERSON_NAME] & Associates, PC" at bounding box center [283, 385] width 173 height 16
type input "[PERSON_NAME] & Associates, PC"
type input "PO Box 9013"
type input "Andover"
select select "22"
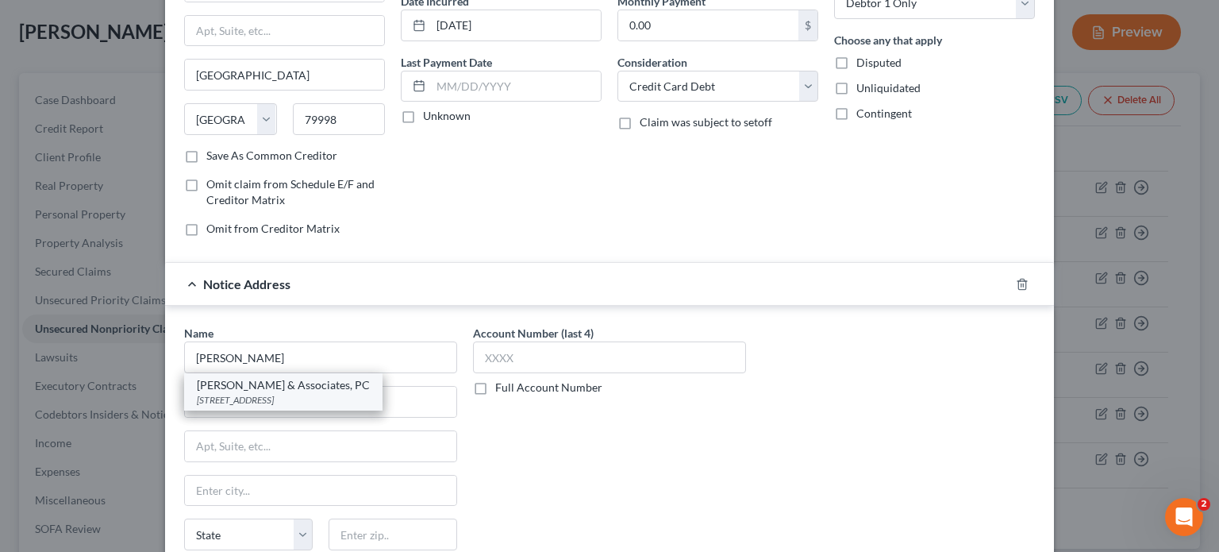
type input "01810"
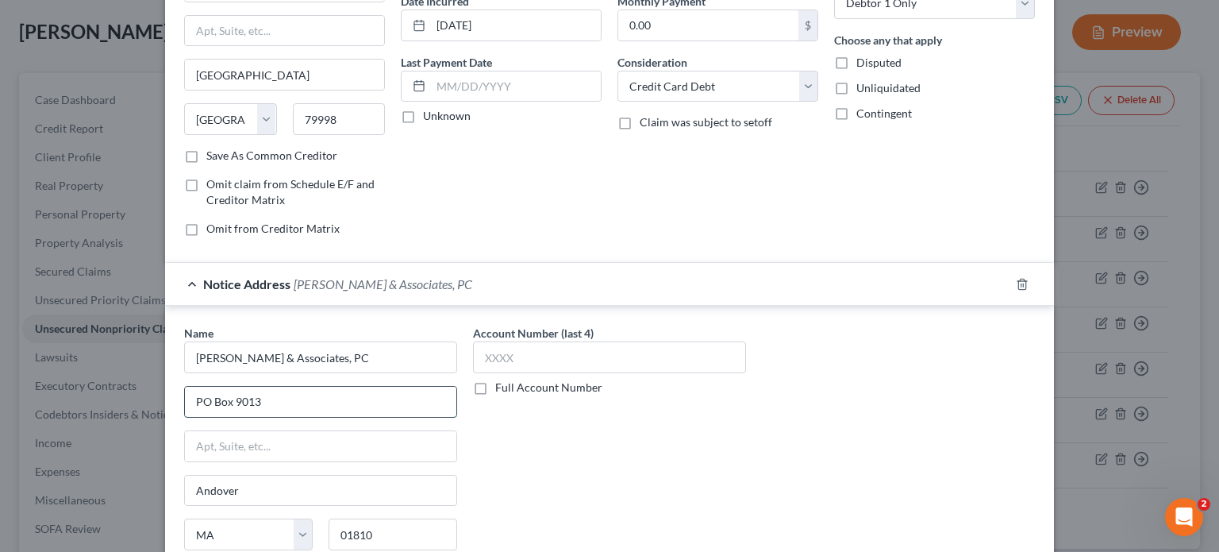
drag, startPoint x: 303, startPoint y: 402, endPoint x: 187, endPoint y: 405, distance: 115.9
click at [187, 405] on input "PO Box 9013" at bounding box center [320, 402] width 271 height 30
type input "[STREET_ADDRESS]"
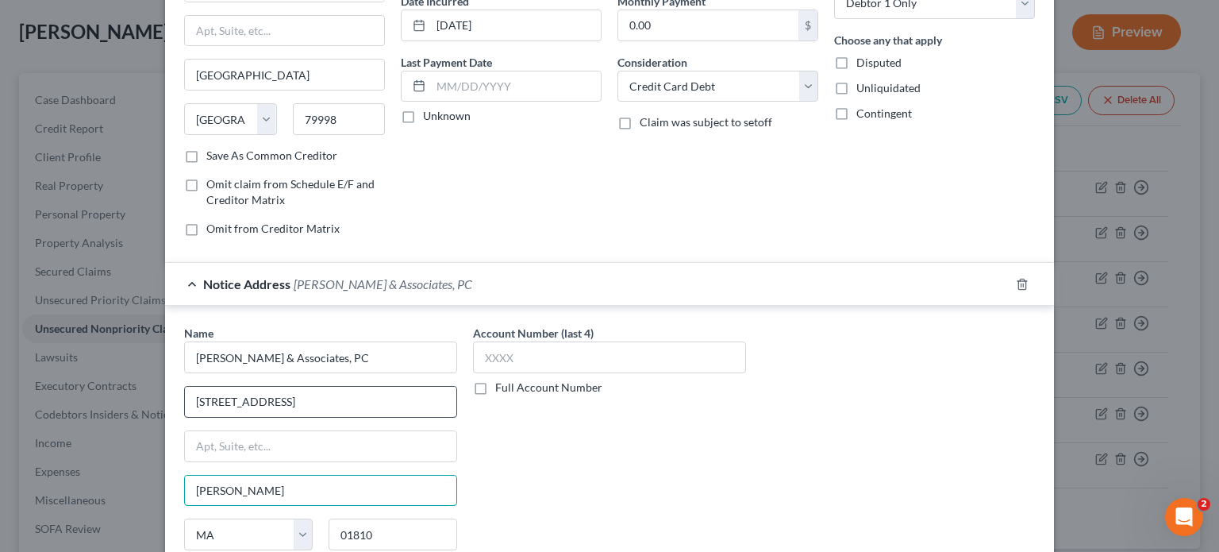
type input "[PERSON_NAME]"
select select "23"
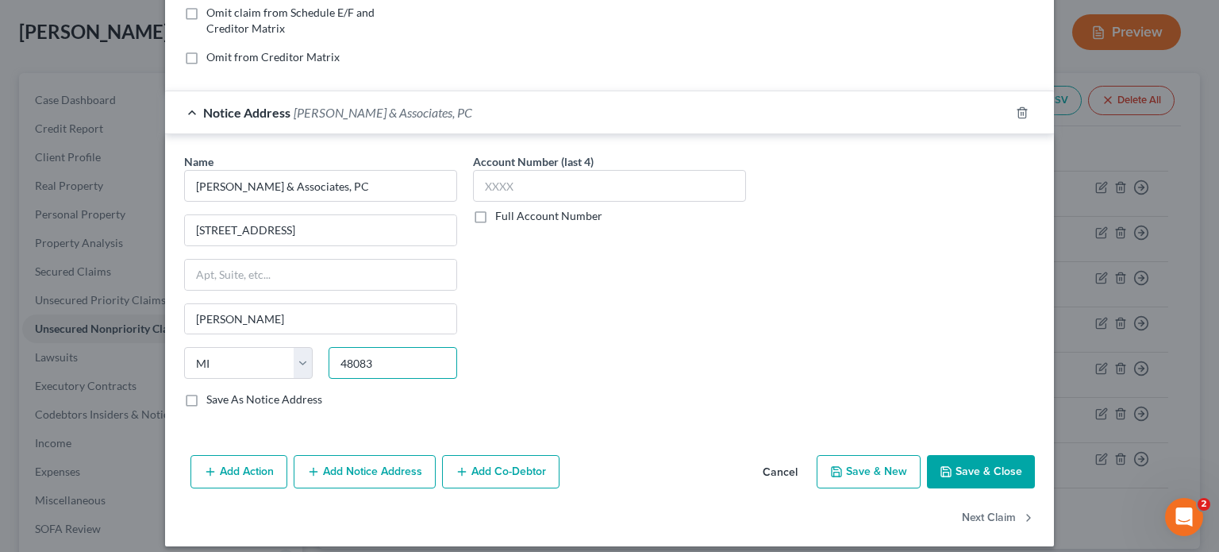
scroll to position [345, 0]
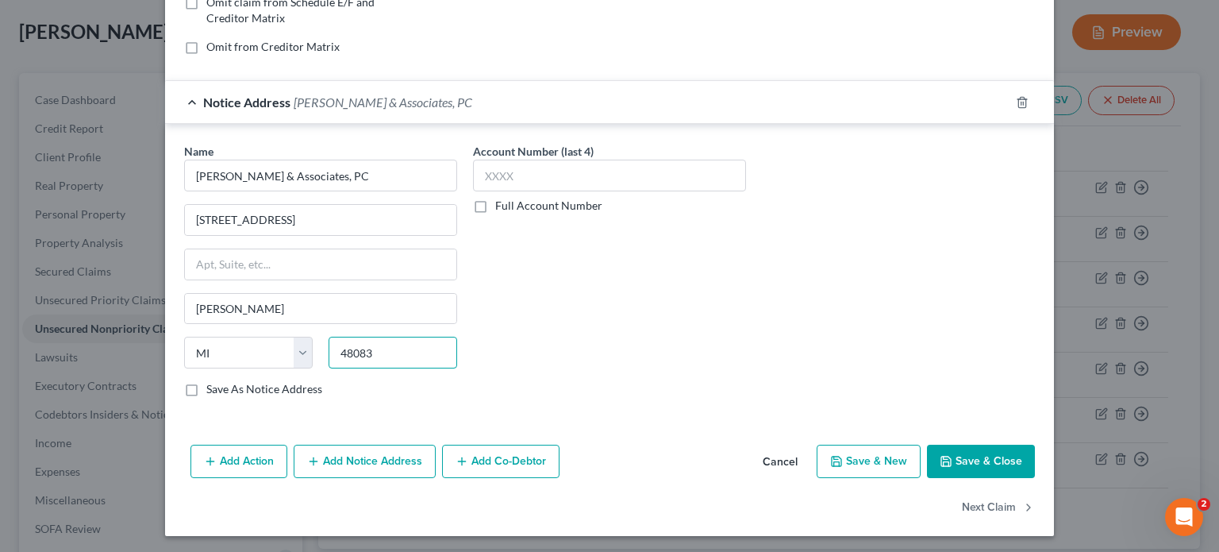
type input "48083"
click at [957, 452] on button "Save & Close" at bounding box center [981, 460] width 108 height 33
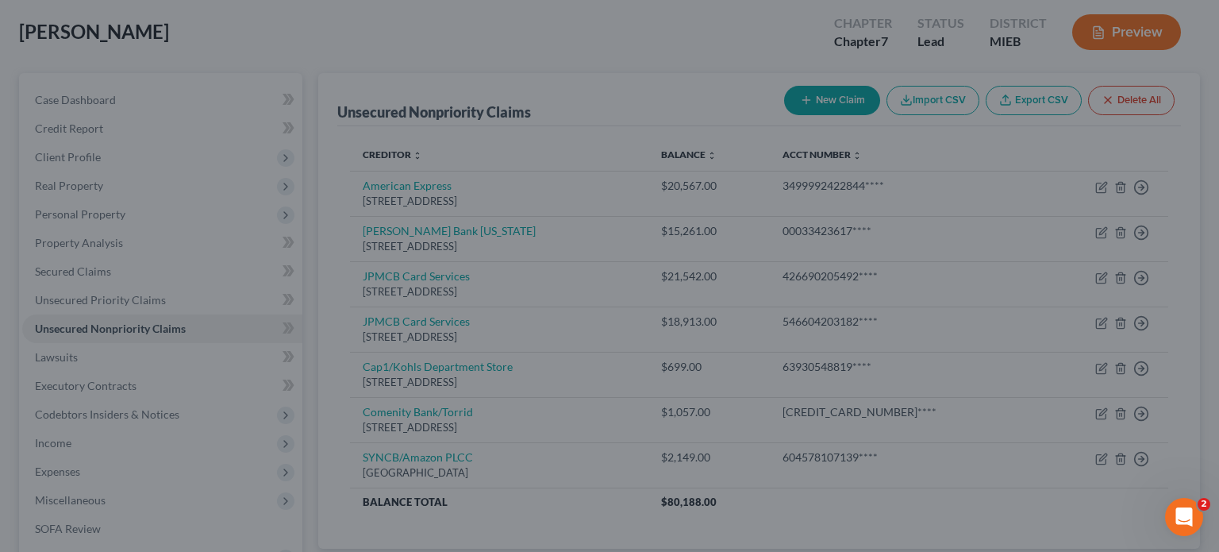
type input "0"
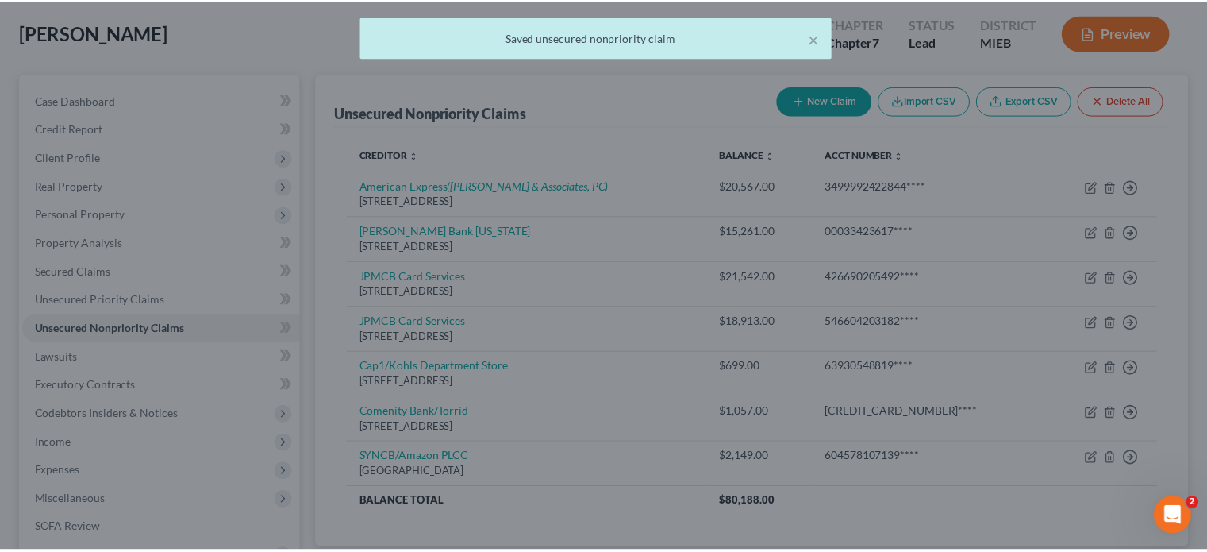
scroll to position [0, 0]
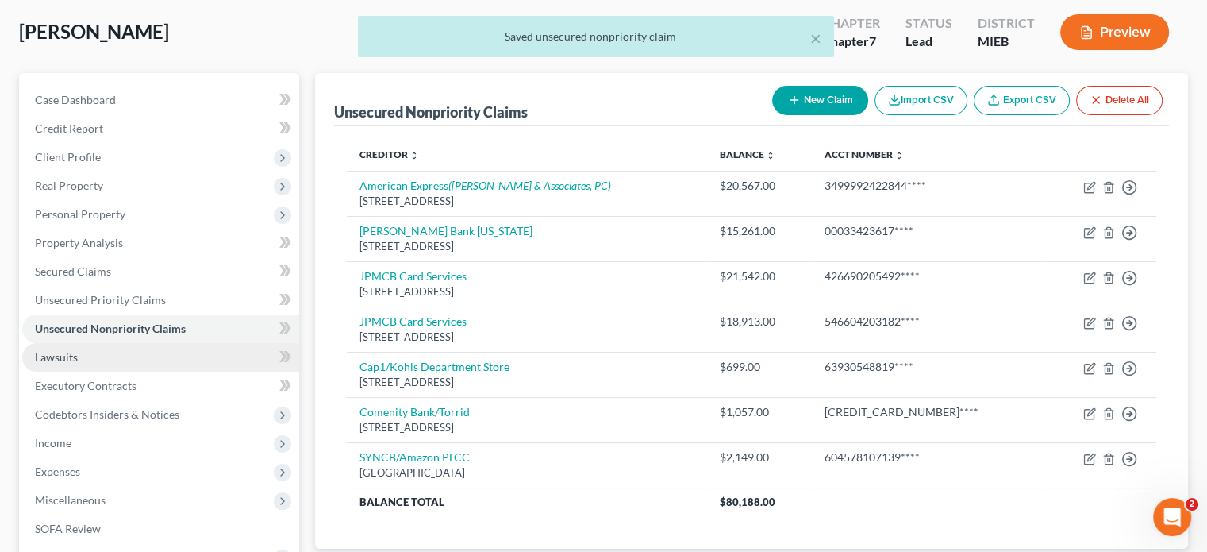
click at [63, 358] on span "Lawsuits" at bounding box center [56, 356] width 43 height 13
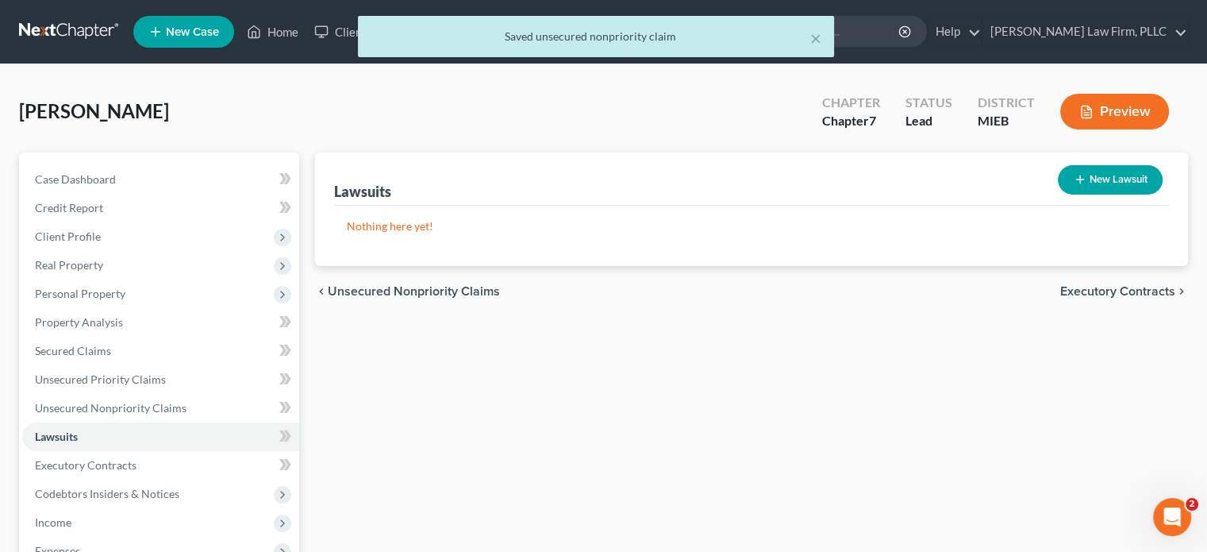
click at [1104, 167] on button "New Lawsuit" at bounding box center [1110, 179] width 105 height 29
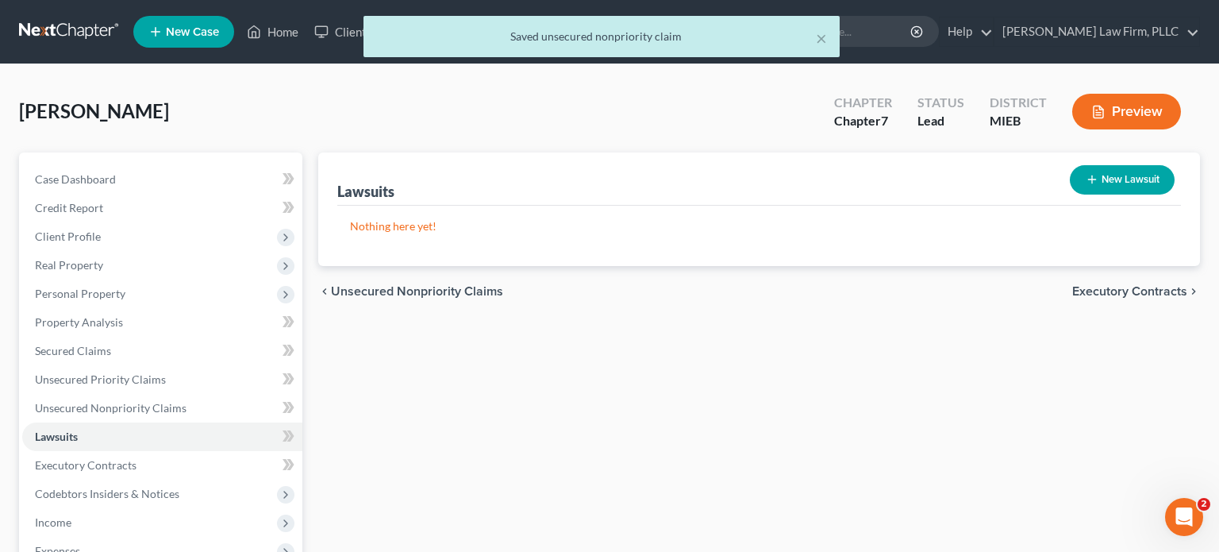
select select "0"
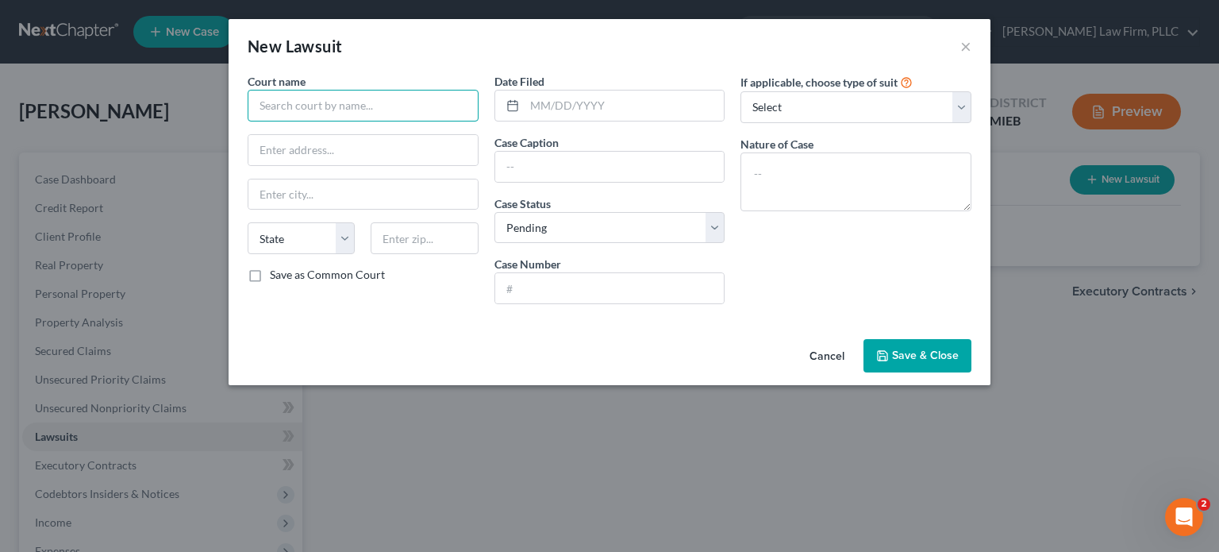
click at [403, 105] on input "text" at bounding box center [363, 106] width 231 height 32
type input "53rd District Court"
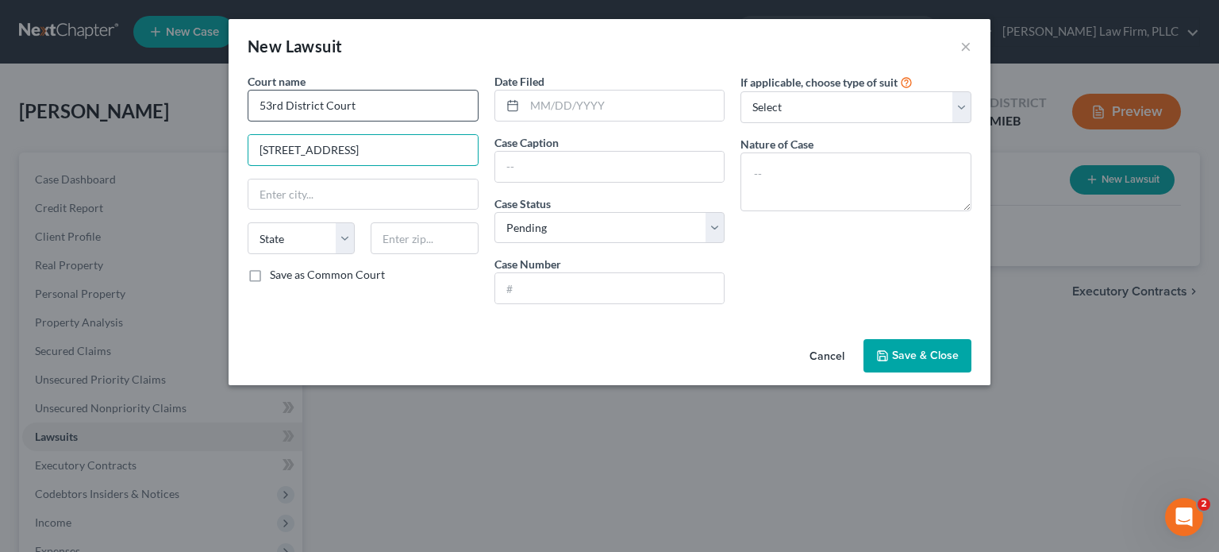
type input "[STREET_ADDRESS]"
type input "h"
type input "[PERSON_NAME]"
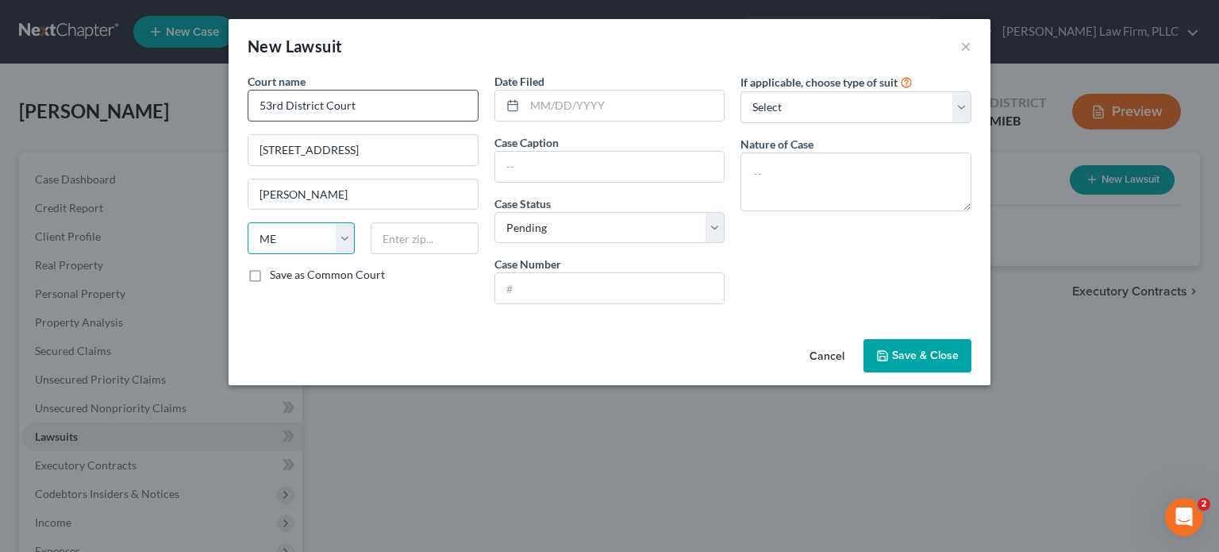
select select "23"
type input "48843"
click at [590, 98] on input "text" at bounding box center [625, 105] width 200 height 30
type input "[DATE]"
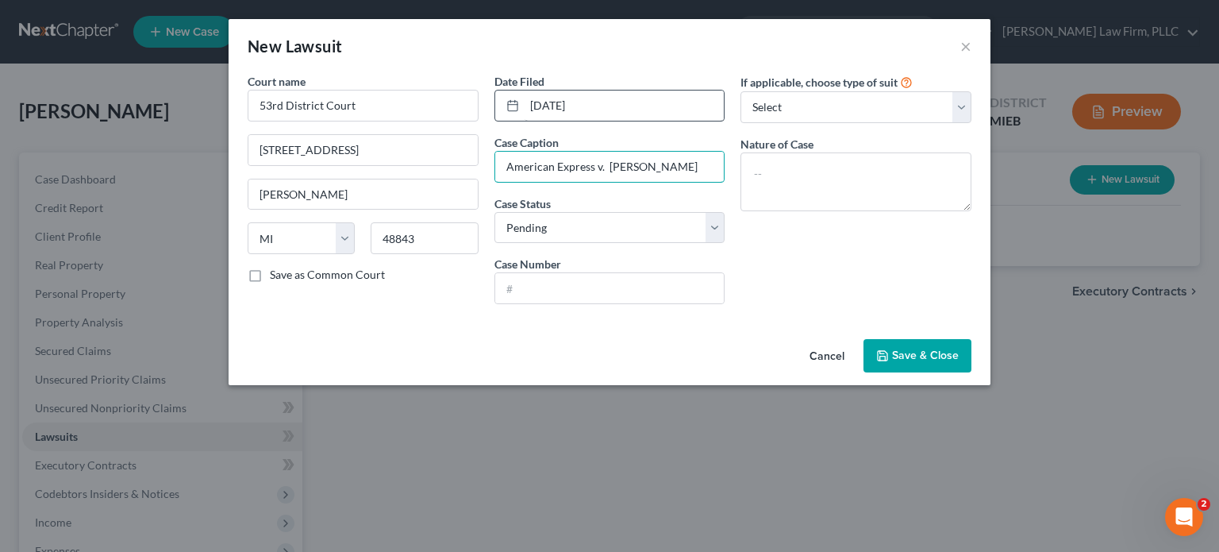
type input "American Express v. [PERSON_NAME]"
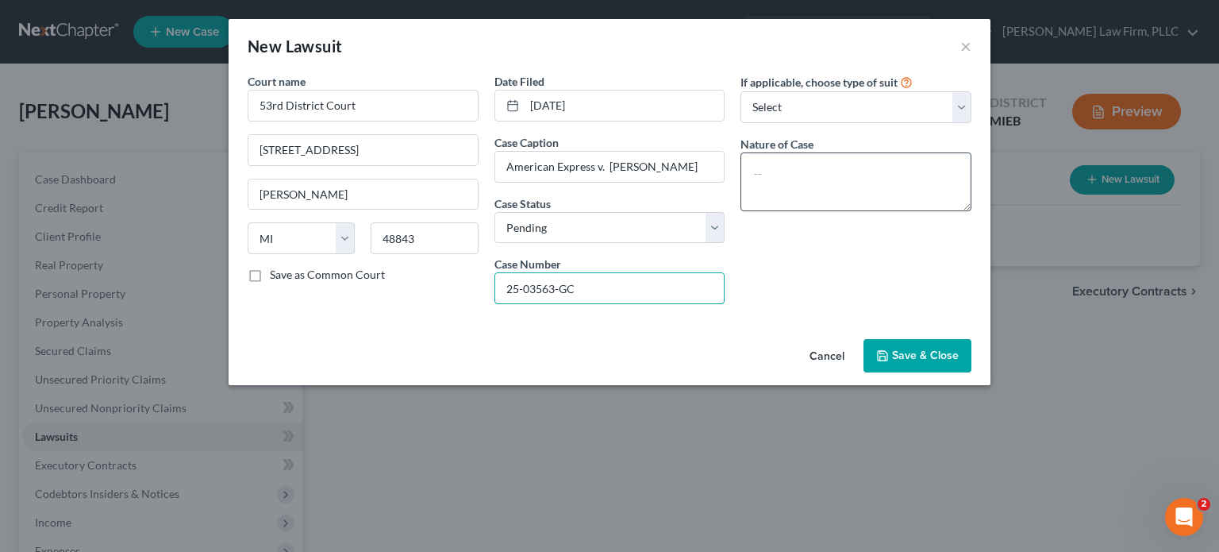
type input "25-03563-GC"
click at [833, 173] on textarea at bounding box center [856, 181] width 231 height 59
type textarea "Debt collection"
click at [921, 348] on span "Save & Close" at bounding box center [925, 354] width 67 height 13
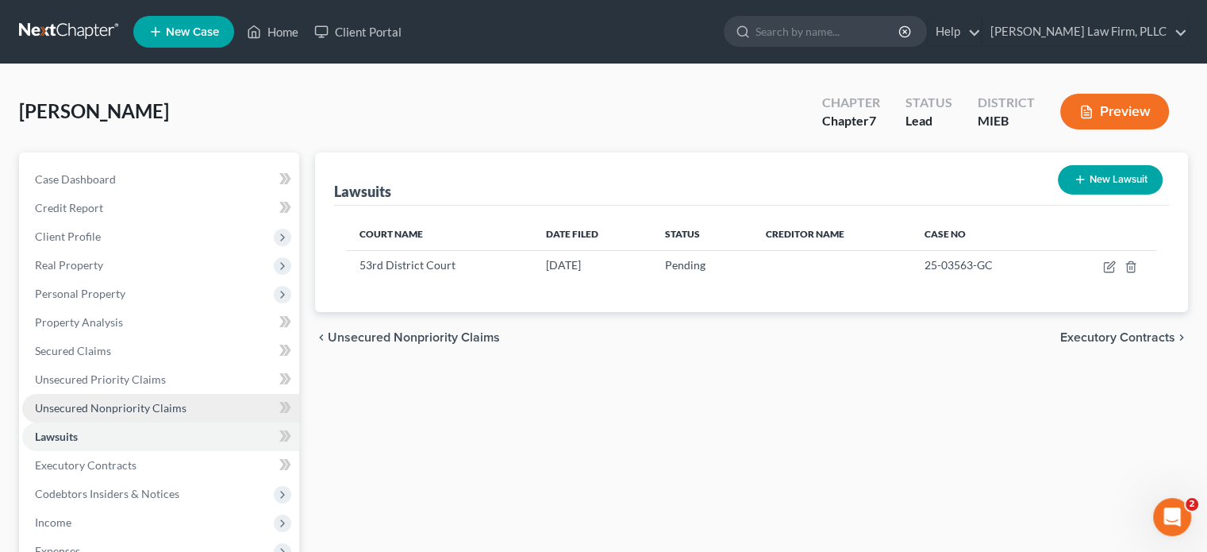
click at [147, 403] on span "Unsecured Nonpriority Claims" at bounding box center [111, 407] width 152 height 13
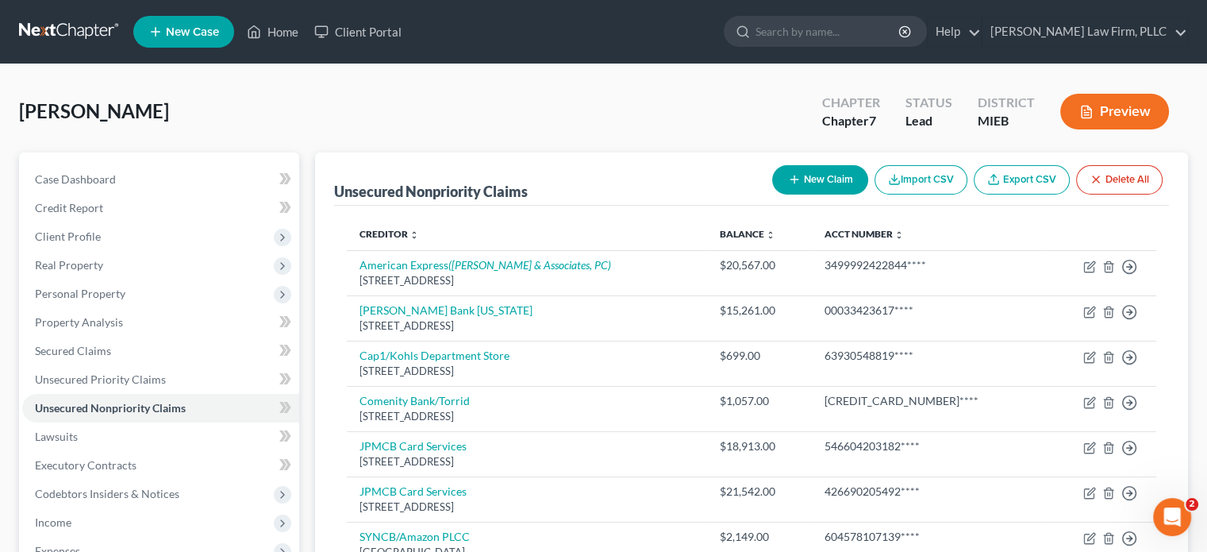
click at [822, 178] on button "New Claim" at bounding box center [820, 179] width 96 height 29
select select "0"
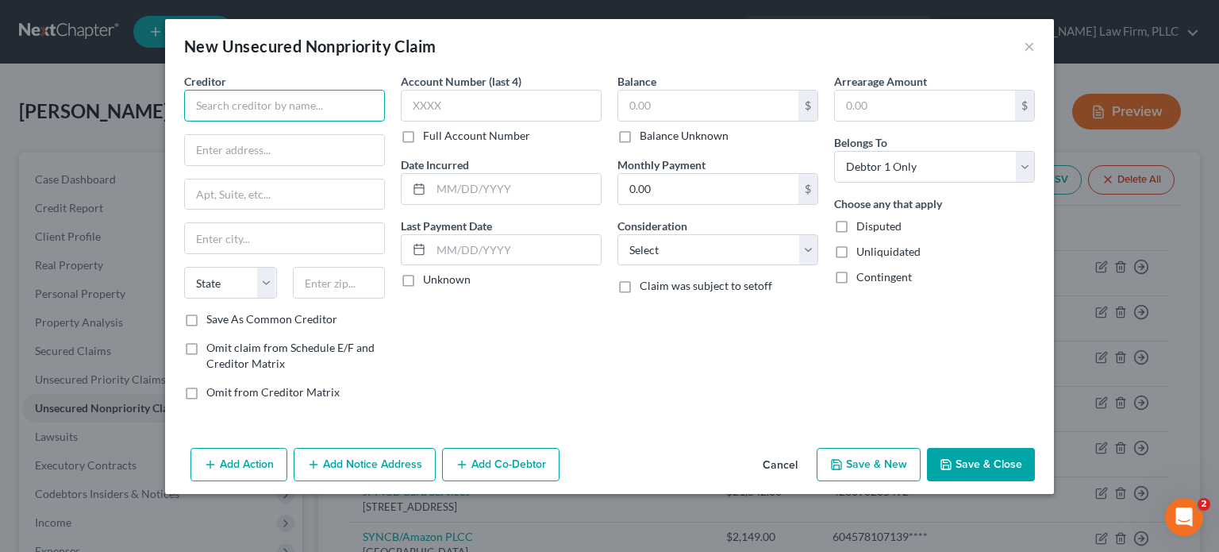
click at [264, 103] on input "text" at bounding box center [284, 106] width 201 height 32
click at [202, 101] on input "independent Hospitalist Physicians PLLC" at bounding box center [284, 106] width 201 height 32
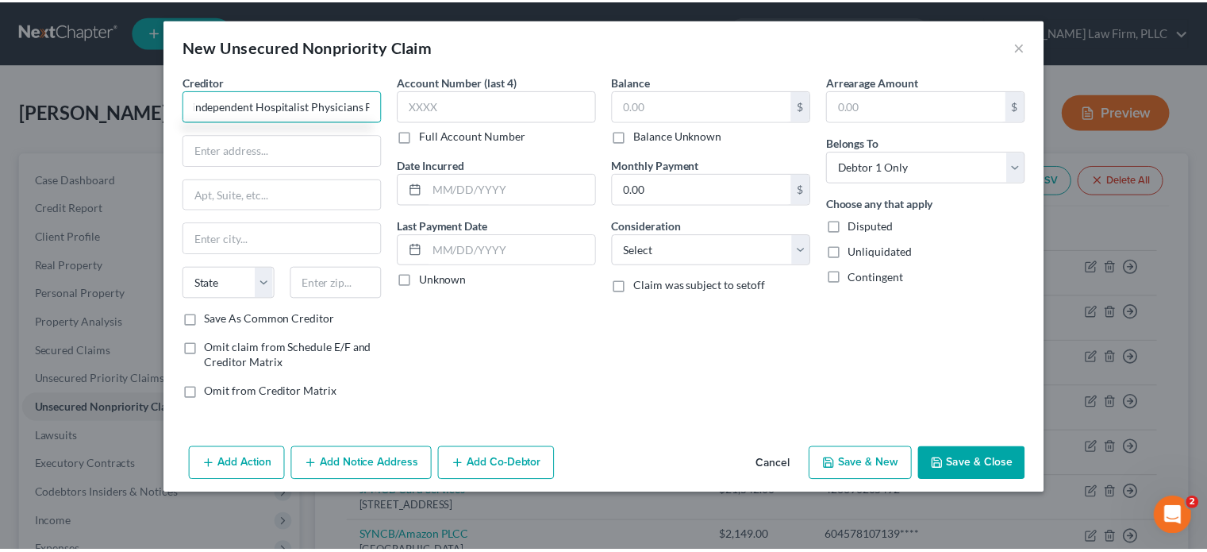
scroll to position [0, 0]
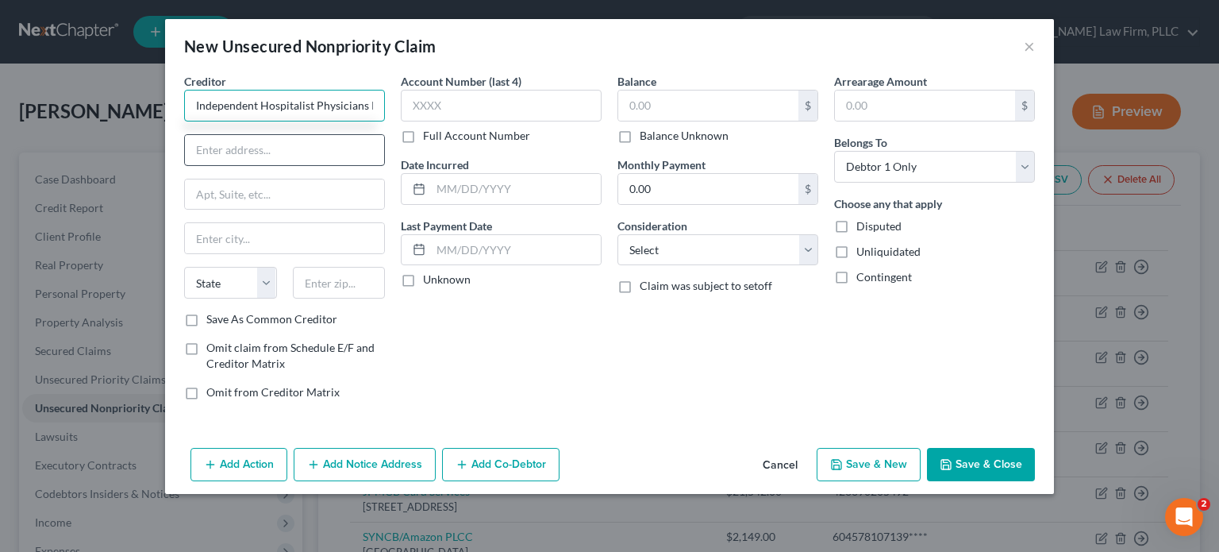
type input "Independent Hospitalist Physicians PLLC"
click at [248, 149] on input "text" at bounding box center [284, 150] width 199 height 30
type input "PO Box 675083"
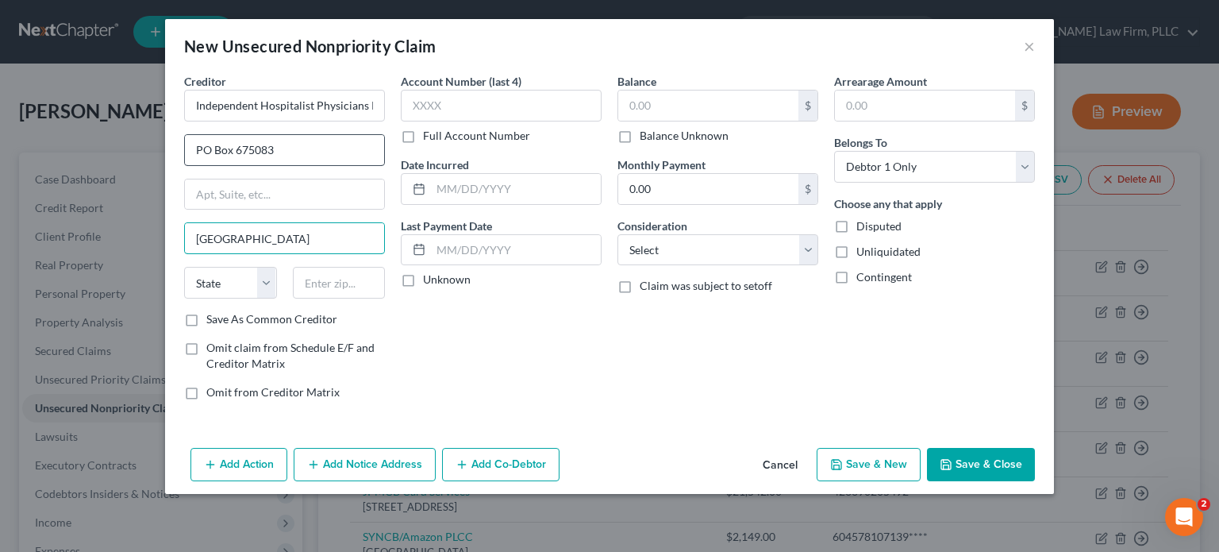
type input "[GEOGRAPHIC_DATA]"
type input "48267"
select select "23"
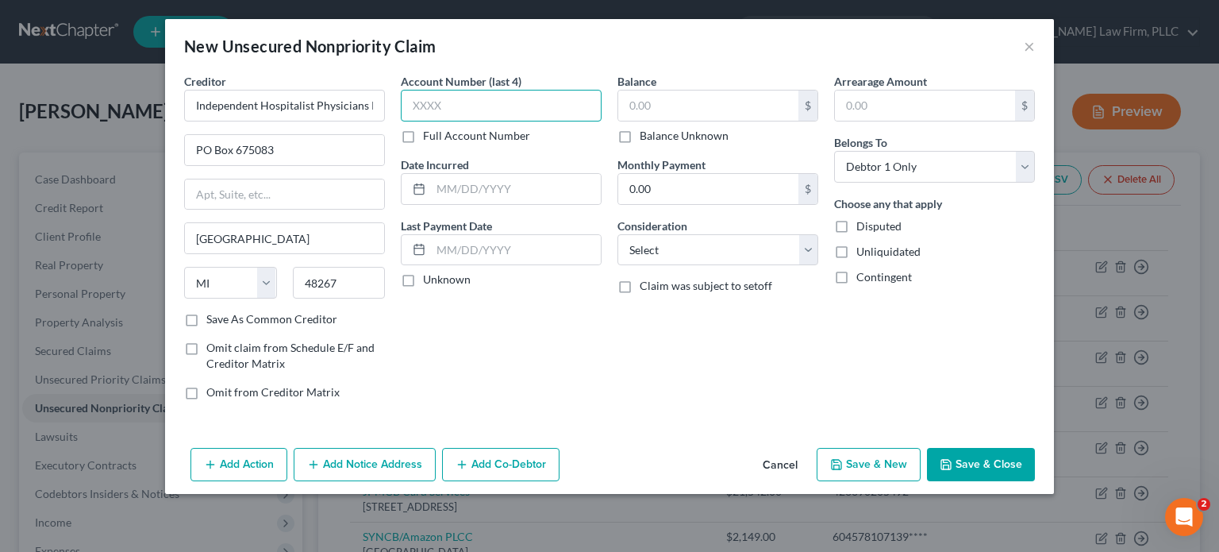
click at [470, 112] on input "text" at bounding box center [501, 106] width 201 height 32
type input "6625"
type input "11/2023"
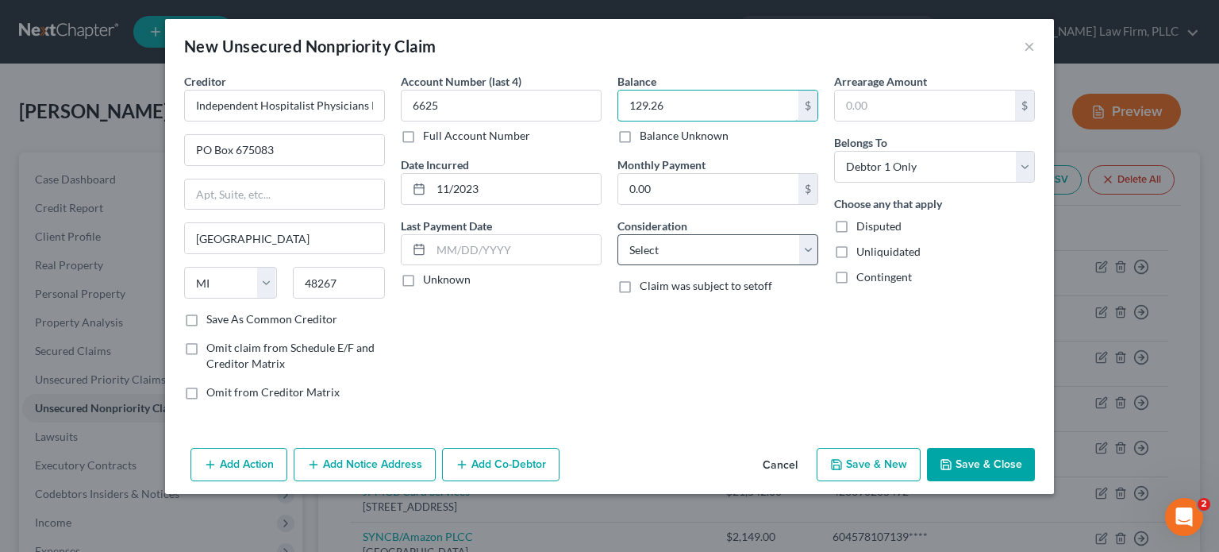
type input "129.26"
click at [685, 243] on select "Select Cable / Satellite Services Collection Agency Credit Card Debt Debt Couns…" at bounding box center [717, 250] width 201 height 32
select select "9"
click at [617, 234] on select "Select Cable / Satellite Services Collection Agency Credit Card Debt Debt Couns…" at bounding box center [717, 250] width 201 height 32
click at [996, 463] on button "Save & Close" at bounding box center [981, 464] width 108 height 33
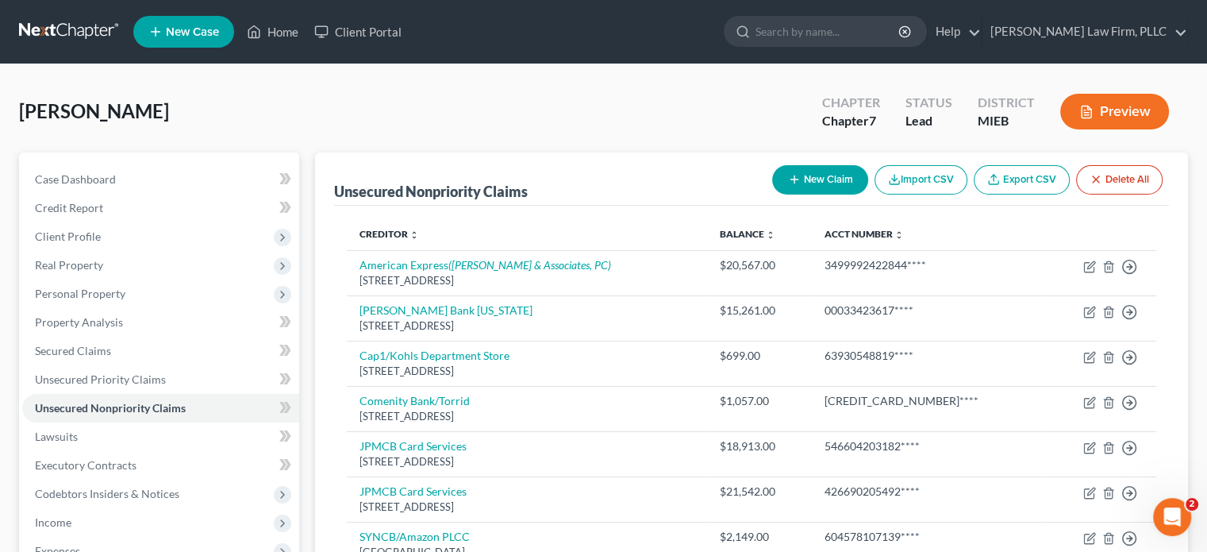
click at [814, 190] on button "New Claim" at bounding box center [820, 179] width 96 height 29
select select "0"
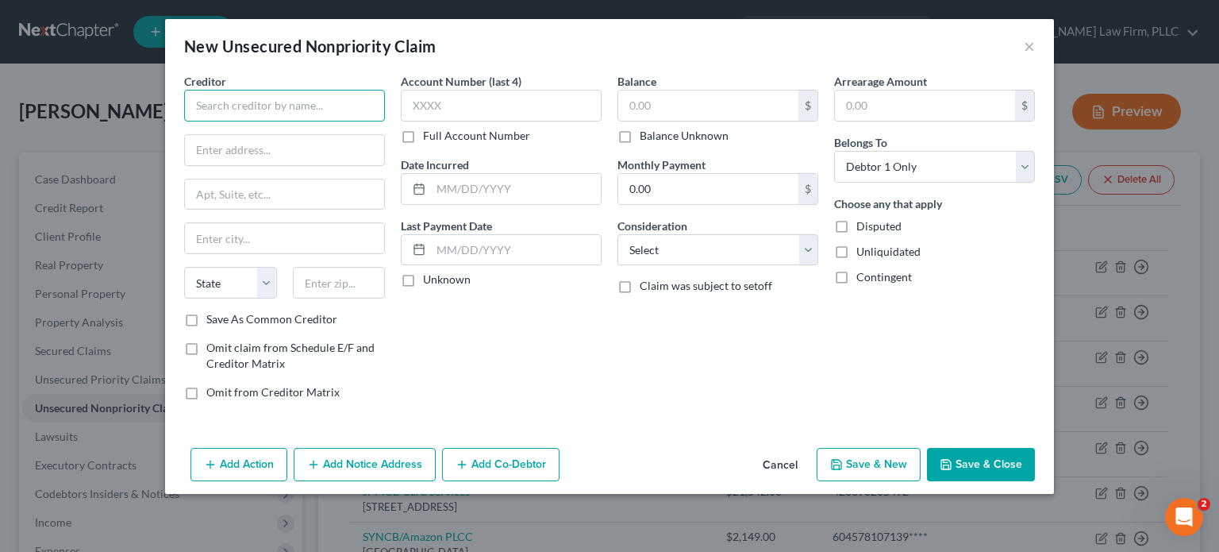
click at [321, 107] on input "text" at bounding box center [284, 106] width 201 height 32
type input "Consultants In Sleep & Pulmon"
type input "PO Box 72415"
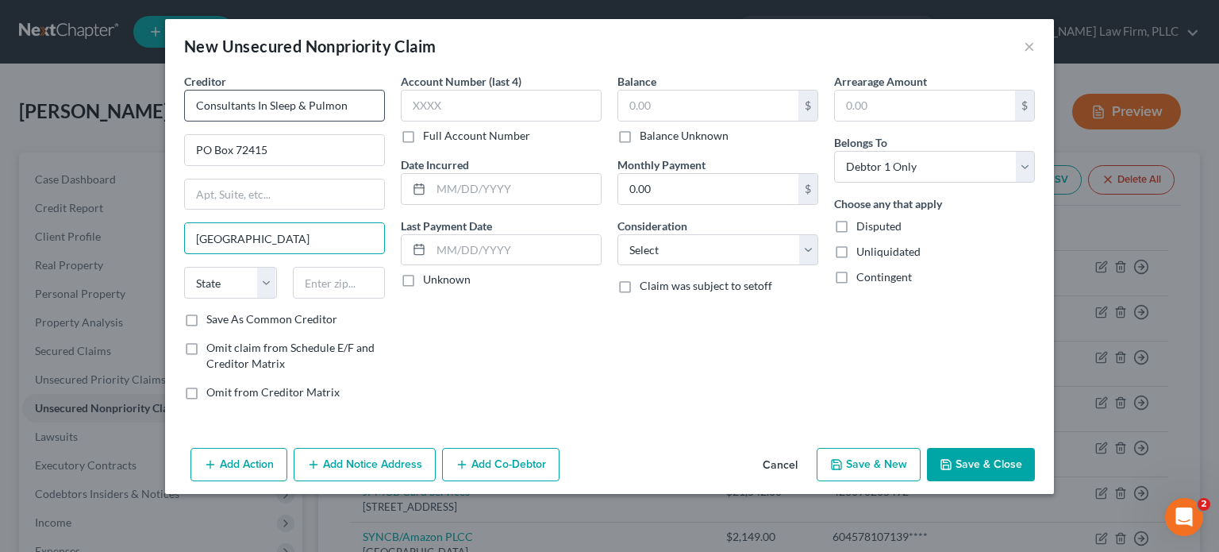
type input "[GEOGRAPHIC_DATA]"
type input "44192"
select select "36"
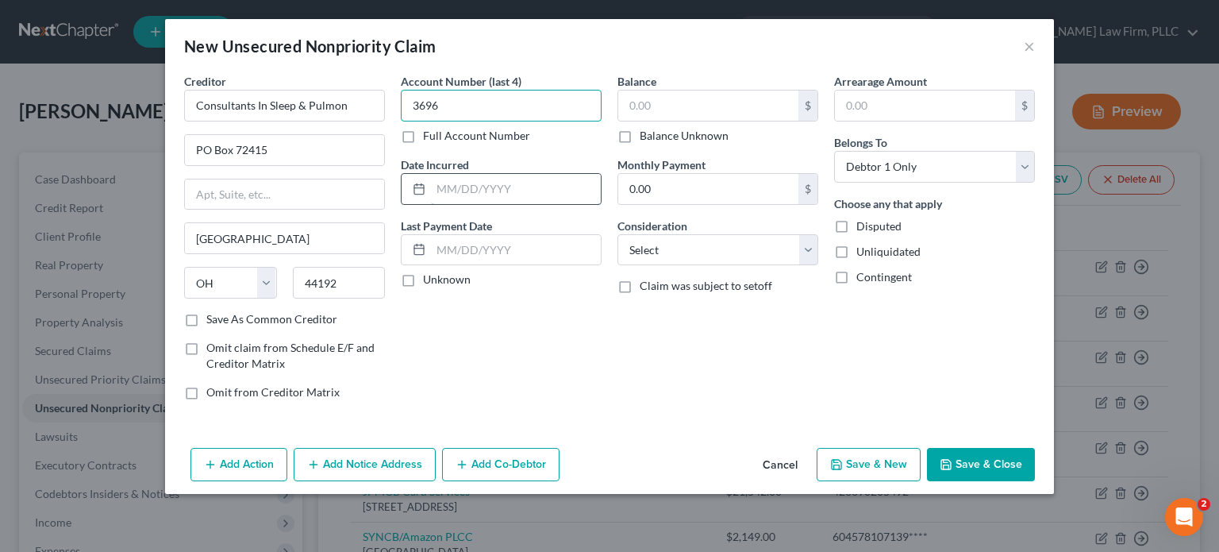
type input "3696"
click at [449, 183] on input "text" at bounding box center [516, 189] width 170 height 30
type input "08/25"
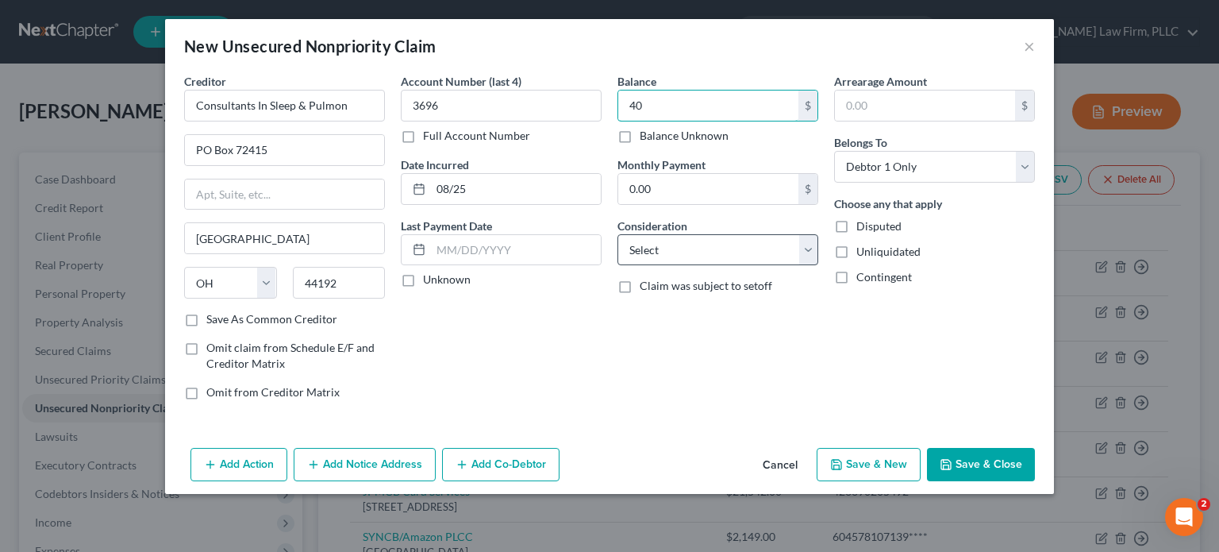
type input "40"
click at [708, 234] on select "Select Cable / Satellite Services Collection Agency Credit Card Debt Debt Couns…" at bounding box center [717, 250] width 201 height 32
select select "9"
click at [617, 234] on select "Select Cable / Satellite Services Collection Agency Credit Card Debt Debt Couns…" at bounding box center [717, 250] width 201 height 32
click at [874, 459] on button "Save & New" at bounding box center [869, 464] width 104 height 33
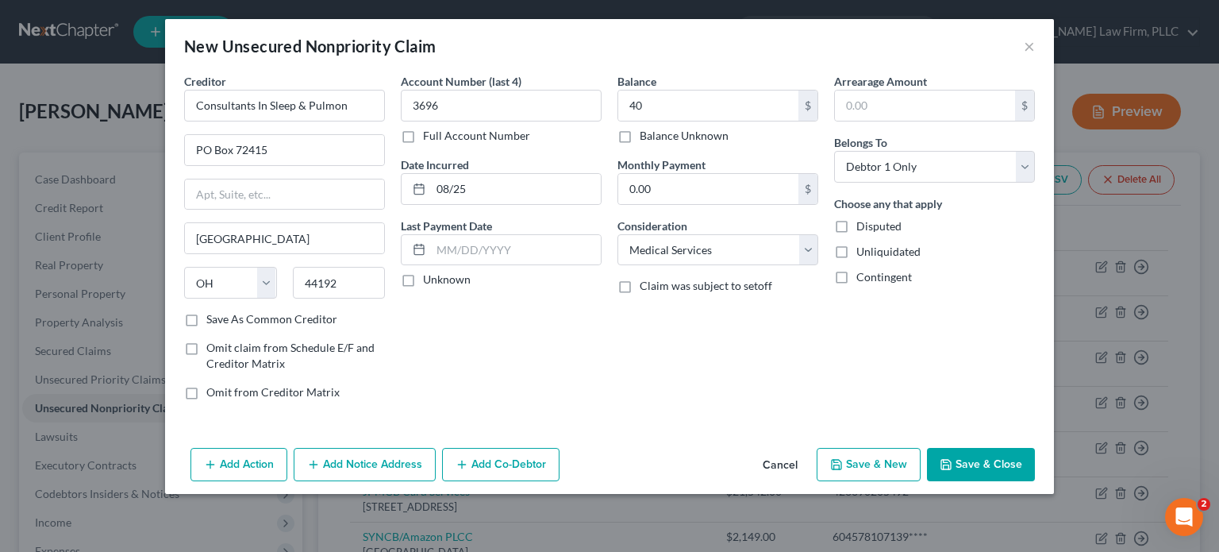
select select "0"
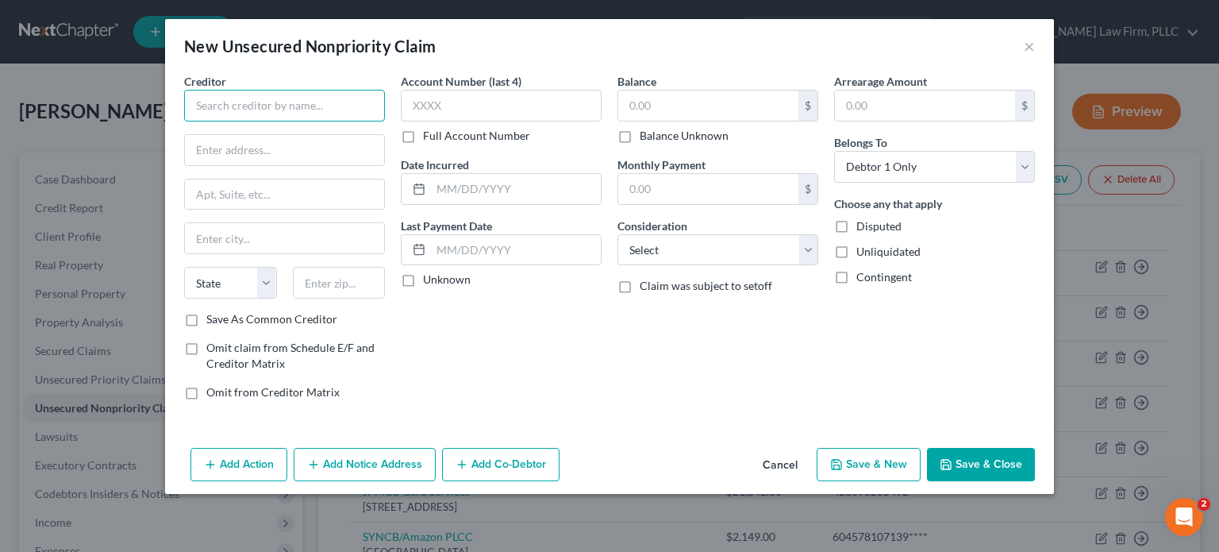
click at [313, 116] on input "text" at bounding box center [284, 106] width 201 height 32
type input "[PERSON_NAME] Medical Equipment"
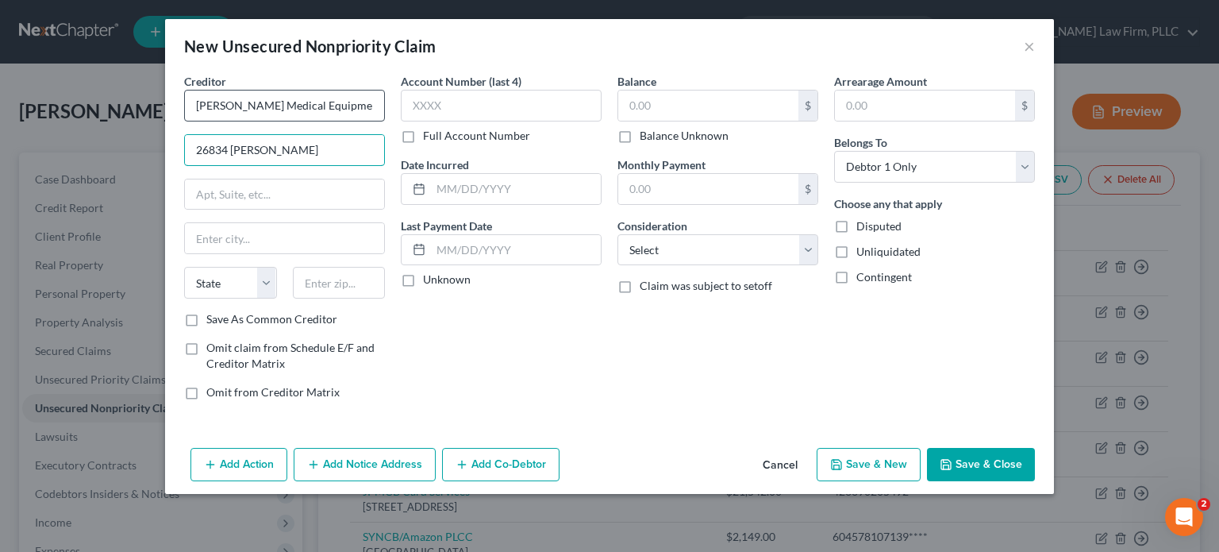
type input "26834 [PERSON_NAME]"
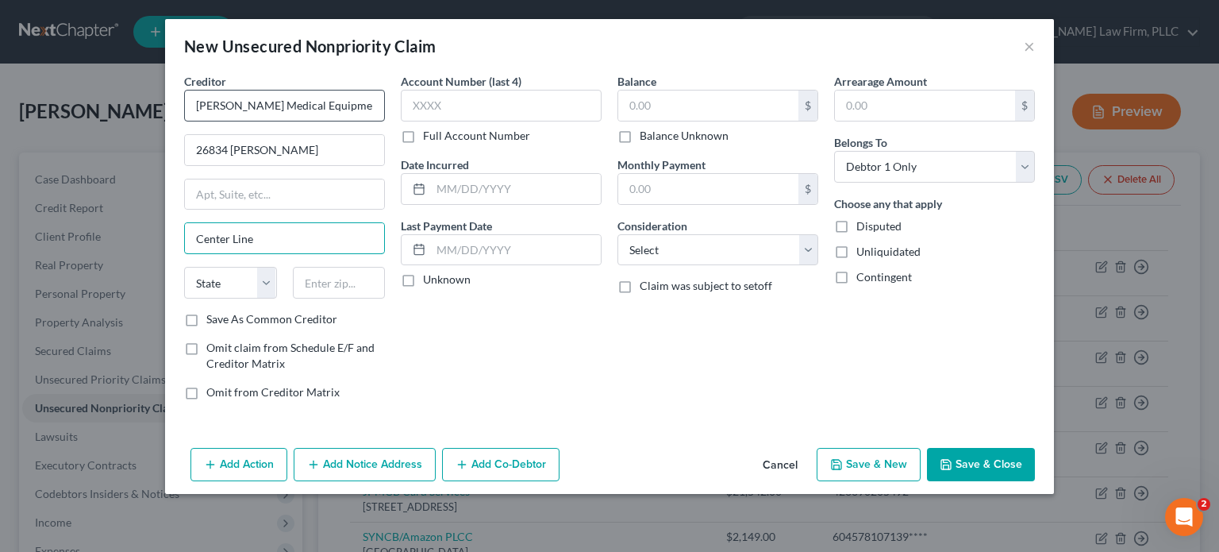
type input "Center Line"
type input "48015"
select select "23"
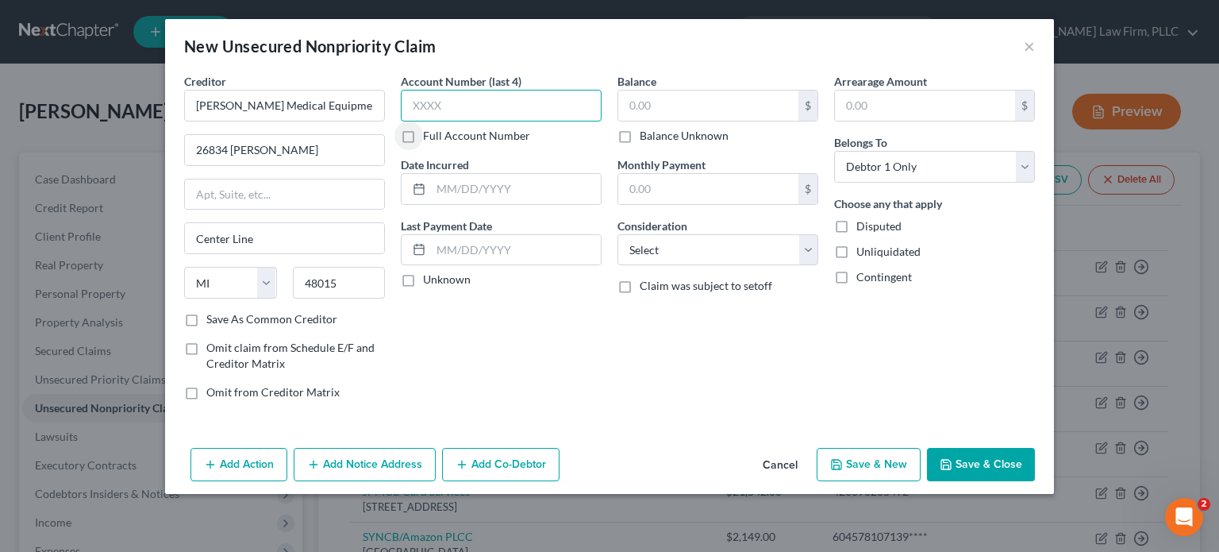
click at [448, 96] on input "text" at bounding box center [501, 106] width 201 height 32
type input "3711"
click at [486, 182] on input "text" at bounding box center [516, 189] width 170 height 30
type input "08/2025"
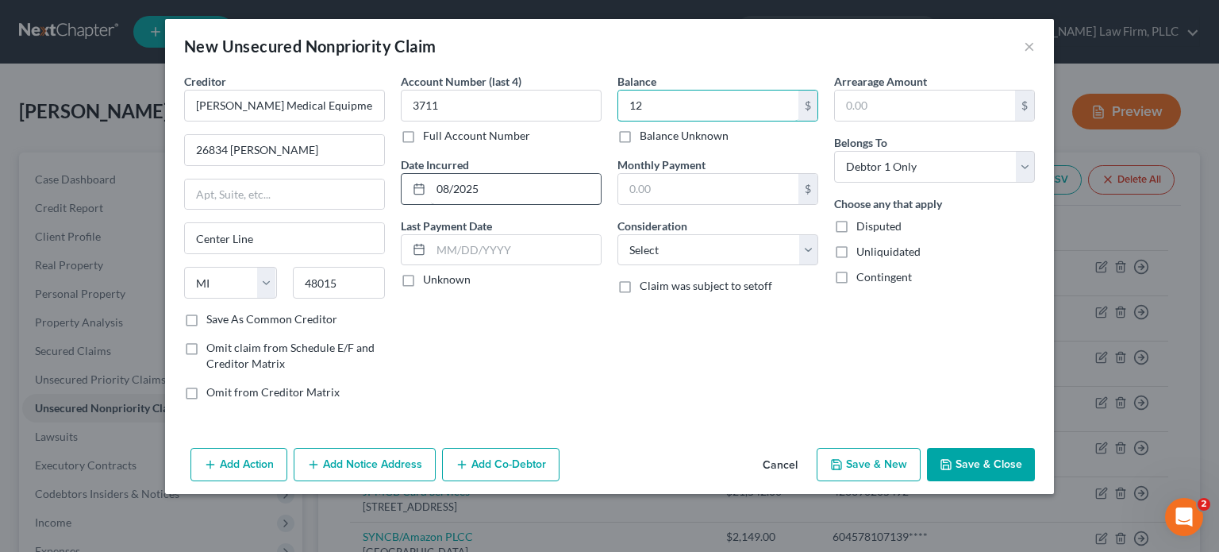
type input "1"
type input "86.13"
click at [680, 244] on select "Select Cable / Satellite Services Collection Agency Credit Card Debt Debt Couns…" at bounding box center [717, 250] width 201 height 32
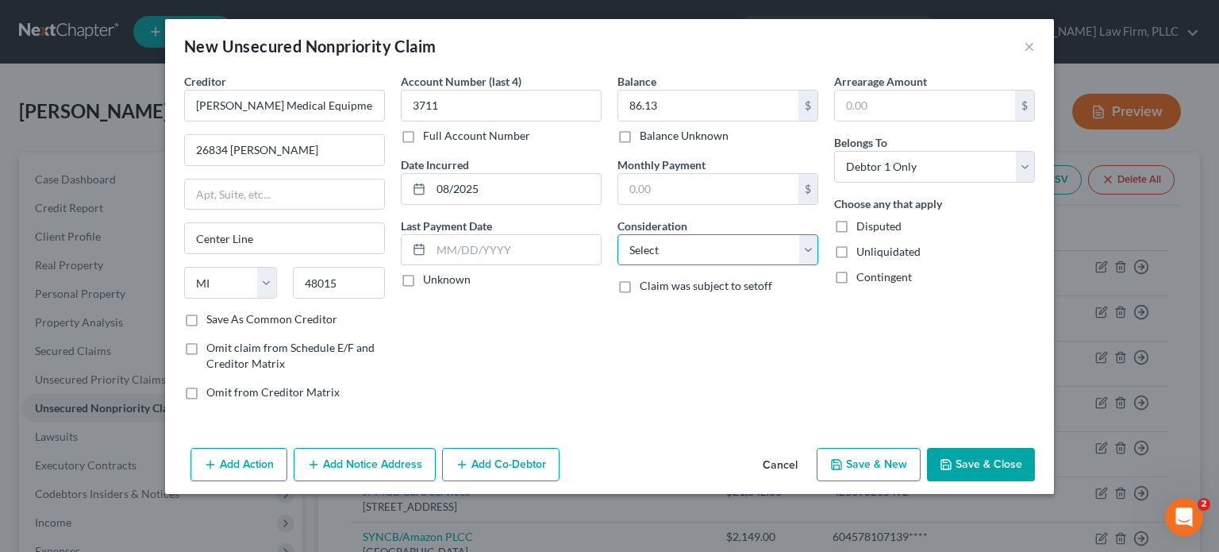
select select "9"
click at [617, 234] on select "Select Cable / Satellite Services Collection Agency Credit Card Debt Debt Couns…" at bounding box center [717, 250] width 201 height 32
click at [971, 453] on button "Save & Close" at bounding box center [981, 464] width 108 height 33
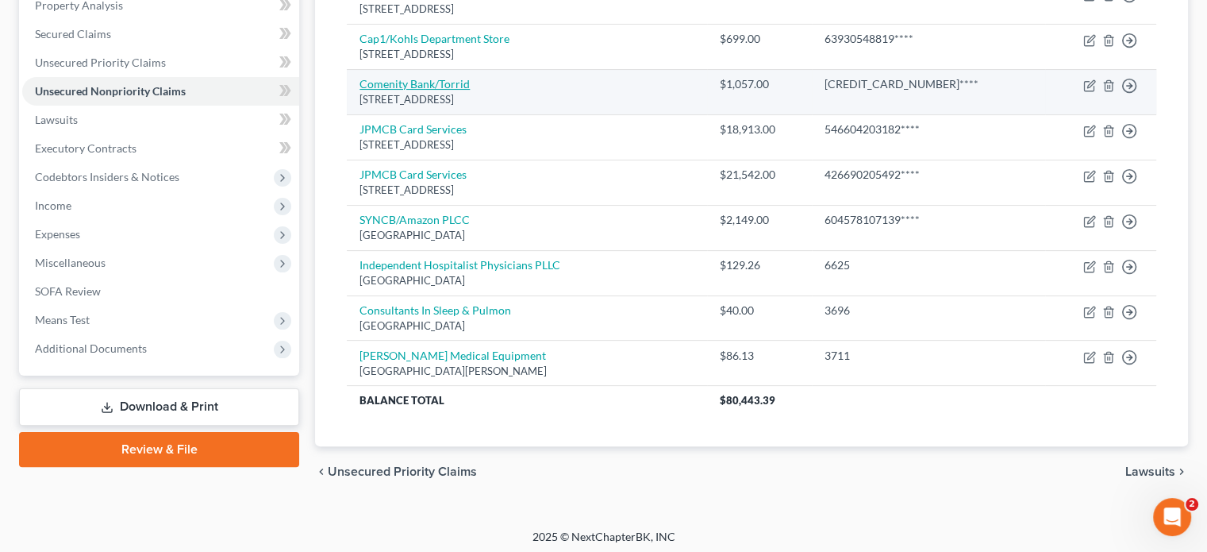
scroll to position [317, 0]
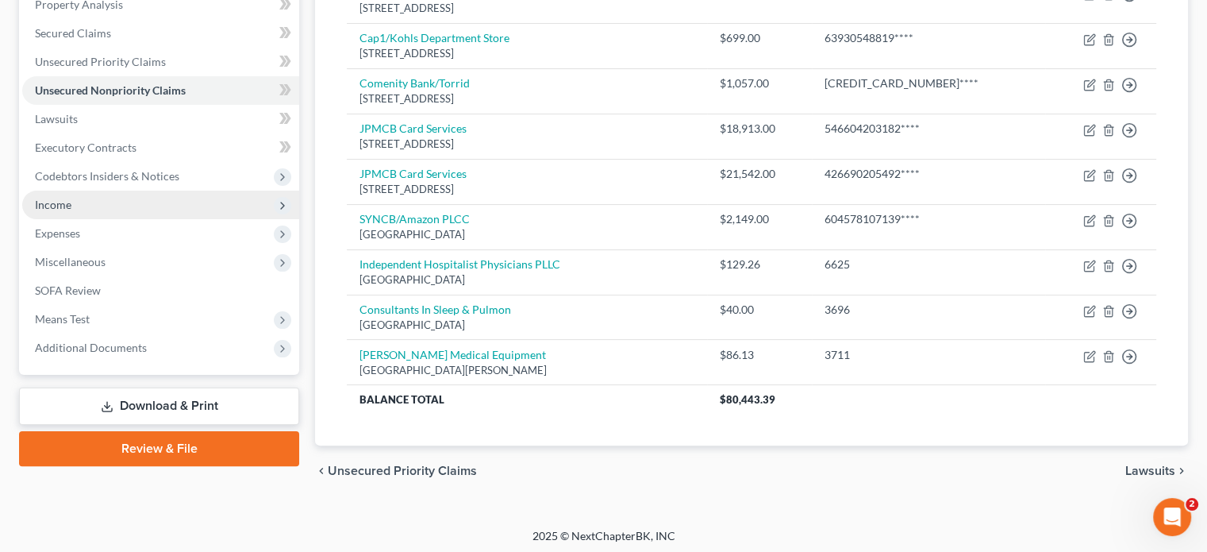
click at [100, 199] on span "Income" at bounding box center [160, 204] width 277 height 29
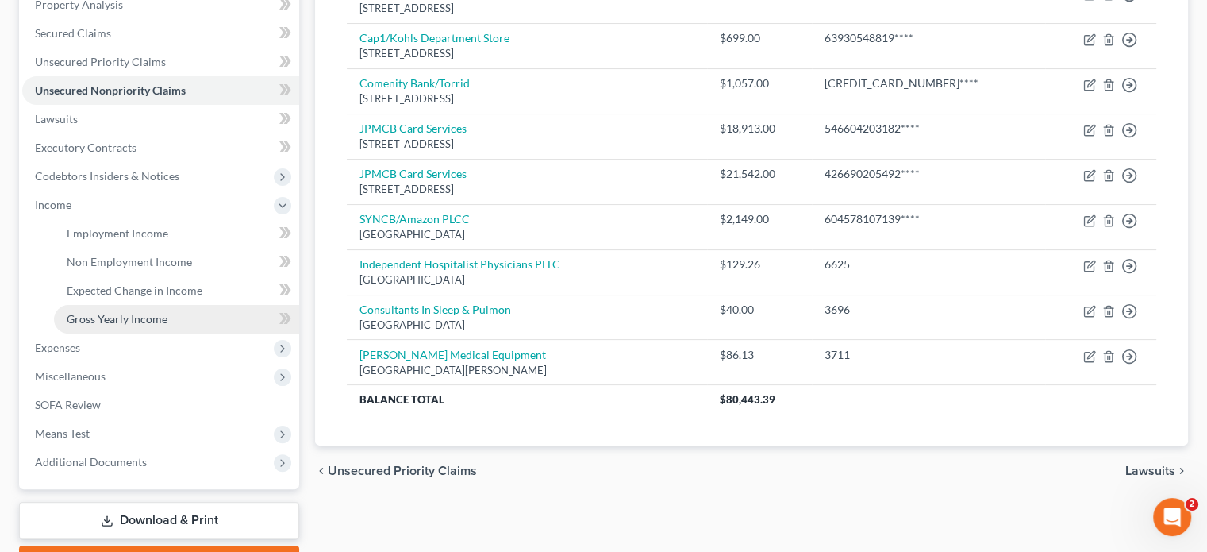
click at [144, 317] on span "Gross Yearly Income" at bounding box center [117, 318] width 101 height 13
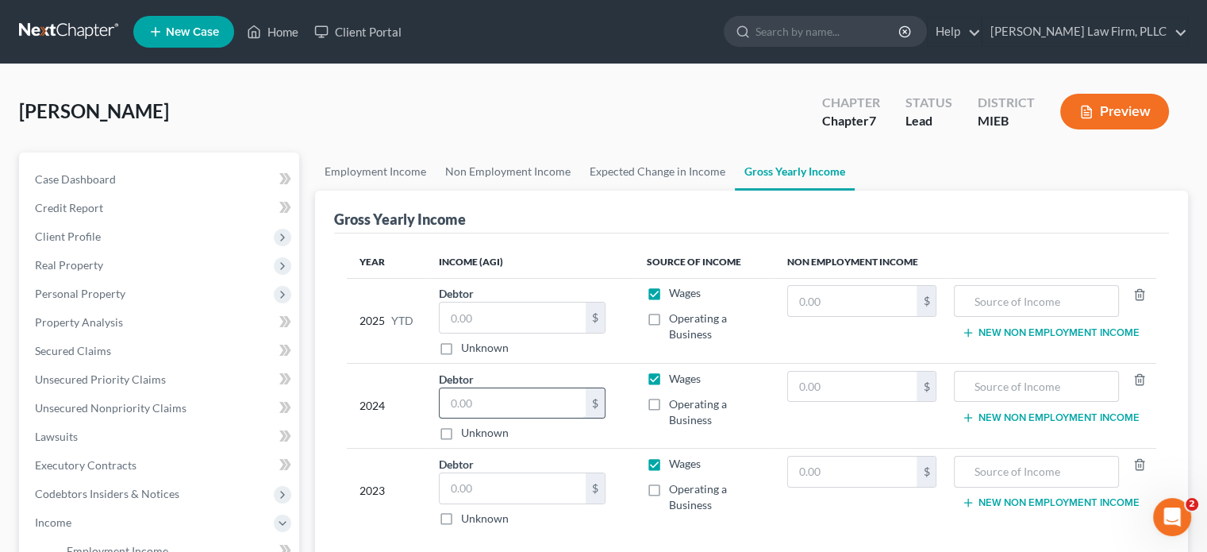
click at [490, 406] on input "text" at bounding box center [513, 403] width 146 height 30
type input "1,726"
click at [669, 379] on label "Wages" at bounding box center [685, 379] width 32 height 16
click at [675, 379] on input "Wages" at bounding box center [680, 376] width 10 height 10
checkbox input "false"
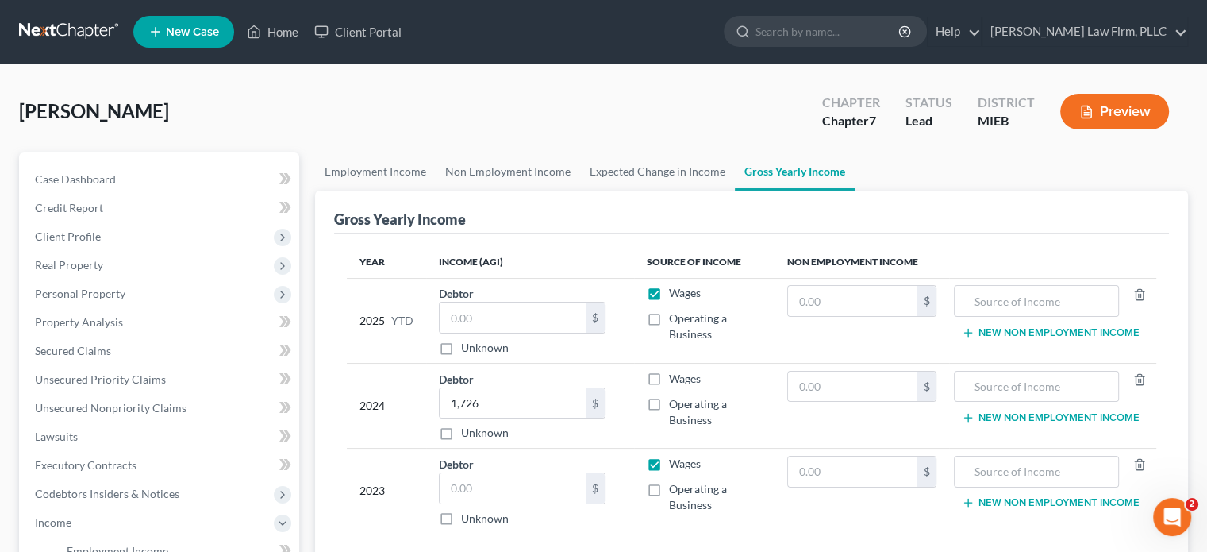
click at [669, 402] on label "Operating a Business" at bounding box center [715, 412] width 92 height 32
click at [675, 402] on input "Operating a Business" at bounding box center [680, 401] width 10 height 10
checkbox input "true"
click at [481, 498] on input "text" at bounding box center [513, 488] width 146 height 30
type input "3,634"
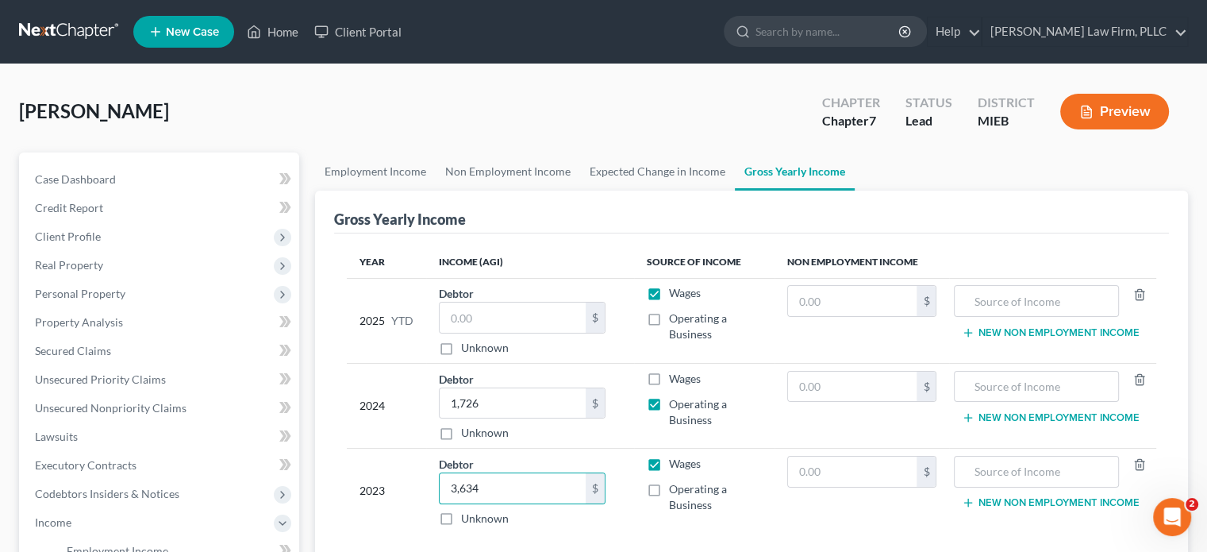
click at [669, 460] on label "Wages" at bounding box center [685, 464] width 32 height 16
click at [675, 460] on input "Wages" at bounding box center [680, 461] width 10 height 10
checkbox input "false"
click at [669, 491] on label "Operating a Business" at bounding box center [715, 497] width 92 height 32
click at [675, 491] on input "Operating a Business" at bounding box center [680, 486] width 10 height 10
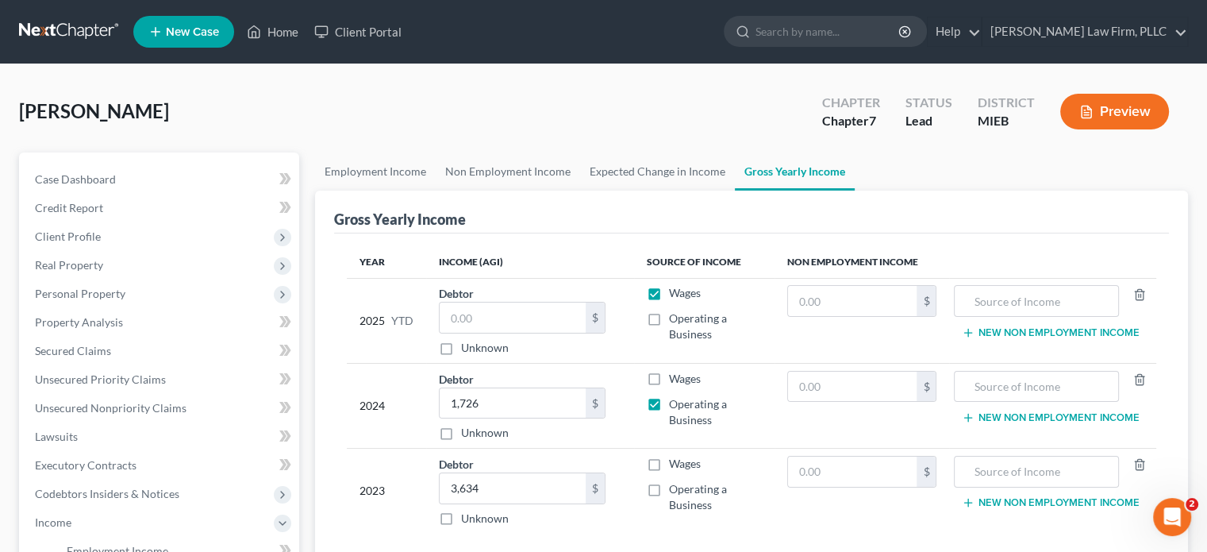
checkbox input "true"
